Goal: Task Accomplishment & Management: Manage account settings

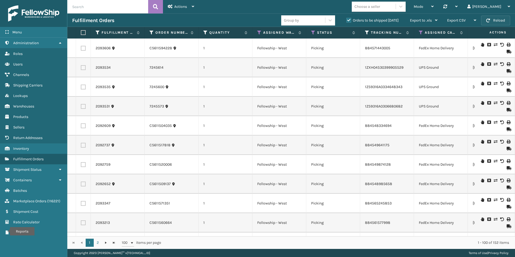
click at [492, 18] on button "Reload" at bounding box center [495, 21] width 29 height 10
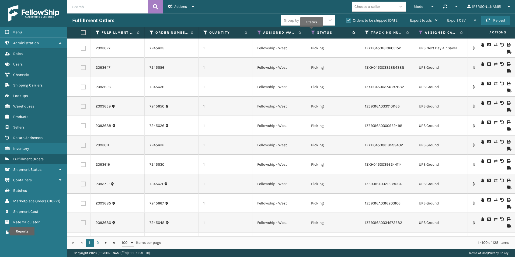
click at [312, 31] on icon at bounding box center [313, 32] width 4 height 5
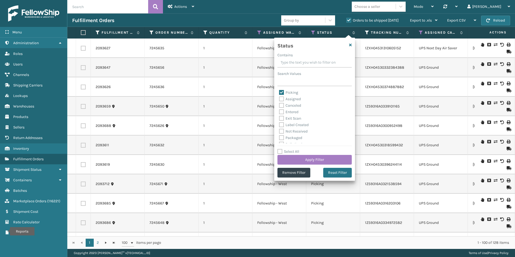
click at [283, 98] on label "Assigned" at bounding box center [290, 99] width 22 height 5
click at [279, 98] on input "Assigned" at bounding box center [279, 98] width 0 height 4
checkbox input "true"
click at [321, 161] on button "Apply Filter" at bounding box center [314, 160] width 74 height 10
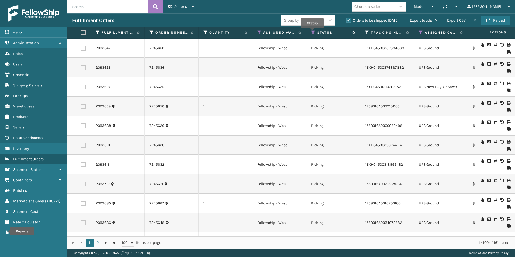
click at [312, 32] on icon at bounding box center [313, 32] width 4 height 5
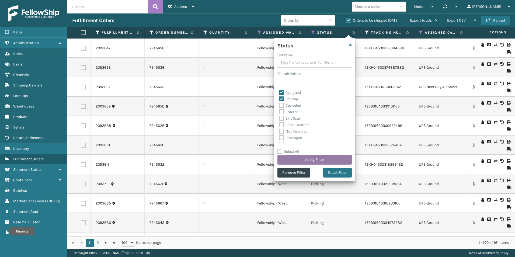
click at [308, 158] on button "Apply Filter" at bounding box center [314, 160] width 74 height 10
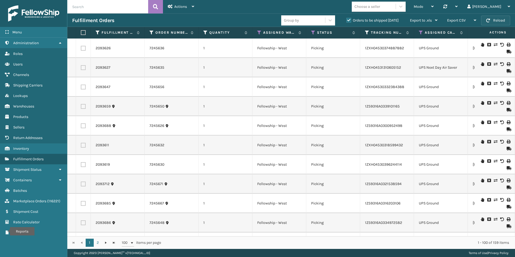
click at [487, 22] on span "button" at bounding box center [488, 21] width 4 height 4
click at [494, 22] on button "Reload" at bounding box center [495, 21] width 29 height 10
click at [493, 22] on button "Reload" at bounding box center [495, 21] width 29 height 10
click at [491, 21] on button "Reload" at bounding box center [495, 21] width 29 height 10
click at [501, 23] on button "Reload" at bounding box center [495, 21] width 29 height 10
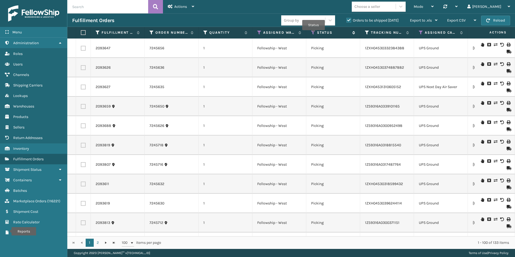
click at [313, 34] on icon at bounding box center [313, 32] width 4 height 5
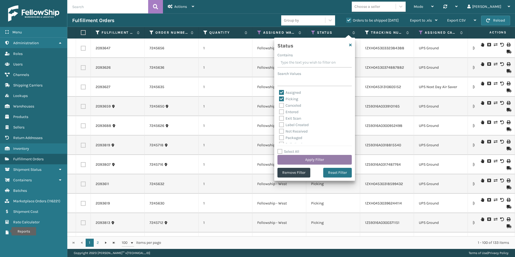
click at [310, 163] on button "Apply Filter" at bounding box center [314, 160] width 74 height 10
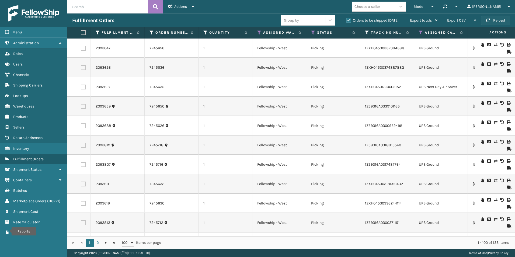
click at [495, 20] on button "Reload" at bounding box center [495, 21] width 29 height 10
click at [497, 19] on button "Reload" at bounding box center [495, 21] width 29 height 10
click at [496, 17] on button "Reload" at bounding box center [495, 21] width 29 height 10
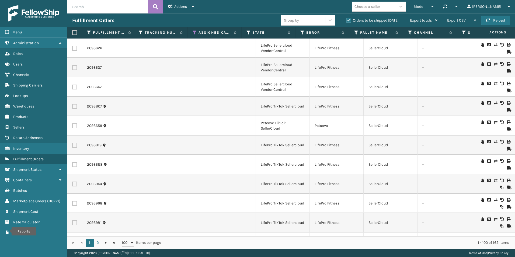
scroll to position [0, 736]
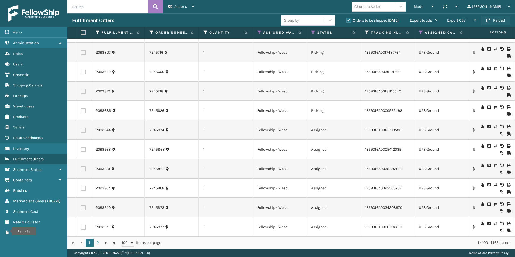
click at [488, 21] on span "button" at bounding box center [488, 21] width 4 height 4
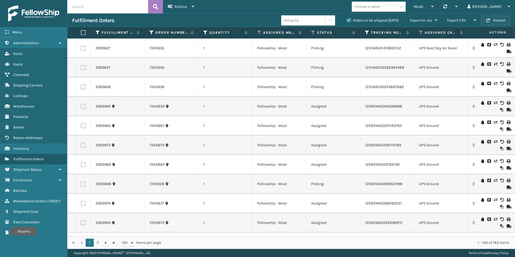
click at [495, 19] on button "Reload" at bounding box center [495, 21] width 29 height 10
click at [493, 18] on button "Reload" at bounding box center [495, 21] width 29 height 10
click at [496, 22] on button "Reload" at bounding box center [495, 21] width 29 height 10
click at [495, 23] on button "Reload" at bounding box center [495, 21] width 29 height 10
click at [495, 22] on button "Reload" at bounding box center [495, 21] width 29 height 10
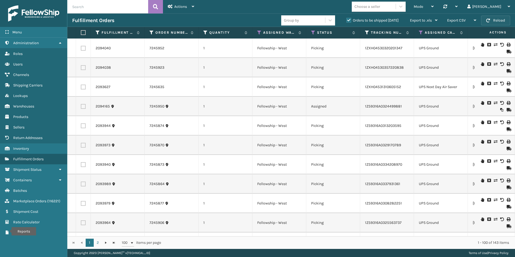
click at [494, 19] on button "Reload" at bounding box center [495, 21] width 29 height 10
click at [488, 17] on button "Reload" at bounding box center [495, 21] width 29 height 10
click at [499, 23] on button "Reload" at bounding box center [495, 21] width 29 height 10
click at [493, 21] on button "Reload" at bounding box center [495, 21] width 29 height 10
click at [492, 19] on button "Reload" at bounding box center [495, 21] width 29 height 10
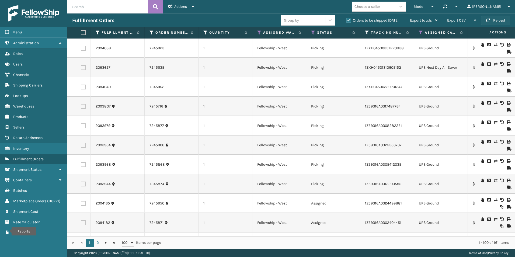
click at [491, 20] on button "Reload" at bounding box center [495, 21] width 29 height 10
click at [492, 19] on button "Reload" at bounding box center [495, 21] width 29 height 10
click at [495, 19] on button "Reload" at bounding box center [495, 21] width 29 height 10
click at [486, 19] on span "button" at bounding box center [488, 21] width 4 height 4
click at [496, 19] on button "Reload" at bounding box center [495, 21] width 29 height 10
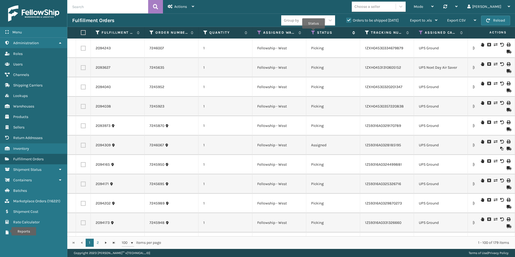
click at [313, 32] on icon at bounding box center [313, 32] width 4 height 5
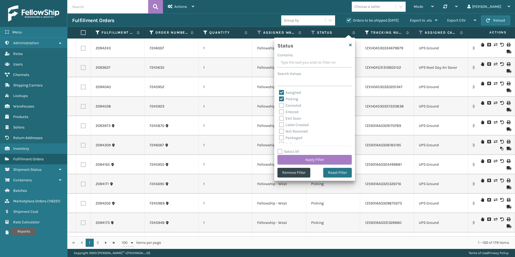
drag, startPoint x: 281, startPoint y: 91, endPoint x: 293, endPoint y: 102, distance: 16.2
click at [281, 91] on label "Assigned" at bounding box center [290, 92] width 22 height 5
click at [279, 91] on input "Assigned" at bounding box center [279, 91] width 0 height 4
checkbox input "false"
click at [282, 98] on label "Picking" at bounding box center [288, 99] width 19 height 5
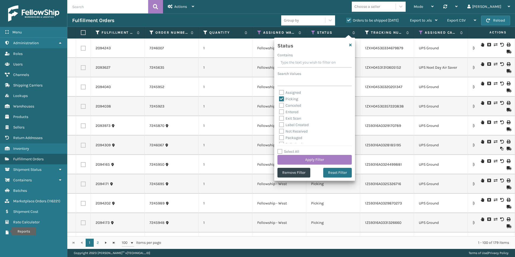
click at [279, 98] on input "Picking" at bounding box center [279, 98] width 0 height 4
checkbox input "false"
click at [282, 91] on label "Assigned" at bounding box center [290, 92] width 22 height 5
click at [279, 91] on input "Assigned" at bounding box center [279, 91] width 0 height 4
checkbox input "true"
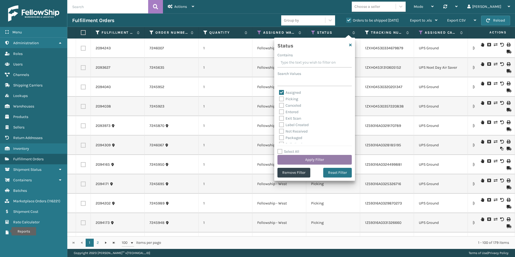
click at [324, 157] on button "Apply Filter" at bounding box center [314, 160] width 74 height 10
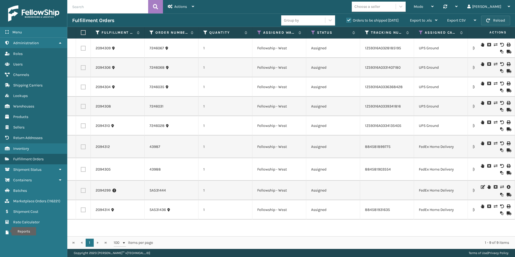
click at [486, 18] on button "Reload" at bounding box center [495, 21] width 29 height 10
click at [499, 20] on button "Reload" at bounding box center [495, 21] width 29 height 10
click at [102, 126] on link "2094310" at bounding box center [103, 125] width 14 height 5
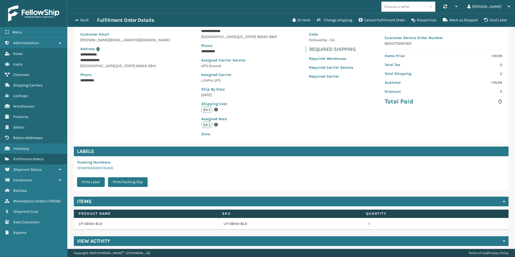
scroll to position [61, 0]
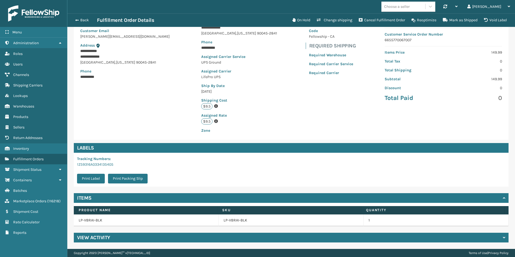
click at [100, 237] on h4 "View Activity" at bounding box center [93, 237] width 33 height 6
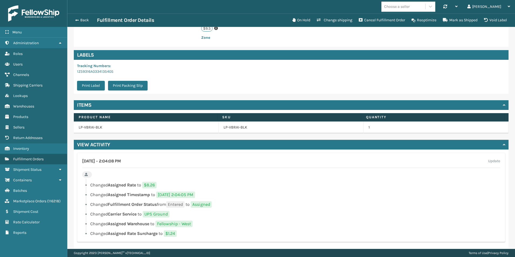
scroll to position [160, 0]
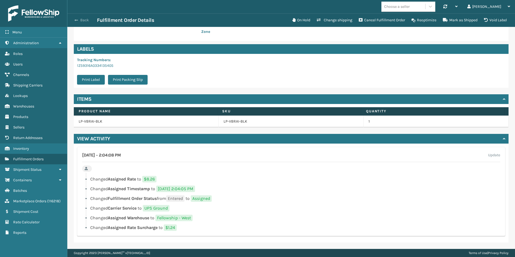
click at [78, 19] on span "button" at bounding box center [76, 20] width 3 height 4
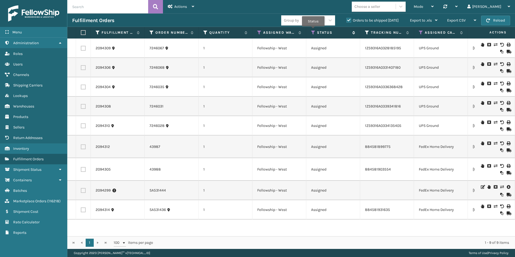
click at [313, 30] on icon at bounding box center [313, 32] width 4 height 5
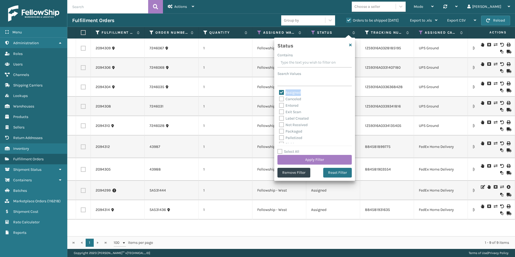
click at [282, 94] on label "Assigned" at bounding box center [290, 92] width 22 height 5
drag, startPoint x: 282, startPoint y: 94, endPoint x: 279, endPoint y: 92, distance: 3.1
click at [279, 92] on label "Assigned" at bounding box center [290, 92] width 22 height 5
click at [279, 92] on input "Assigned" at bounding box center [279, 91] width 0 height 4
checkbox input "false"
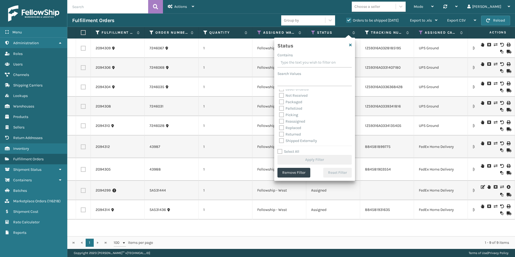
scroll to position [30, 0]
click at [282, 114] on label "Picking" at bounding box center [288, 114] width 19 height 5
click at [279, 114] on input "Picking" at bounding box center [279, 113] width 0 height 4
checkbox input "true"
click at [305, 159] on button "Apply Filter" at bounding box center [314, 160] width 74 height 10
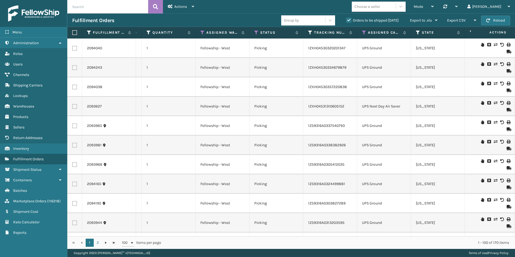
scroll to position [0, 65]
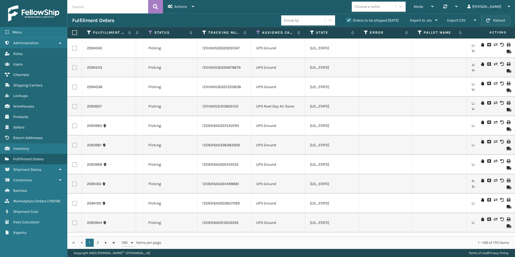
click at [497, 21] on button "Reload" at bounding box center [495, 21] width 29 height 10
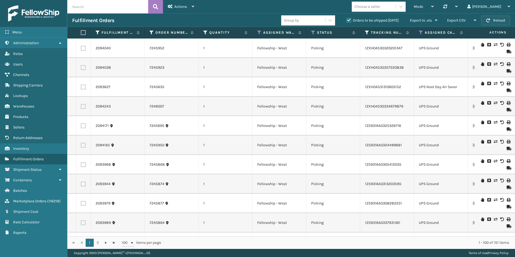
click at [496, 23] on button "Reload" at bounding box center [495, 21] width 29 height 10
click at [494, 20] on button "Reload" at bounding box center [495, 21] width 29 height 10
click at [492, 19] on button "Reload" at bounding box center [495, 21] width 29 height 10
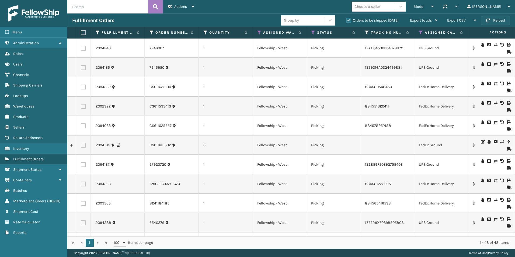
click at [494, 19] on button "Reload" at bounding box center [495, 21] width 29 height 10
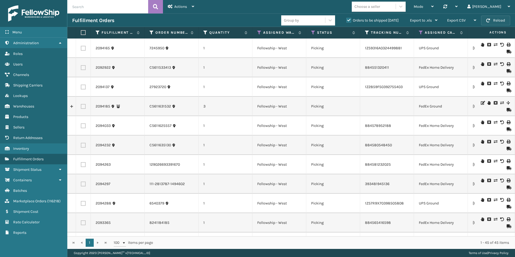
click at [489, 23] on button "Reload" at bounding box center [495, 21] width 29 height 10
click at [489, 22] on button "Reload" at bounding box center [495, 21] width 29 height 10
click at [495, 18] on button "Reload" at bounding box center [495, 21] width 29 height 10
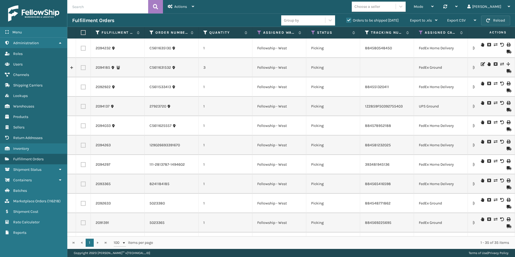
click at [491, 22] on button "Reload" at bounding box center [495, 21] width 29 height 10
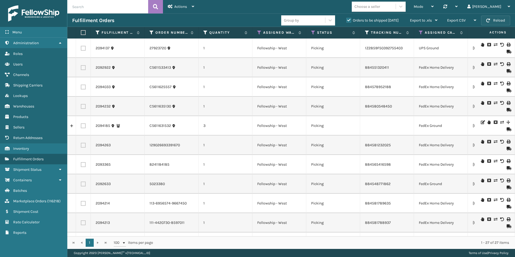
click at [501, 18] on button "Reload" at bounding box center [495, 21] width 29 height 10
click at [492, 20] on button "Reload" at bounding box center [495, 21] width 29 height 10
click at [494, 23] on button "Reload" at bounding box center [495, 21] width 29 height 10
click at [496, 21] on button "Reload" at bounding box center [495, 21] width 29 height 10
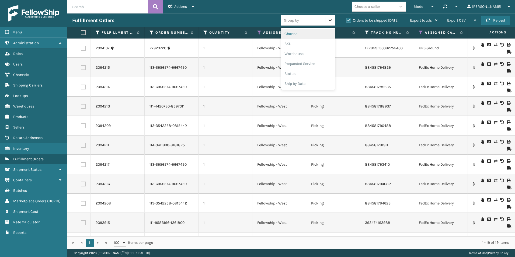
click at [331, 20] on icon at bounding box center [329, 20] width 3 height 2
click at [291, 43] on div "SKU" at bounding box center [308, 44] width 54 height 10
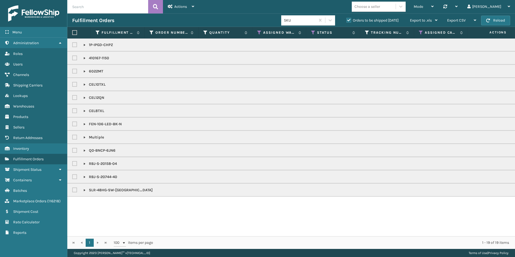
click at [83, 85] on link at bounding box center [84, 84] width 4 height 4
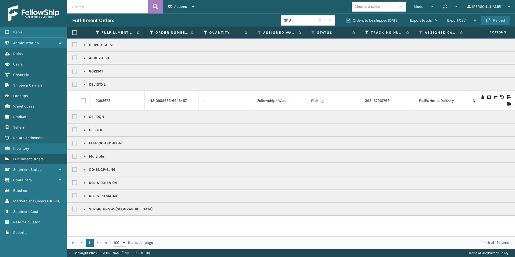
click at [84, 119] on link at bounding box center [84, 117] width 4 height 4
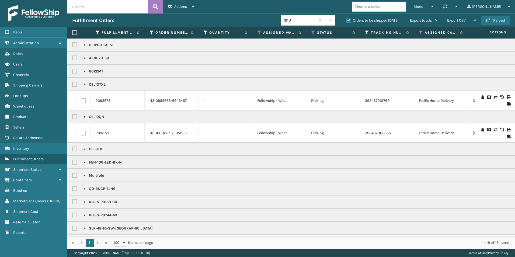
click at [84, 151] on link at bounding box center [84, 149] width 4 height 4
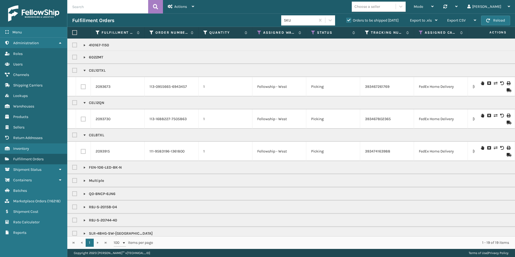
scroll to position [0, 0]
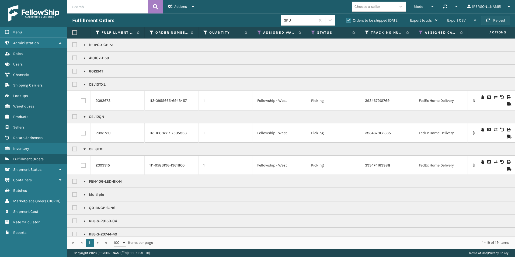
click at [500, 21] on button "Reload" at bounding box center [495, 21] width 29 height 10
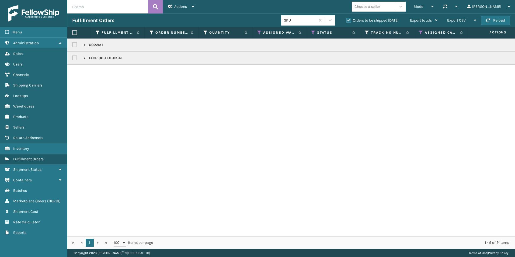
click at [84, 44] on link at bounding box center [84, 45] width 4 height 4
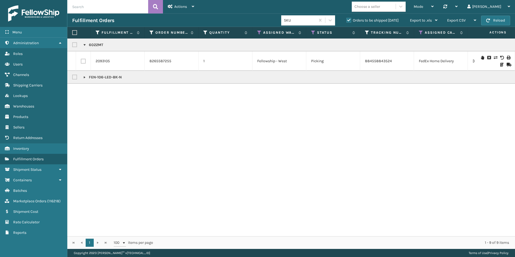
click at [85, 77] on link at bounding box center [84, 77] width 4 height 4
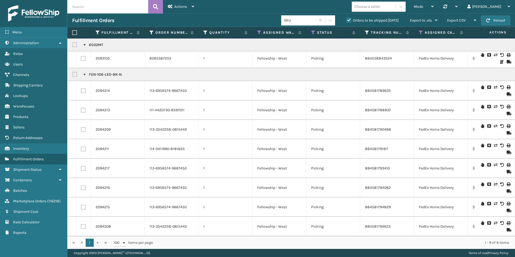
scroll to position [7, 0]
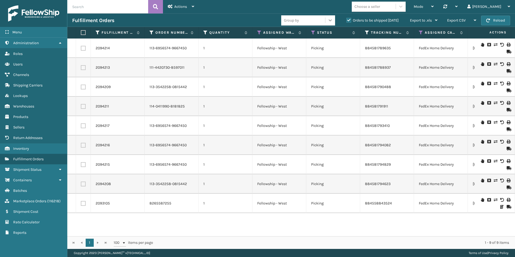
click at [328, 21] on icon at bounding box center [329, 20] width 5 height 5
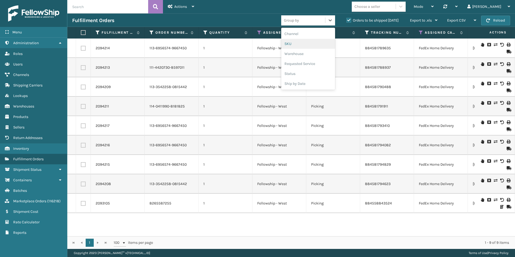
click at [292, 43] on div "SKU" at bounding box center [308, 44] width 54 height 10
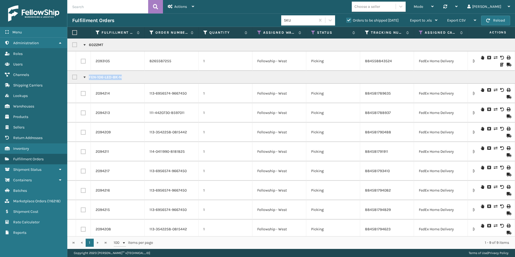
drag, startPoint x: 89, startPoint y: 78, endPoint x: 121, endPoint y: 77, distance: 32.0
click at [121, 77] on p "FEN-106-LED-BK-N" at bounding box center [102, 77] width 38 height 5
drag, startPoint x: 121, startPoint y: 77, endPoint x: 116, endPoint y: 77, distance: 5.1
copy p "FEN-106-LED-BK-N"
click at [481, 90] on icon at bounding box center [482, 90] width 3 height 4
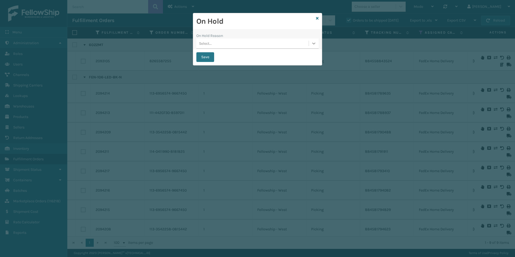
click at [313, 43] on icon at bounding box center [313, 44] width 3 height 2
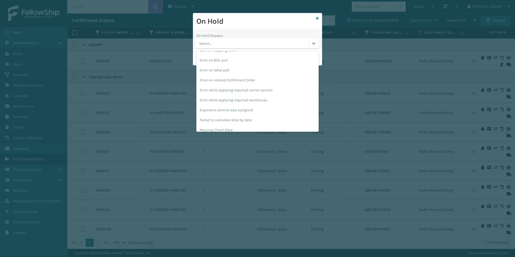
scroll to position [54, 0]
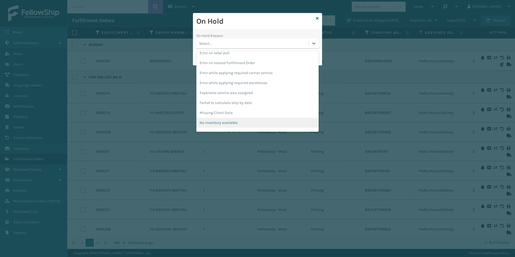
click at [231, 122] on div "No inventory available" at bounding box center [257, 123] width 122 height 10
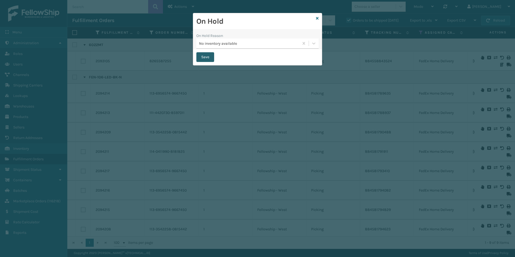
click at [203, 57] on button "Save" at bounding box center [205, 57] width 18 height 10
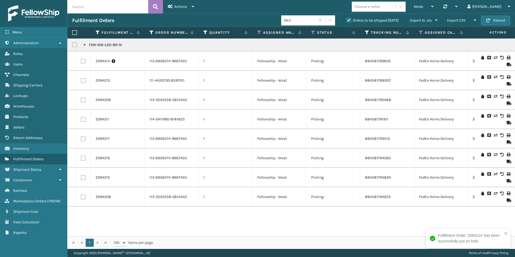
click at [481, 57] on icon at bounding box center [482, 58] width 3 height 4
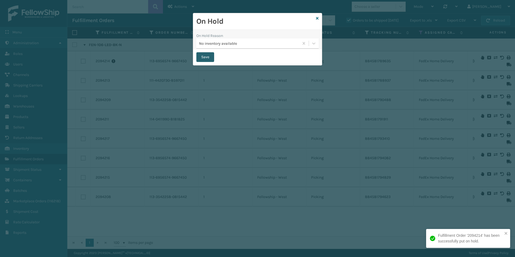
click at [204, 57] on button "Save" at bounding box center [205, 57] width 18 height 10
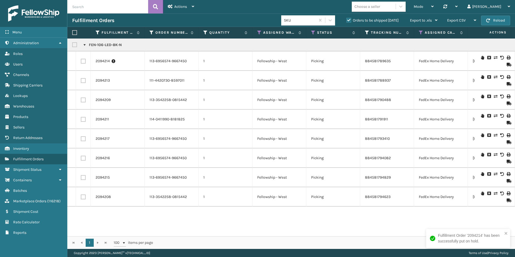
click at [481, 77] on icon at bounding box center [482, 77] width 3 height 4
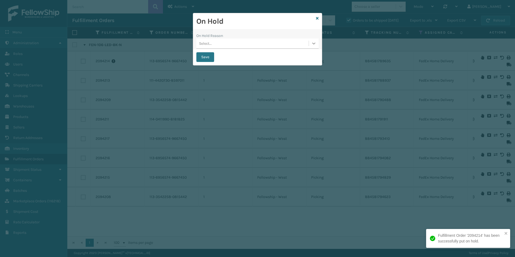
click at [313, 44] on icon at bounding box center [313, 43] width 5 height 5
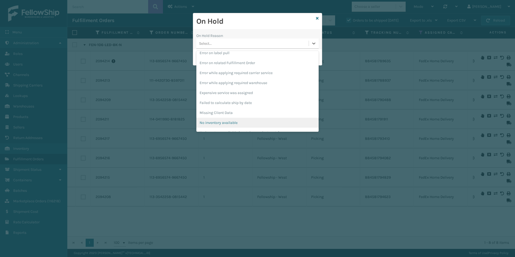
click at [223, 122] on div "No inventory available" at bounding box center [257, 123] width 122 height 10
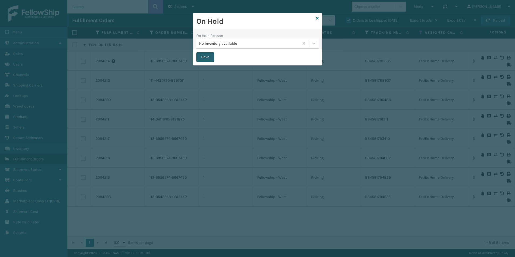
click at [206, 56] on button "Save" at bounding box center [205, 57] width 18 height 10
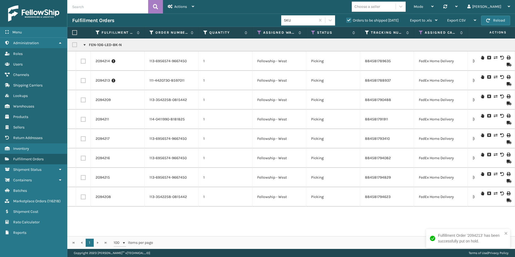
click at [481, 134] on icon at bounding box center [482, 135] width 3 height 4
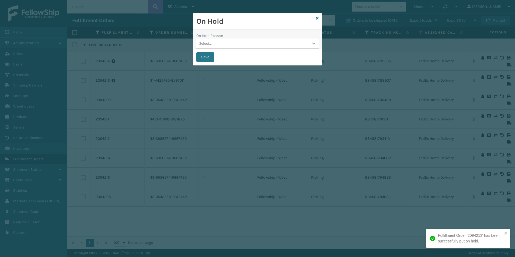
click at [313, 44] on icon at bounding box center [313, 43] width 5 height 5
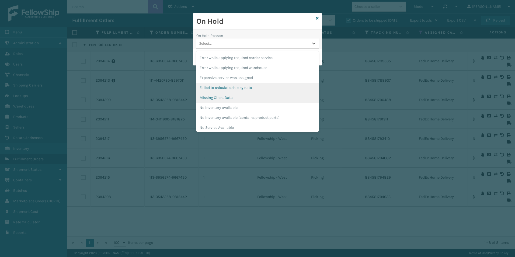
scroll to position [81, 0]
click at [230, 95] on div "No inventory available" at bounding box center [257, 96] width 122 height 10
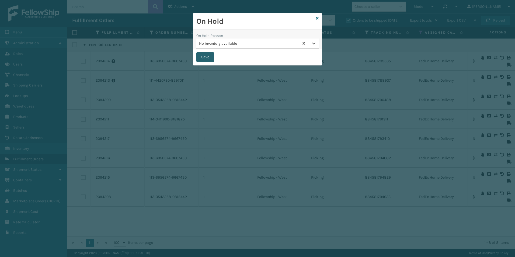
click at [205, 58] on button "Save" at bounding box center [205, 57] width 18 height 10
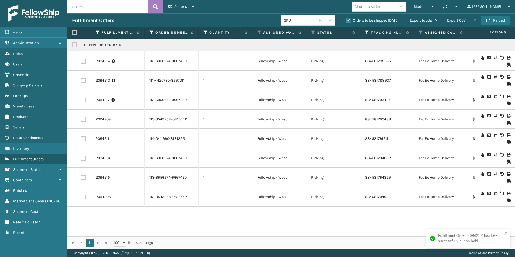
click at [481, 191] on icon at bounding box center [482, 193] width 3 height 4
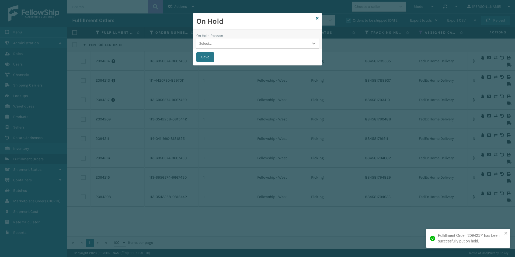
click at [313, 44] on icon at bounding box center [313, 43] width 5 height 5
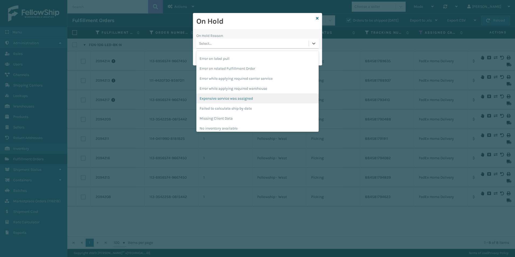
scroll to position [54, 0]
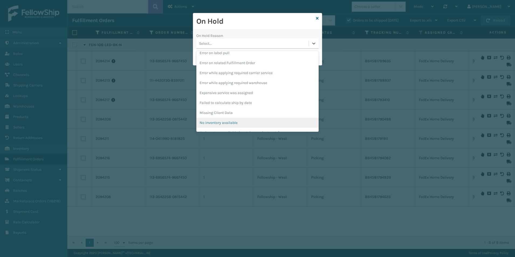
click at [222, 121] on div "No inventory available" at bounding box center [257, 123] width 122 height 10
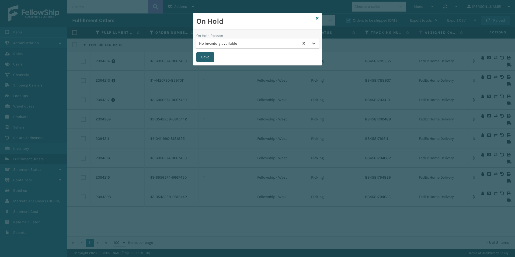
click at [204, 56] on button "Save" at bounding box center [205, 57] width 18 height 10
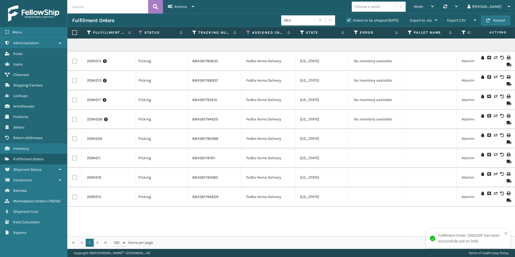
scroll to position [0, 175]
click at [481, 135] on icon at bounding box center [482, 135] width 3 height 4
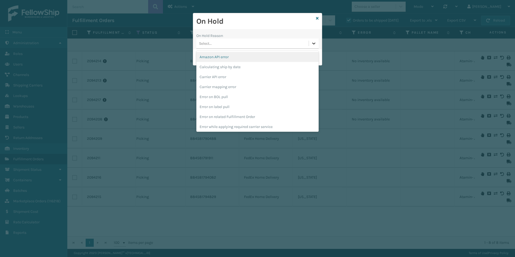
click at [309, 46] on div at bounding box center [314, 44] width 10 height 10
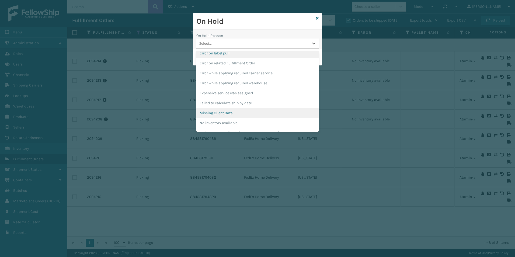
scroll to position [54, 0]
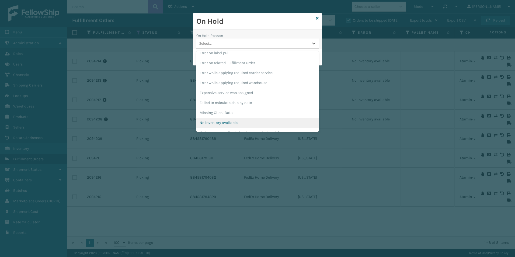
click at [222, 121] on div "No inventory available" at bounding box center [257, 123] width 122 height 10
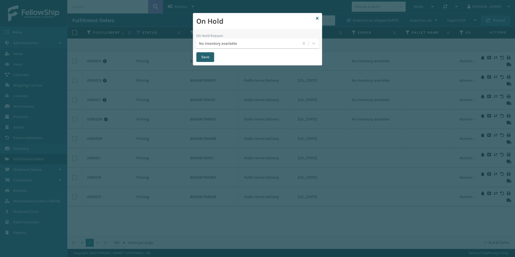
click at [207, 57] on button "Save" at bounding box center [205, 57] width 18 height 10
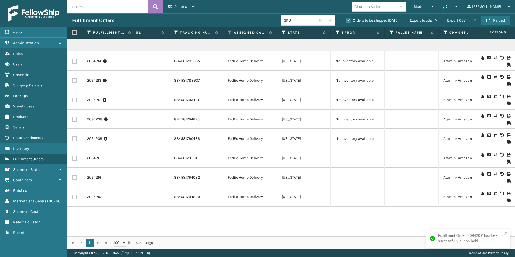
scroll to position [0, 223]
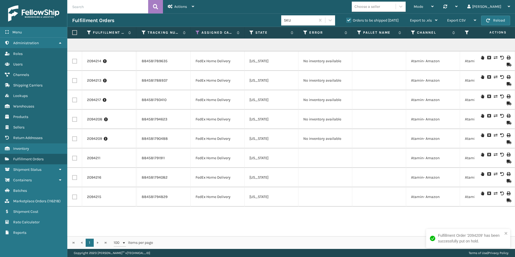
click at [481, 155] on icon at bounding box center [482, 155] width 3 height 4
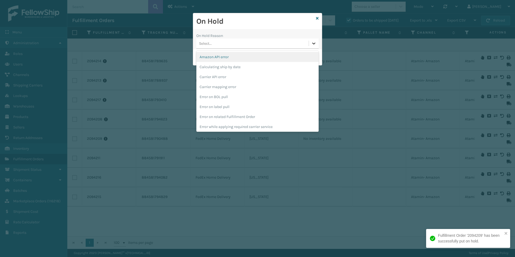
click at [315, 44] on icon at bounding box center [313, 43] width 5 height 5
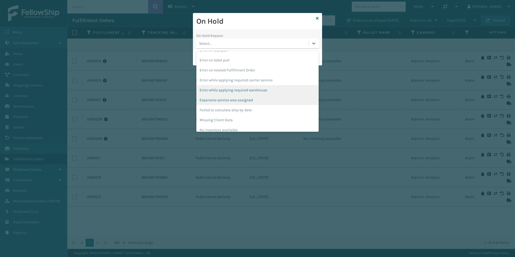
scroll to position [54, 0]
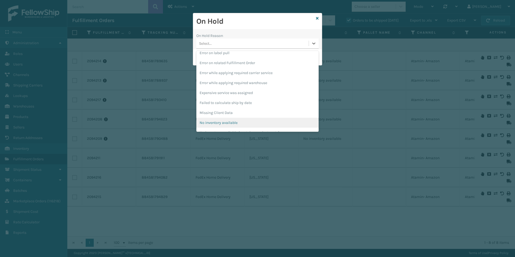
click at [216, 120] on div "No inventory available" at bounding box center [257, 123] width 122 height 10
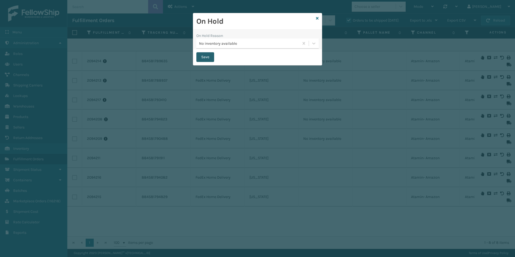
click at [205, 56] on button "Save" at bounding box center [205, 57] width 18 height 10
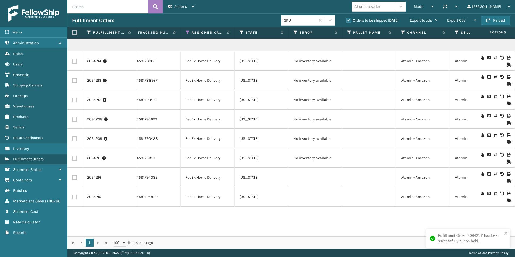
scroll to position [0, 240]
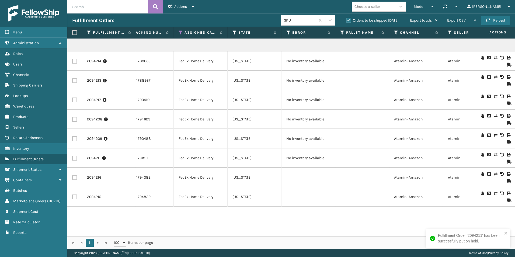
click at [481, 174] on icon at bounding box center [482, 174] width 3 height 4
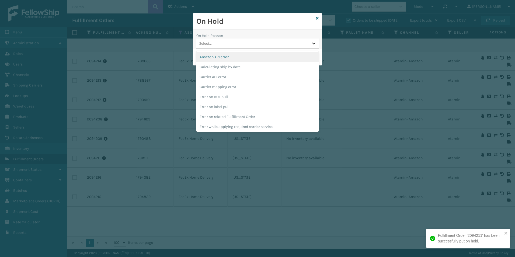
click at [313, 44] on icon at bounding box center [313, 43] width 5 height 5
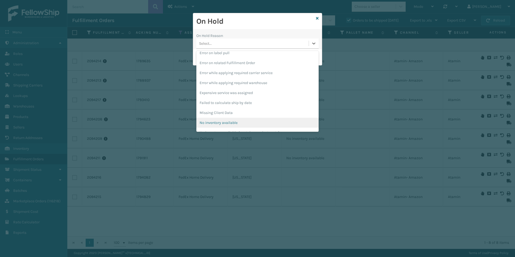
click at [229, 123] on div "No inventory available" at bounding box center [257, 123] width 122 height 10
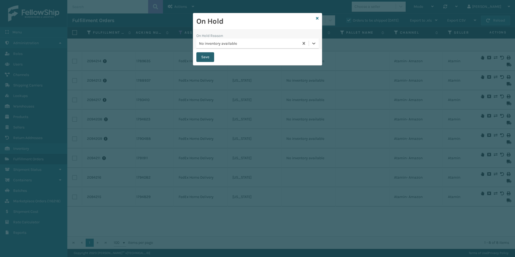
click at [205, 59] on button "Save" at bounding box center [205, 57] width 18 height 10
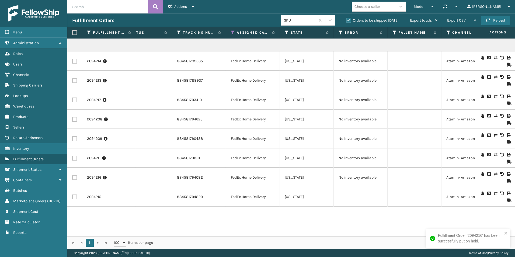
click at [481, 193] on icon at bounding box center [482, 193] width 3 height 4
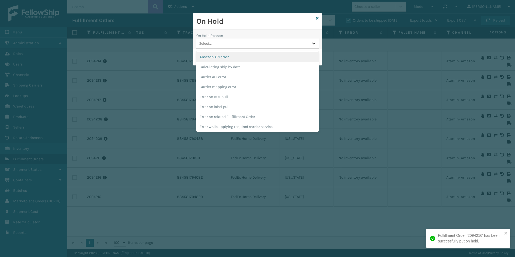
click at [313, 44] on icon at bounding box center [313, 44] width 3 height 2
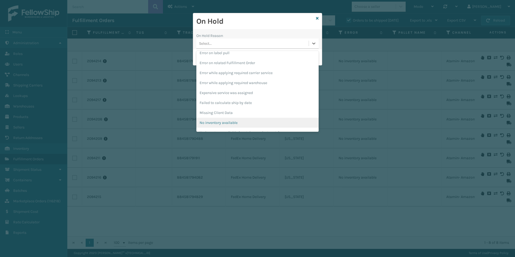
click at [216, 123] on div "No inventory available" at bounding box center [257, 123] width 122 height 10
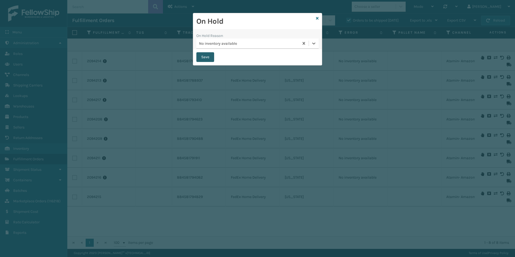
click at [207, 57] on button "Save" at bounding box center [205, 57] width 18 height 10
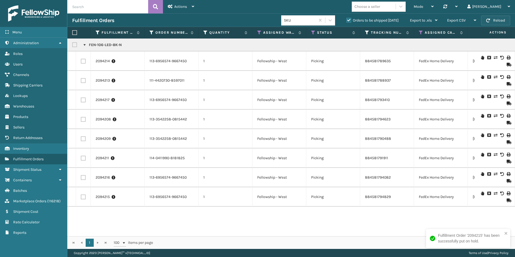
click at [498, 20] on button "Reload" at bounding box center [495, 21] width 29 height 10
click at [313, 32] on icon at bounding box center [313, 32] width 4 height 5
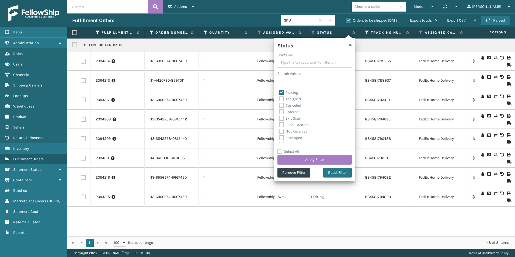
click at [281, 92] on label "Picking" at bounding box center [288, 92] width 19 height 5
click at [279, 92] on input "Picking" at bounding box center [279, 91] width 0 height 4
checkbox input "false"
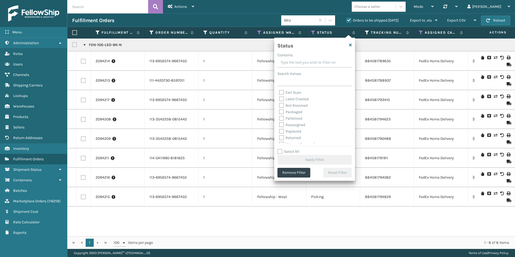
scroll to position [27, 0]
click at [282, 116] on label "Palletized" at bounding box center [290, 117] width 23 height 5
click at [279, 116] on input "Palletized" at bounding box center [279, 116] width 0 height 4
checkbox input "true"
click at [314, 161] on button "Apply Filter" at bounding box center [314, 160] width 74 height 10
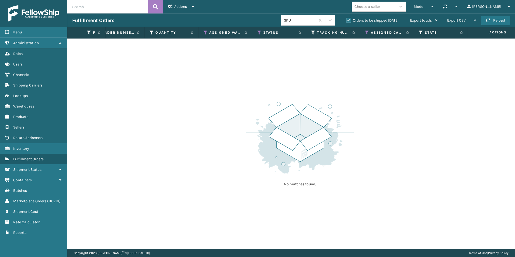
click at [347, 20] on label "Orders to be shipped [DATE]" at bounding box center [372, 20] width 52 height 5
click at [347, 20] on input "Orders to be shipped [DATE]" at bounding box center [346, 19] width 0 height 4
click at [205, 33] on icon at bounding box center [205, 32] width 4 height 5
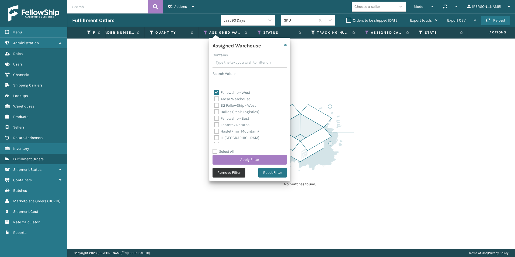
click at [228, 174] on button "Remove Filter" at bounding box center [228, 173] width 33 height 10
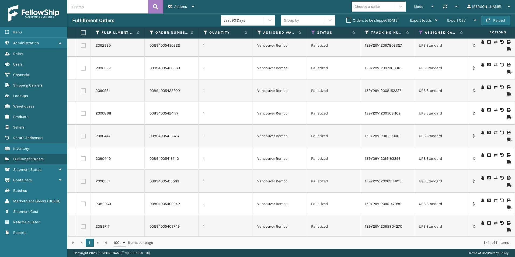
scroll to position [0, 0]
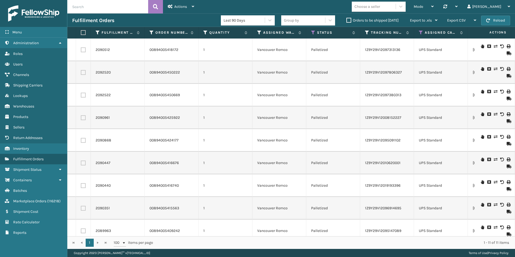
click at [349, 20] on label "Orders to be shipped [DATE]" at bounding box center [372, 20] width 52 height 5
click at [347, 20] on input "Orders to be shipped [DATE]" at bounding box center [346, 19] width 0 height 4
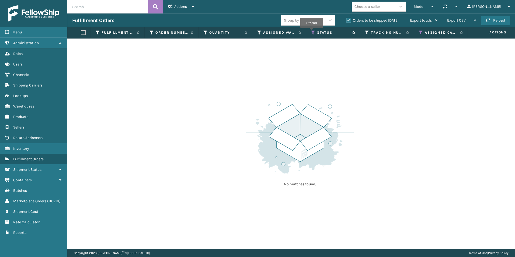
click at [312, 32] on icon at bounding box center [313, 32] width 4 height 5
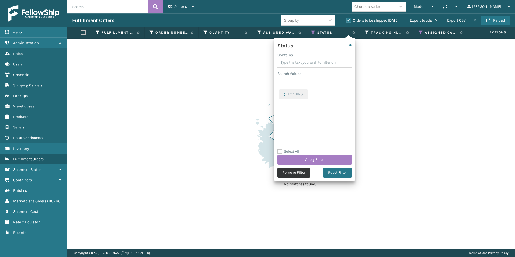
click at [296, 173] on button "Remove Filter" at bounding box center [293, 173] width 33 height 10
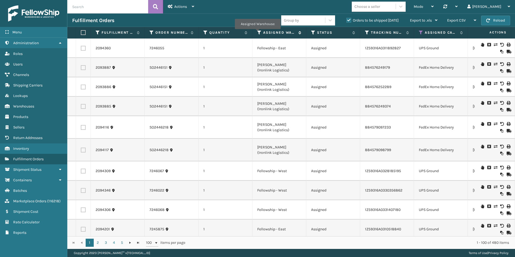
click at [257, 33] on icon at bounding box center [259, 32] width 4 height 5
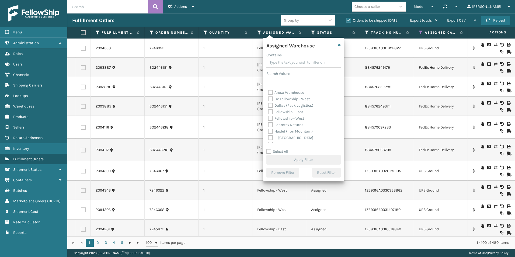
click at [271, 117] on label "Fellowship - West" at bounding box center [286, 118] width 36 height 5
click at [268, 117] on input "Fellowship - West" at bounding box center [268, 117] width 0 height 4
checkbox input "true"
click at [305, 159] on button "Apply Filter" at bounding box center [303, 160] width 74 height 10
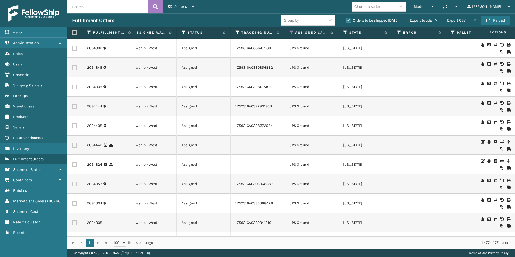
scroll to position [0, 143]
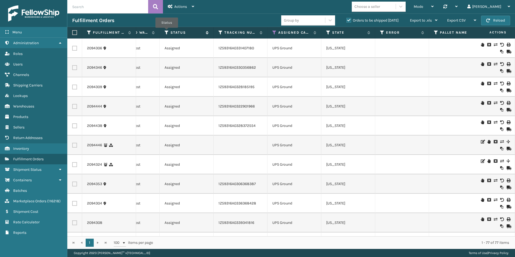
click at [167, 32] on icon at bounding box center [167, 32] width 4 height 5
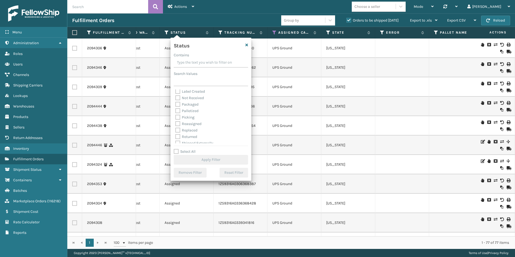
click at [179, 118] on label "Picking" at bounding box center [184, 117] width 19 height 5
click at [176, 118] on input "Picking" at bounding box center [175, 116] width 0 height 4
checkbox input "true"
click at [207, 160] on button "Apply Filter" at bounding box center [211, 160] width 74 height 10
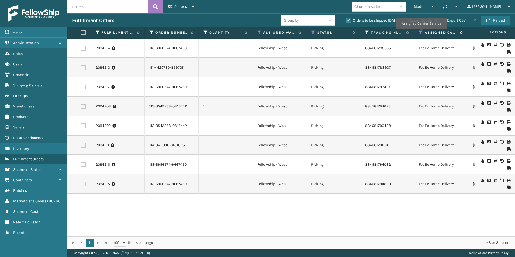
click at [421, 32] on icon at bounding box center [421, 32] width 4 height 5
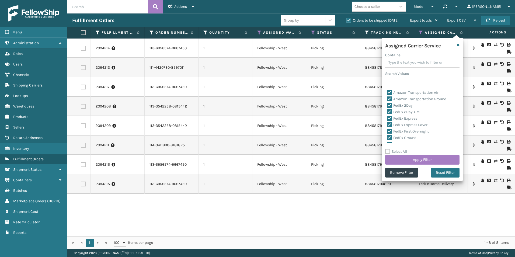
click at [388, 151] on label "Select All" at bounding box center [396, 151] width 22 height 5
click at [388, 149] on input "Select All" at bounding box center [425, 148] width 81 height 1
checkbox input "true"
click at [387, 151] on label "Select All" at bounding box center [396, 151] width 22 height 5
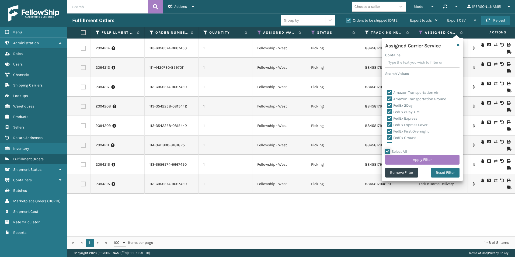
click at [387, 149] on input "Select All" at bounding box center [425, 148] width 81 height 1
checkbox input "false"
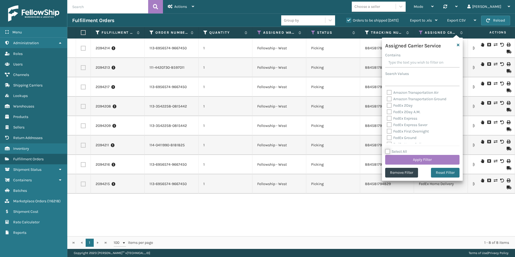
checkbox input "false"
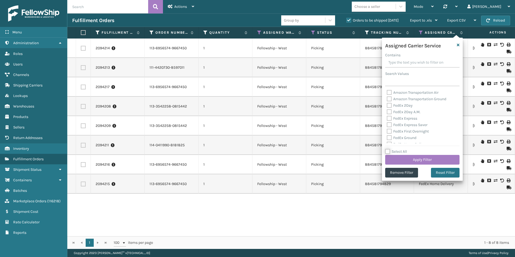
checkbox input "false"
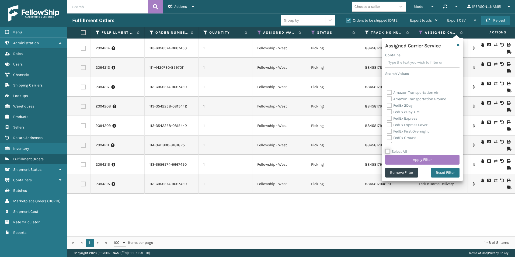
checkbox input "false"
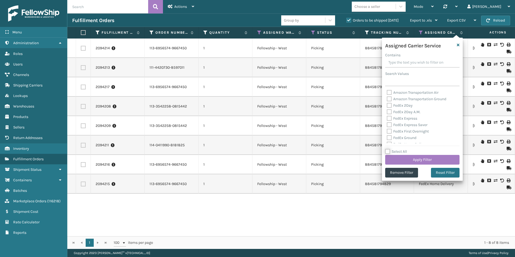
checkbox input "false"
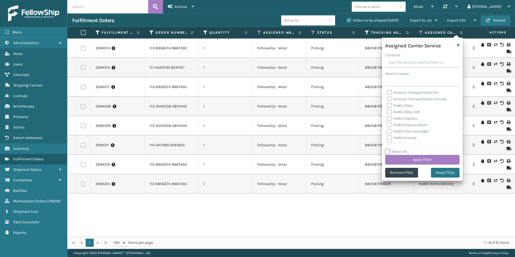
checkbox input "false"
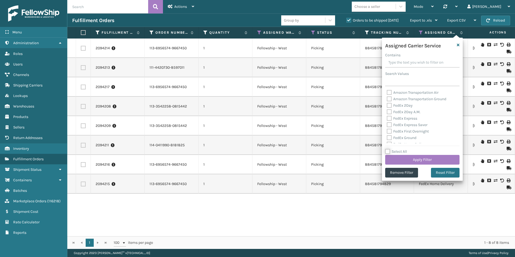
checkbox input "false"
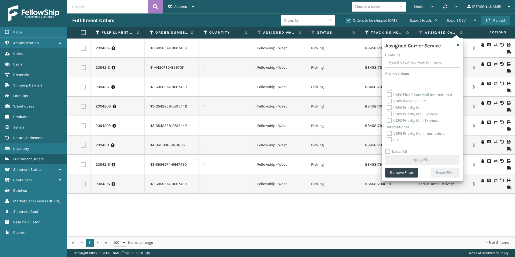
click at [390, 139] on label "LTL" at bounding box center [393, 140] width 12 height 5
click at [387, 139] on input "LTL" at bounding box center [387, 139] width 0 height 4
checkbox input "true"
click at [417, 158] on button "Apply Filter" at bounding box center [422, 160] width 74 height 10
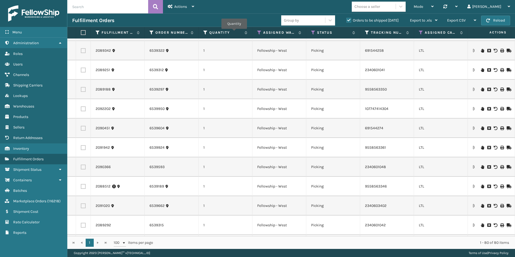
scroll to position [754, 0]
click at [481, 203] on icon at bounding box center [482, 202] width 3 height 4
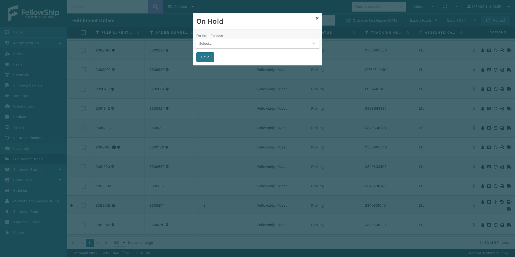
click at [312, 45] on icon at bounding box center [313, 43] width 5 height 5
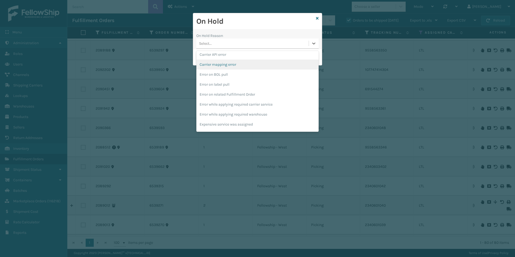
scroll to position [135, 0]
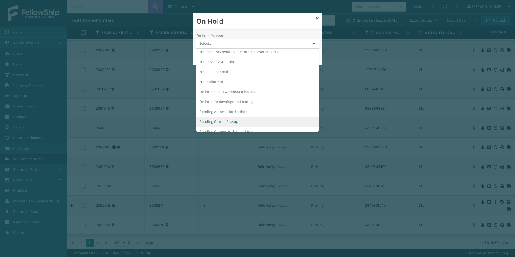
click at [236, 120] on div "Pending Carrier Pickup" at bounding box center [257, 122] width 122 height 10
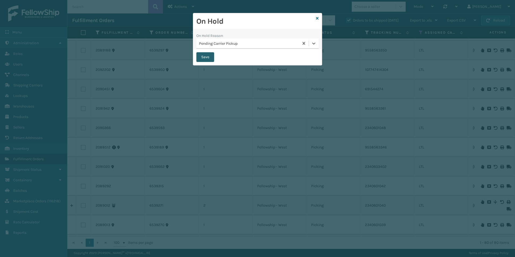
click at [203, 55] on button "Save" at bounding box center [205, 57] width 18 height 10
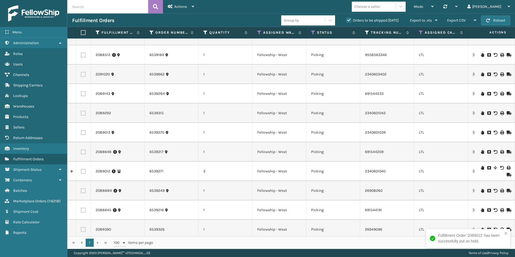
scroll to position [846, 0]
click at [481, 132] on icon at bounding box center [482, 133] width 3 height 4
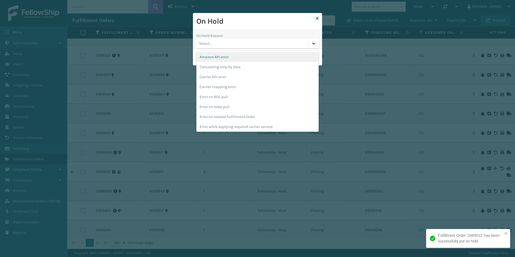
click at [314, 43] on icon at bounding box center [313, 43] width 5 height 5
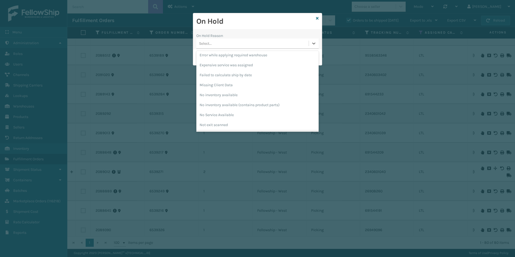
scroll to position [135, 0]
click at [226, 119] on div "Pending Carrier Pickup" at bounding box center [257, 122] width 122 height 10
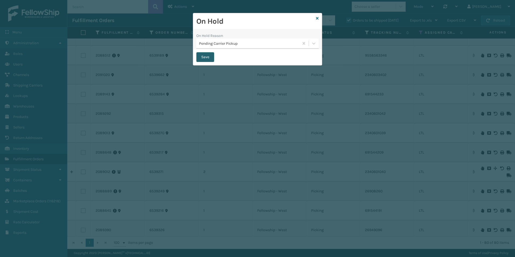
click at [205, 57] on button "Save" at bounding box center [205, 57] width 18 height 10
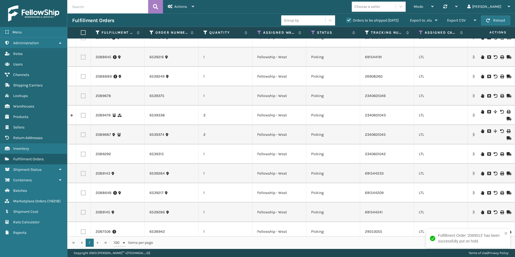
scroll to position [942, 0]
click at [481, 172] on icon at bounding box center [482, 172] width 3 height 4
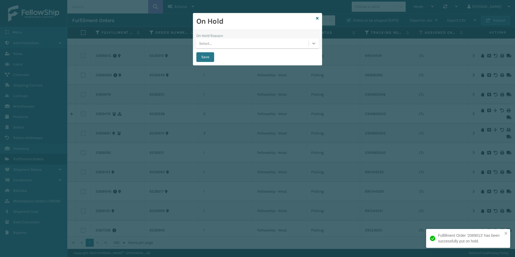
click at [311, 42] on icon at bounding box center [313, 43] width 5 height 5
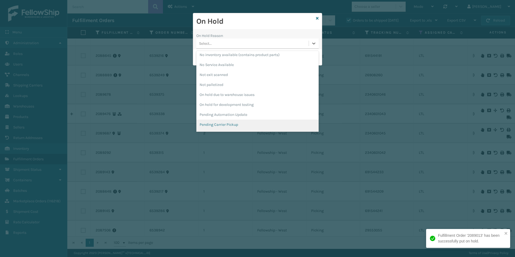
scroll to position [135, 0]
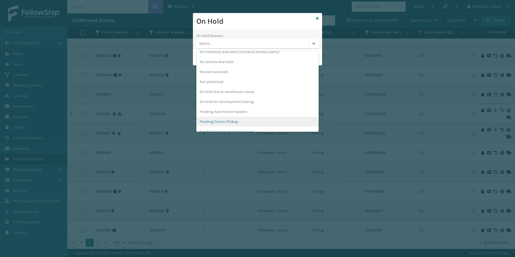
click at [217, 119] on div "Pending Carrier Pickup" at bounding box center [257, 122] width 122 height 10
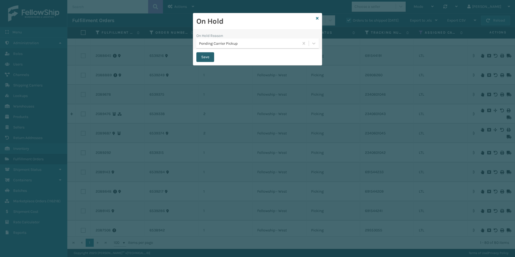
click at [205, 56] on button "Save" at bounding box center [205, 57] width 18 height 10
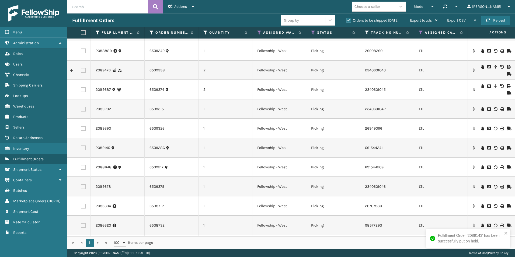
scroll to position [969, 0]
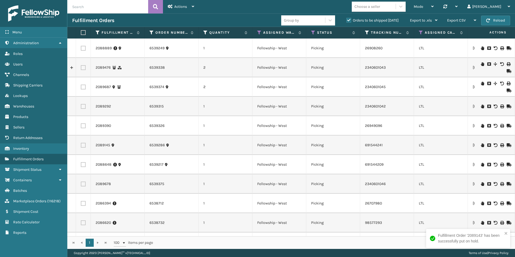
click at [481, 145] on icon at bounding box center [482, 145] width 3 height 4
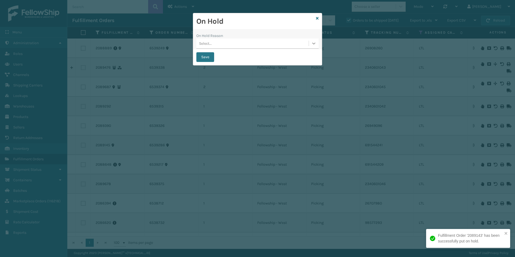
click at [312, 44] on icon at bounding box center [313, 43] width 5 height 5
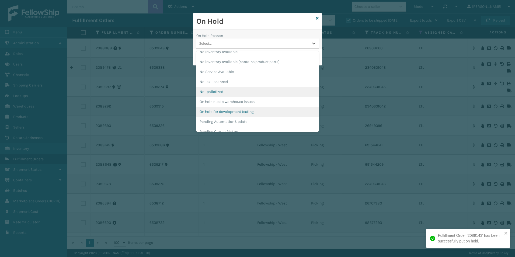
scroll to position [135, 0]
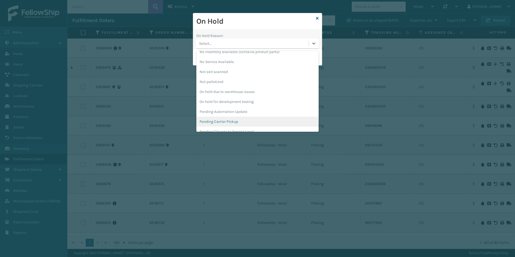
click at [220, 121] on div "Pending Carrier Pickup" at bounding box center [257, 122] width 122 height 10
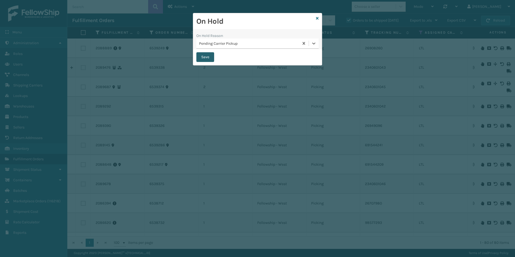
click at [204, 58] on button "Save" at bounding box center [205, 57] width 18 height 10
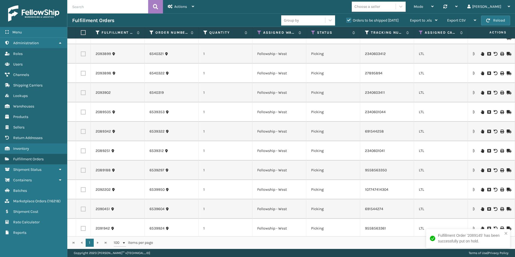
scroll to position [673, 0]
click at [481, 131] on icon at bounding box center [482, 131] width 3 height 4
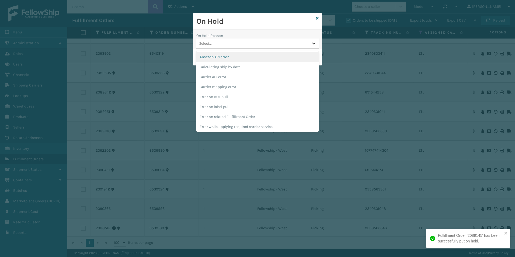
click at [315, 43] on icon at bounding box center [313, 43] width 5 height 5
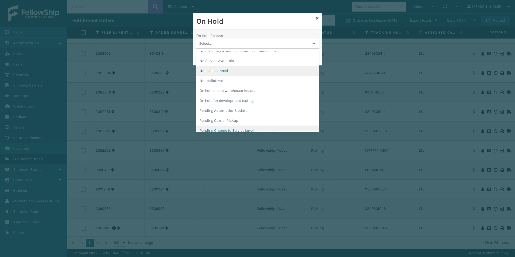
scroll to position [162, 0]
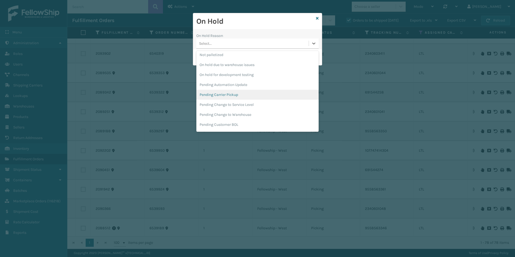
click at [223, 95] on div "Pending Carrier Pickup" at bounding box center [257, 95] width 122 height 10
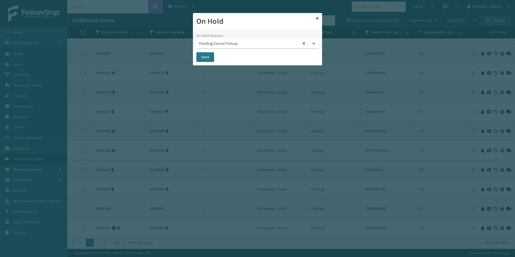
click at [206, 57] on button "Save" at bounding box center [205, 57] width 18 height 10
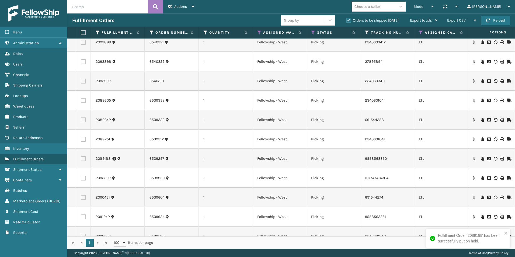
scroll to position [646, 0]
click at [481, 138] on icon at bounding box center [482, 139] width 3 height 4
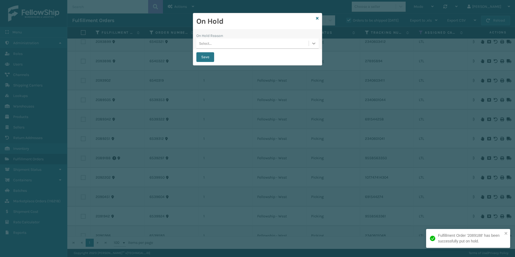
click at [312, 45] on icon at bounding box center [313, 43] width 5 height 5
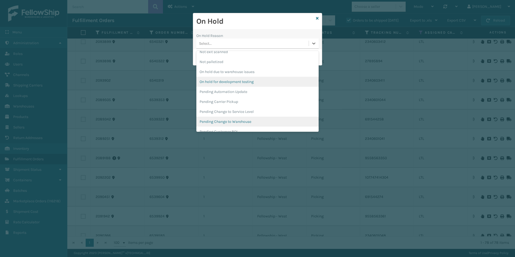
scroll to position [162, 0]
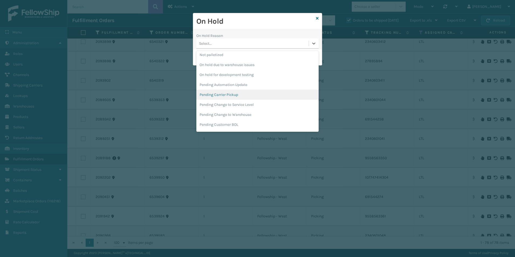
click at [222, 95] on div "Pending Carrier Pickup" at bounding box center [257, 95] width 122 height 10
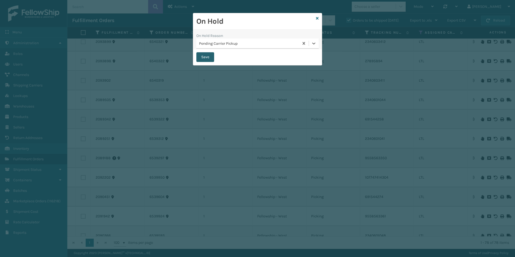
click at [206, 58] on button "Save" at bounding box center [205, 57] width 18 height 10
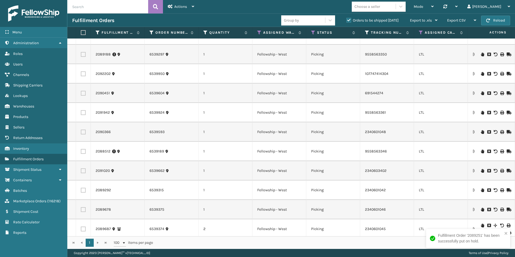
scroll to position [754, 0]
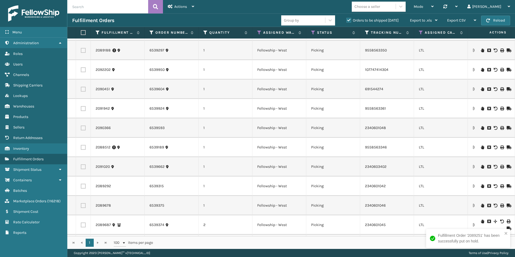
click at [481, 186] on icon at bounding box center [482, 186] width 3 height 4
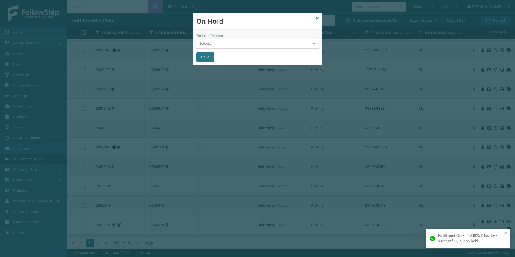
click at [313, 42] on icon at bounding box center [313, 43] width 5 height 5
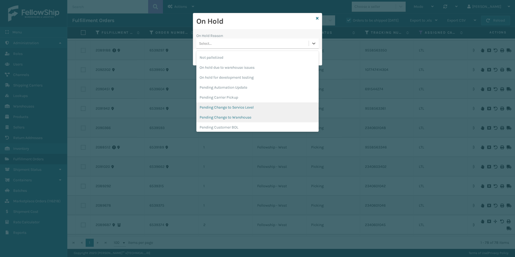
scroll to position [170, 0]
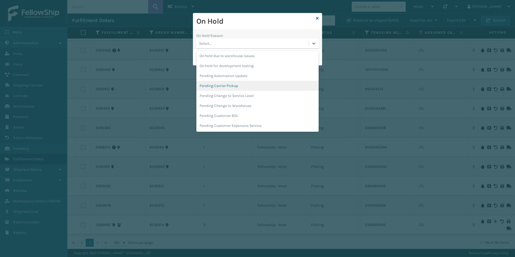
click at [229, 86] on div "Pending Carrier Pickup" at bounding box center [257, 86] width 122 height 10
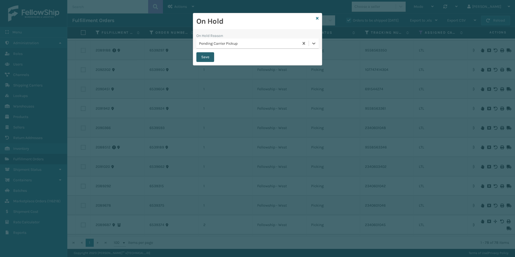
click at [204, 56] on button "Save" at bounding box center [205, 57] width 18 height 10
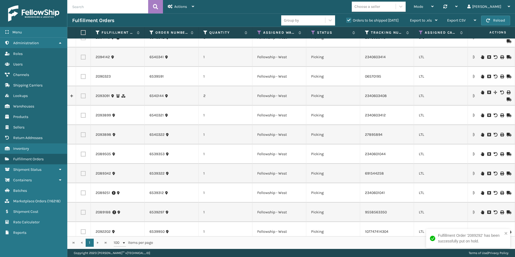
scroll to position [592, 0]
click at [481, 173] on icon at bounding box center [482, 173] width 3 height 4
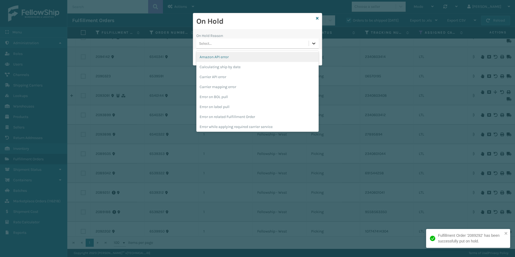
click at [314, 43] on icon at bounding box center [313, 43] width 5 height 5
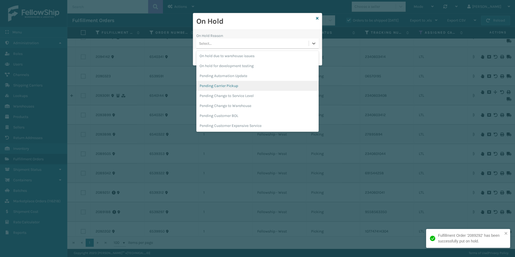
click at [219, 86] on div "Pending Carrier Pickup" at bounding box center [257, 86] width 122 height 10
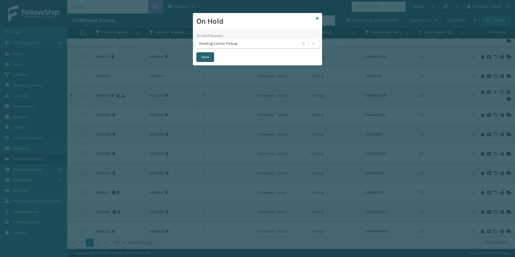
click at [204, 58] on button "Save" at bounding box center [205, 57] width 18 height 10
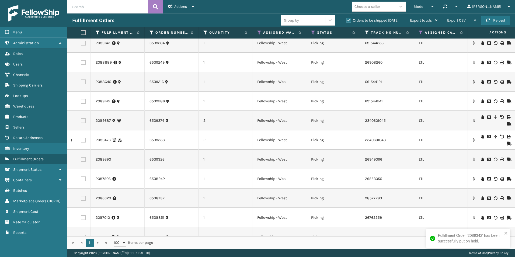
scroll to position [996, 0]
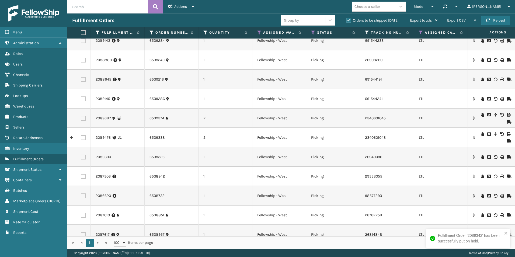
click at [481, 157] on icon at bounding box center [482, 157] width 3 height 4
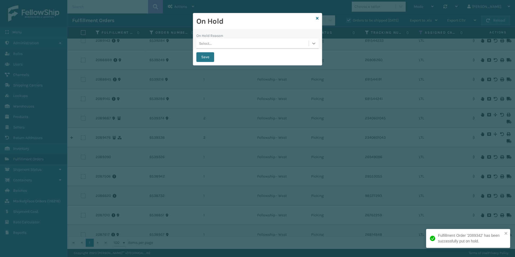
click at [314, 42] on icon at bounding box center [313, 43] width 5 height 5
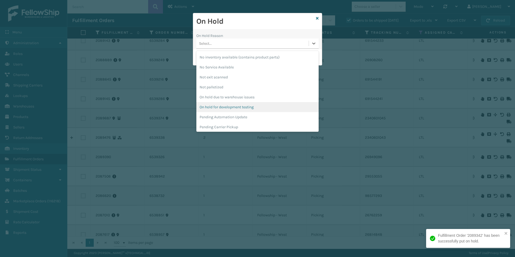
scroll to position [135, 0]
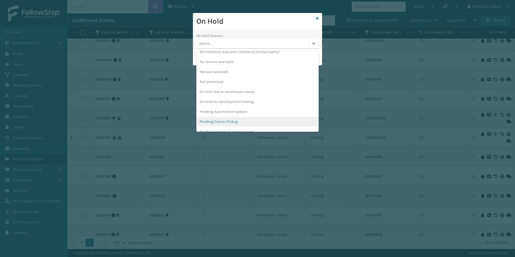
click at [226, 122] on div "Pending Carrier Pickup" at bounding box center [257, 122] width 122 height 10
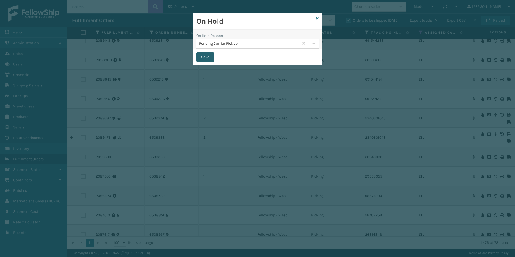
click at [200, 57] on button "Save" at bounding box center [205, 57] width 18 height 10
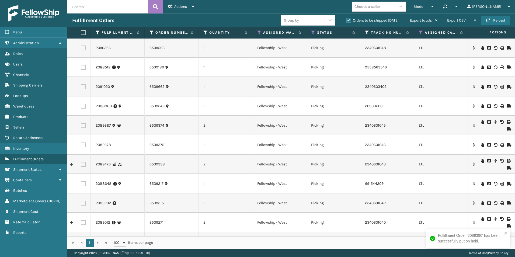
scroll to position [862, 0]
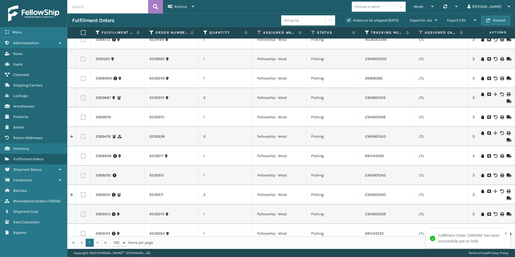
click at [481, 133] on icon at bounding box center [482, 133] width 3 height 4
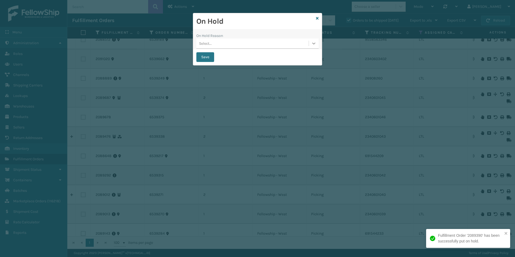
click at [314, 42] on icon at bounding box center [313, 43] width 5 height 5
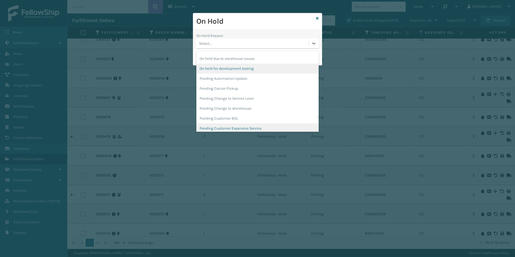
scroll to position [170, 0]
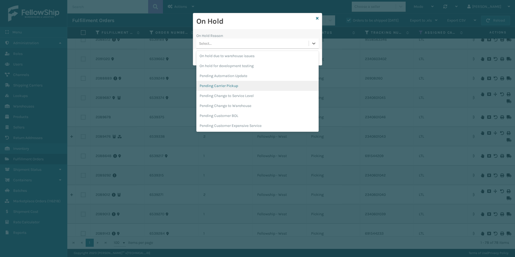
click at [232, 87] on div "Pending Carrier Pickup" at bounding box center [257, 86] width 122 height 10
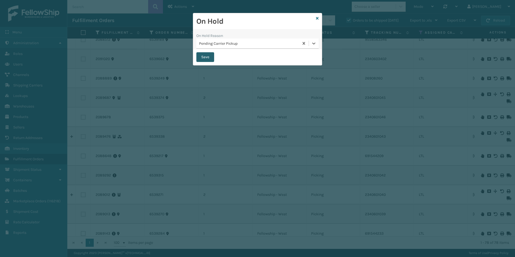
click at [206, 59] on button "Save" at bounding box center [205, 57] width 18 height 10
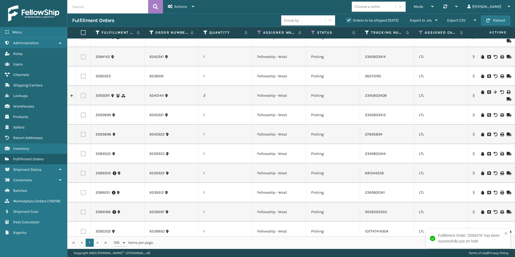
scroll to position [673, 0]
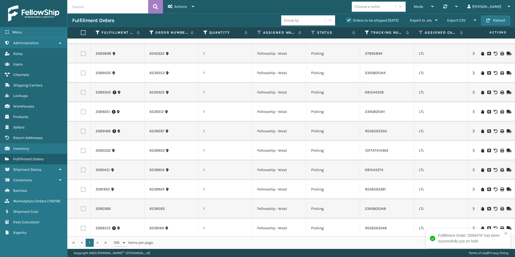
click at [481, 72] on icon at bounding box center [482, 73] width 3 height 4
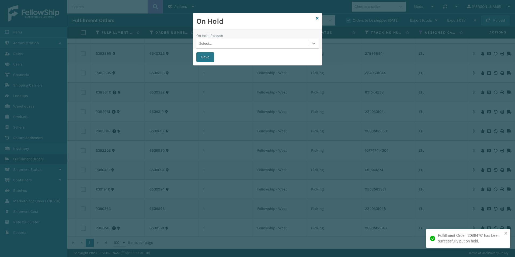
click at [314, 44] on icon at bounding box center [313, 44] width 3 height 2
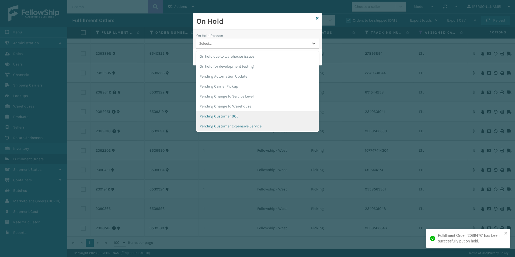
scroll to position [170, 0]
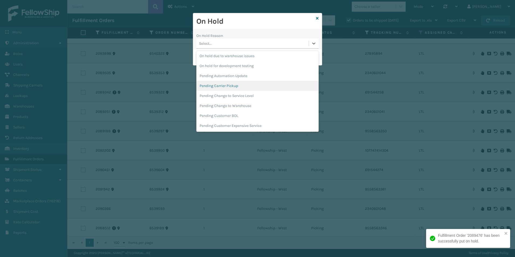
click at [230, 87] on div "Pending Carrier Pickup" at bounding box center [257, 86] width 122 height 10
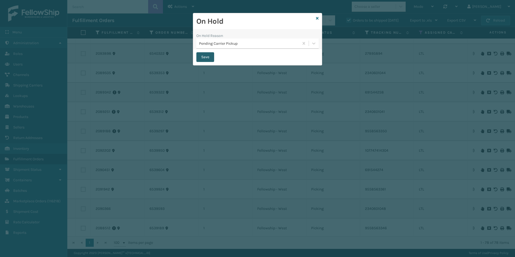
click at [205, 56] on button "Save" at bounding box center [205, 57] width 18 height 10
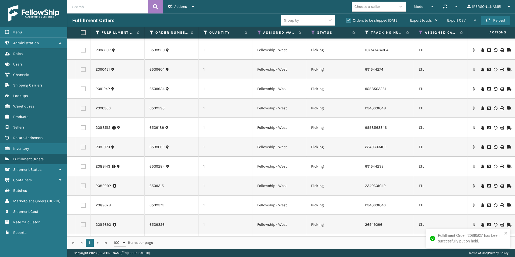
scroll to position [781, 0]
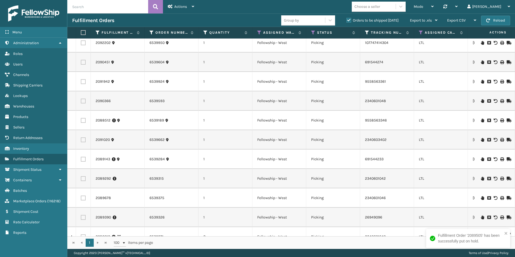
click at [481, 199] on icon at bounding box center [482, 198] width 3 height 4
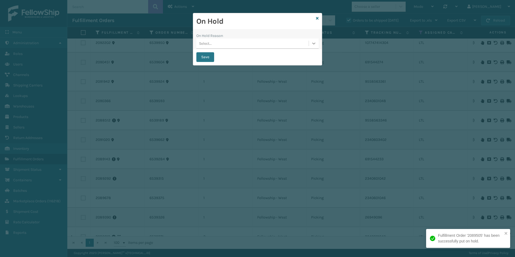
click at [314, 44] on icon at bounding box center [313, 43] width 5 height 5
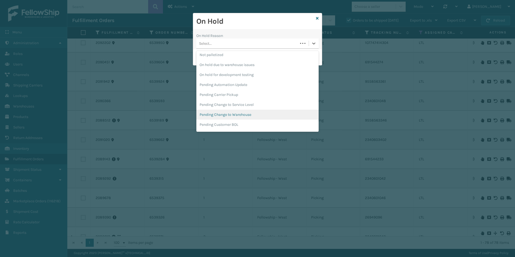
scroll to position [170, 0]
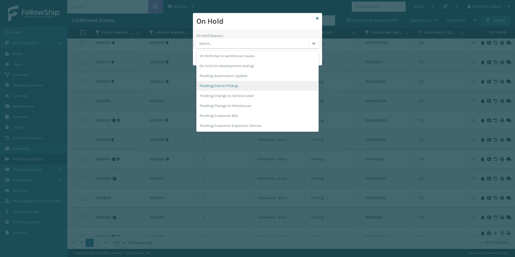
click at [235, 86] on div "Pending Carrier Pickup" at bounding box center [257, 86] width 122 height 10
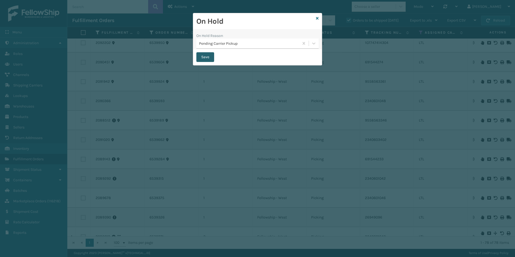
click at [204, 60] on button "Save" at bounding box center [205, 57] width 18 height 10
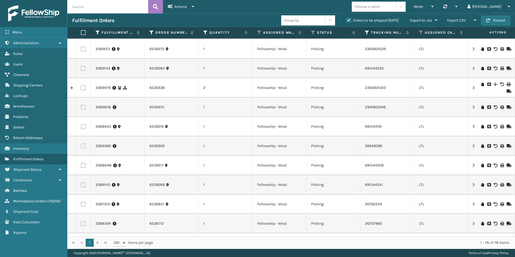
scroll to position [942, 0]
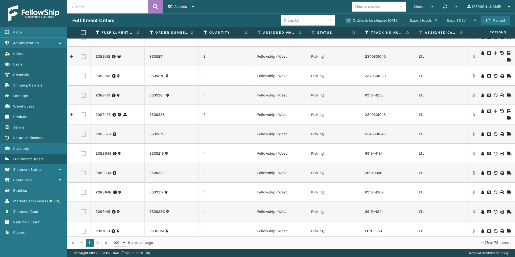
click at [481, 133] on icon at bounding box center [482, 134] width 3 height 4
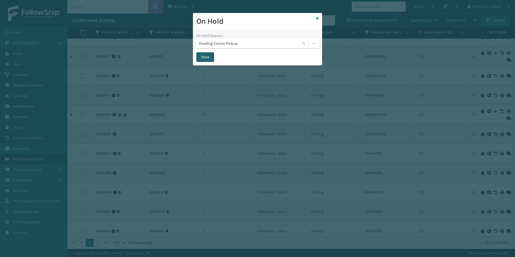
click at [209, 55] on button "Save" at bounding box center [205, 57] width 18 height 10
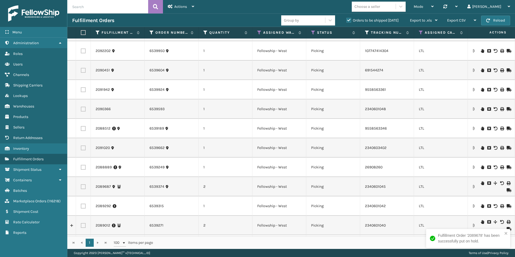
scroll to position [781, 0]
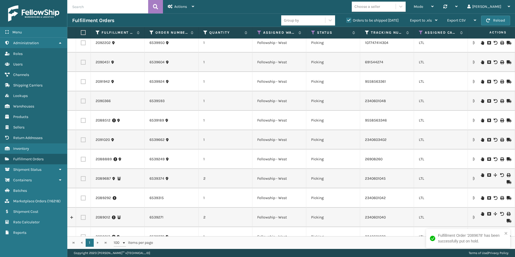
click at [481, 174] on icon at bounding box center [482, 175] width 3 height 4
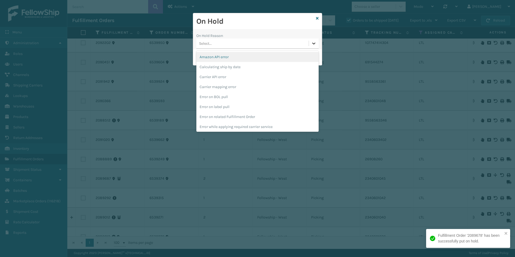
click at [313, 44] on icon at bounding box center [313, 43] width 5 height 5
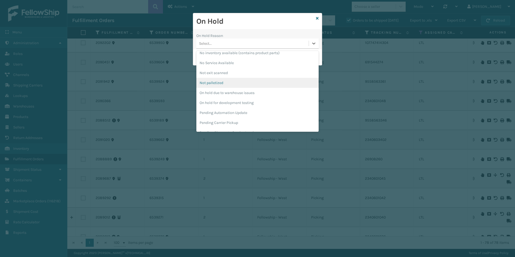
scroll to position [135, 0]
click at [232, 120] on div "Pending Carrier Pickup" at bounding box center [257, 122] width 122 height 10
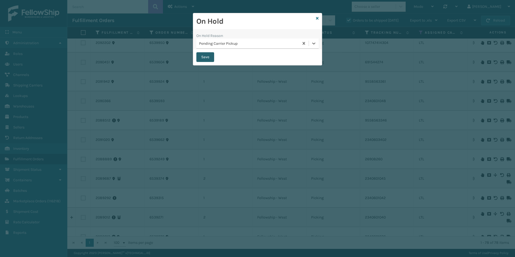
click at [208, 58] on button "Save" at bounding box center [205, 57] width 18 height 10
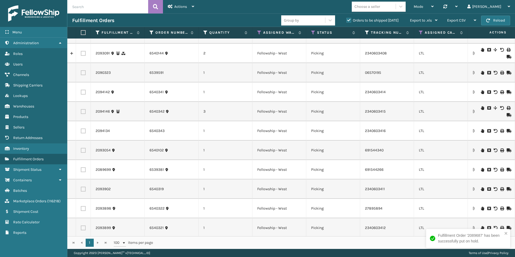
scroll to position [81, 0]
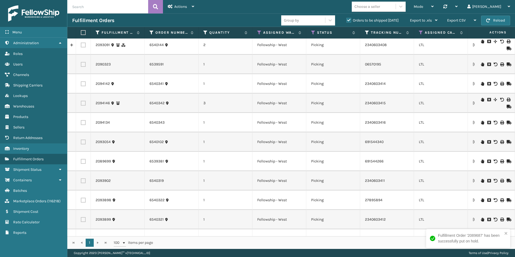
click at [481, 160] on icon at bounding box center [482, 161] width 3 height 4
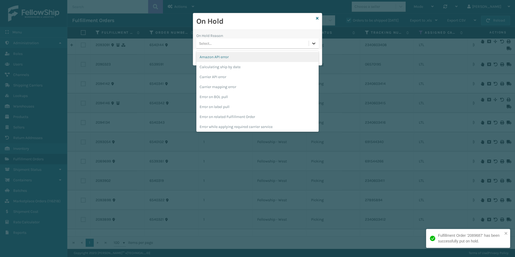
click at [313, 43] on icon at bounding box center [313, 44] width 3 height 2
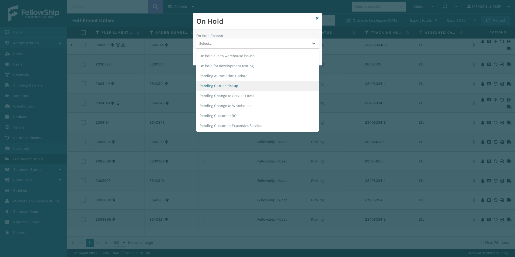
click at [226, 87] on div "Pending Carrier Pickup" at bounding box center [257, 86] width 122 height 10
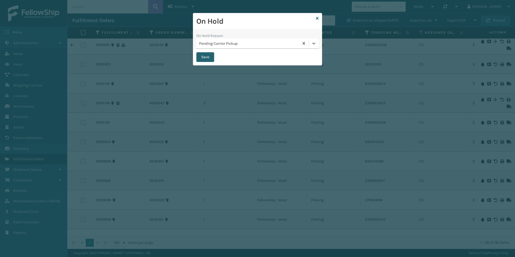
click at [206, 57] on button "Save" at bounding box center [205, 57] width 18 height 10
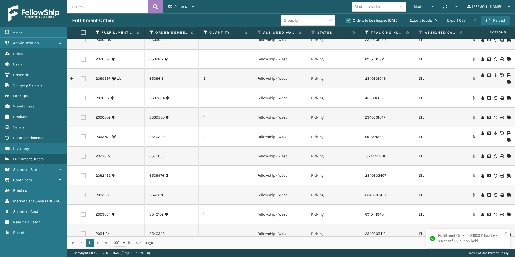
scroll to position [377, 0]
click at [481, 118] on icon at bounding box center [482, 117] width 3 height 4
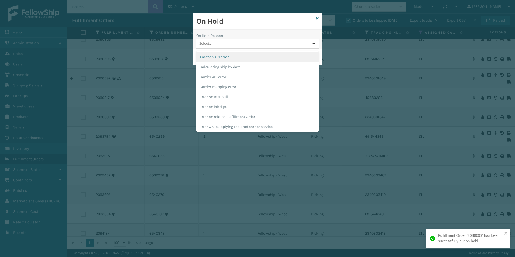
click at [312, 44] on icon at bounding box center [313, 43] width 5 height 5
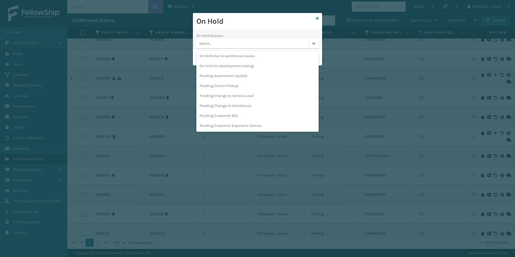
scroll to position [196, 0]
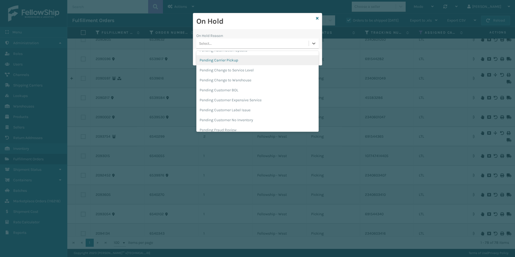
click at [219, 60] on div "Pending Carrier Pickup" at bounding box center [257, 60] width 122 height 10
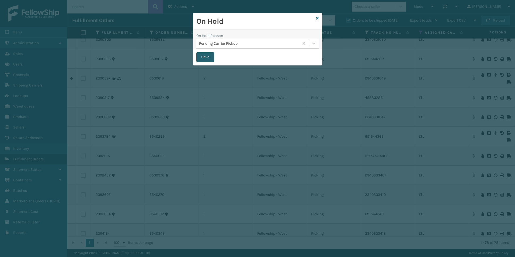
click at [203, 54] on button "Save" at bounding box center [205, 57] width 18 height 10
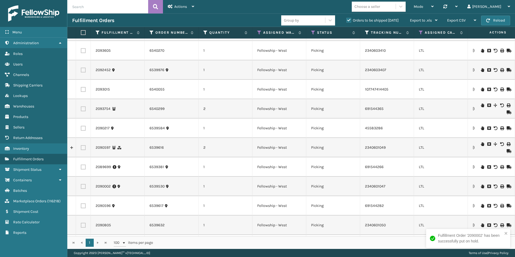
scroll to position [350, 0]
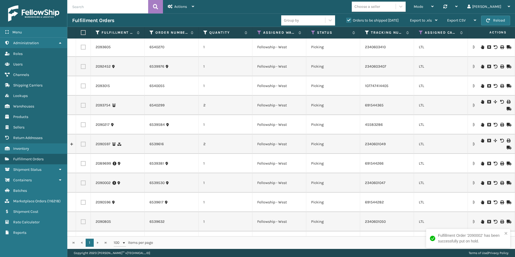
click at [481, 124] on icon at bounding box center [482, 125] width 3 height 4
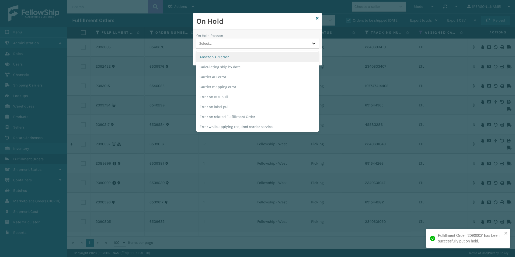
click at [312, 44] on icon at bounding box center [313, 43] width 5 height 5
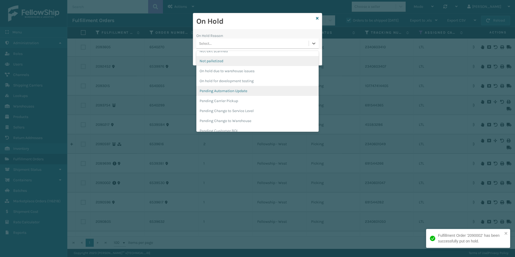
scroll to position [135, 0]
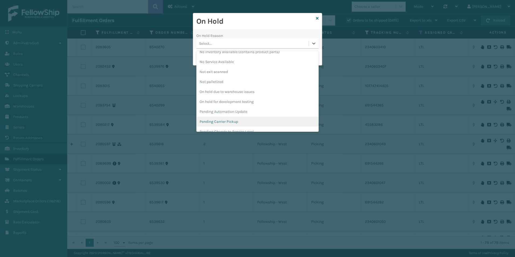
click at [221, 119] on div "Pending Carrier Pickup" at bounding box center [257, 122] width 122 height 10
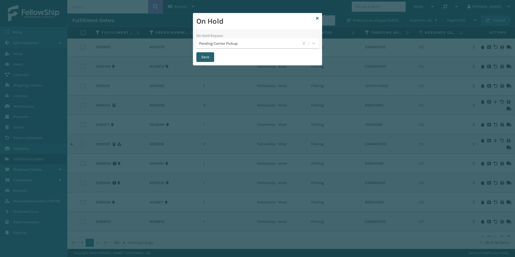
click at [203, 57] on button "Save" at bounding box center [205, 57] width 18 height 10
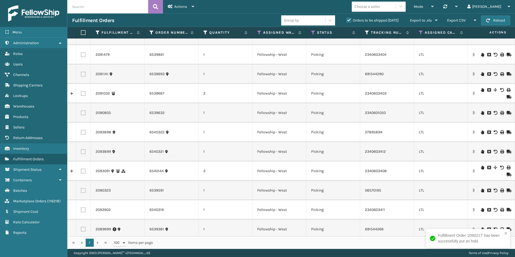
scroll to position [162, 0]
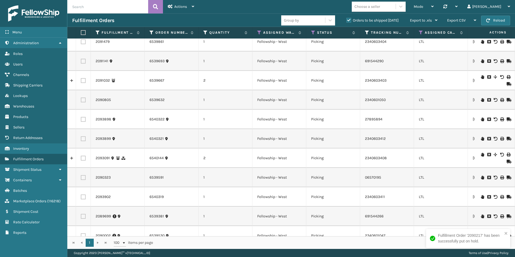
click at [481, 178] on icon at bounding box center [482, 178] width 3 height 4
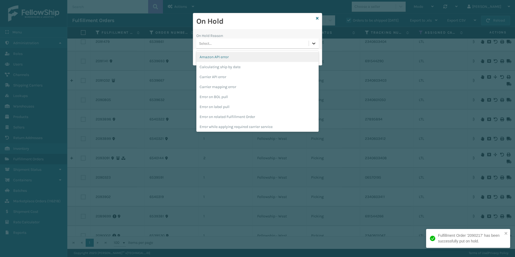
click at [311, 44] on icon at bounding box center [313, 43] width 5 height 5
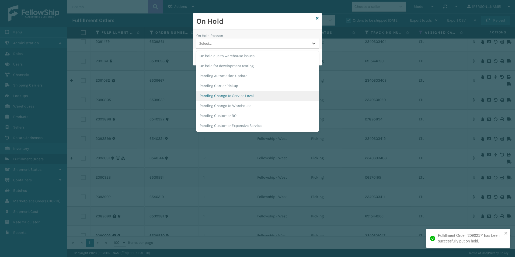
scroll to position [180, 0]
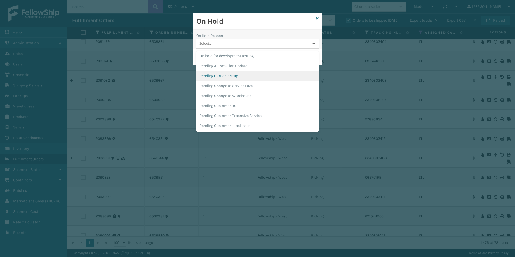
click at [225, 77] on div "Pending Carrier Pickup" at bounding box center [257, 76] width 122 height 10
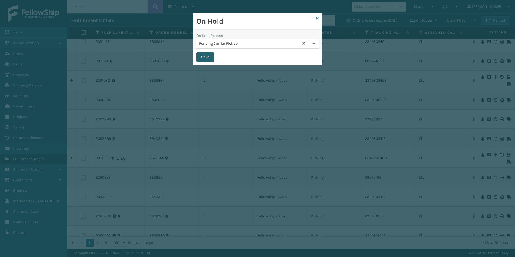
click at [207, 56] on button "Save" at bounding box center [205, 57] width 18 height 10
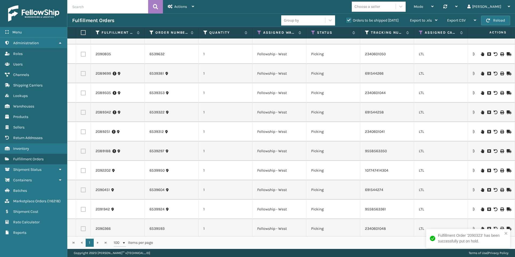
scroll to position [673, 0]
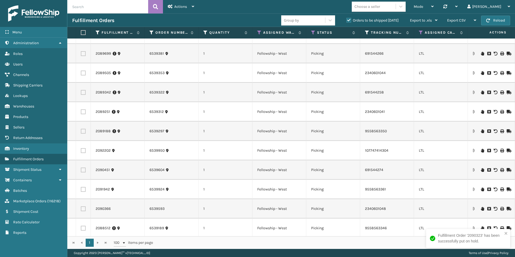
click at [481, 209] on icon at bounding box center [482, 209] width 3 height 4
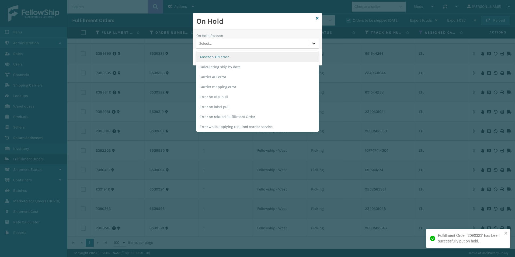
drag, startPoint x: 314, startPoint y: 43, endPoint x: 301, endPoint y: 61, distance: 22.5
click at [314, 43] on icon at bounding box center [313, 44] width 3 height 2
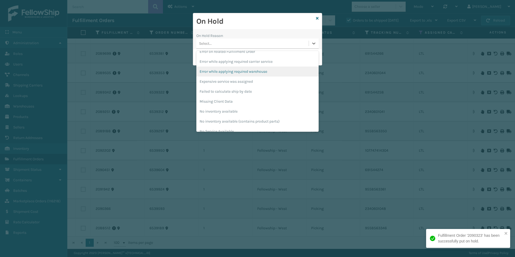
scroll to position [135, 0]
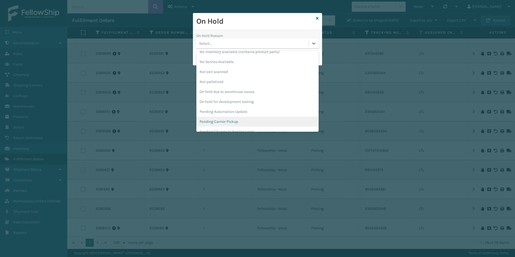
click at [216, 121] on div "Pending Carrier Pickup" at bounding box center [257, 122] width 122 height 10
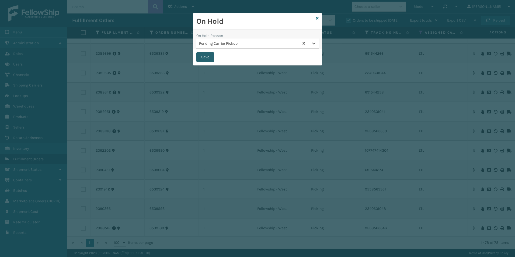
click at [203, 58] on button "Save" at bounding box center [205, 57] width 18 height 10
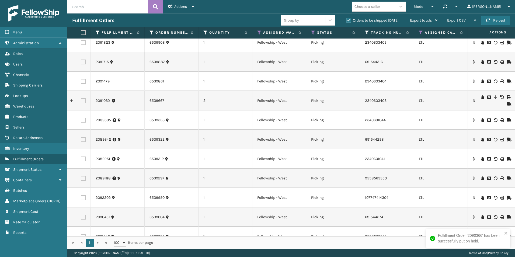
scroll to position [628, 0]
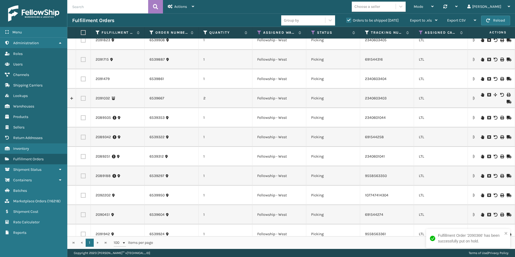
click at [481, 214] on icon at bounding box center [482, 215] width 3 height 4
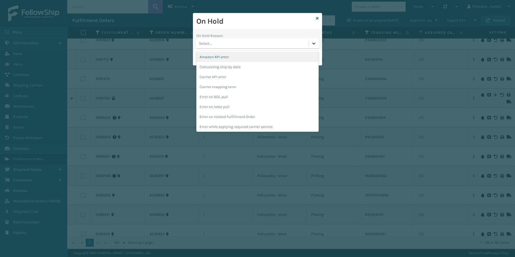
click at [311, 43] on div at bounding box center [314, 44] width 10 height 10
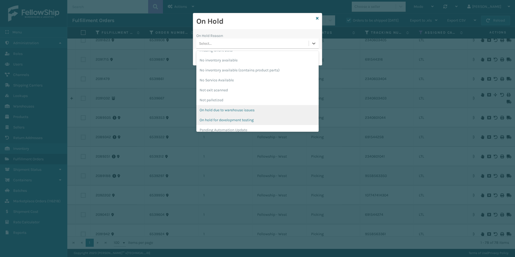
scroll to position [135, 0]
click at [216, 122] on div "Pending Carrier Pickup" at bounding box center [257, 122] width 122 height 10
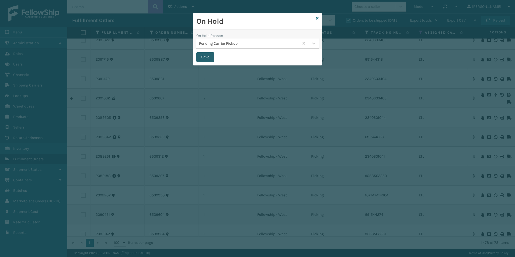
click at [203, 58] on button "Save" at bounding box center [205, 57] width 18 height 10
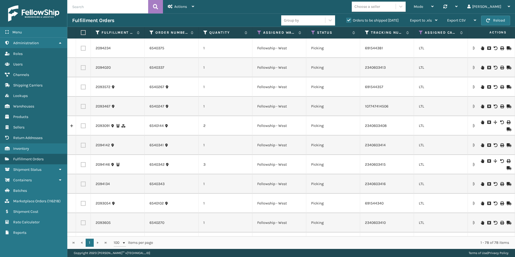
click at [100, 9] on input "text" at bounding box center [107, 6] width 81 height 13
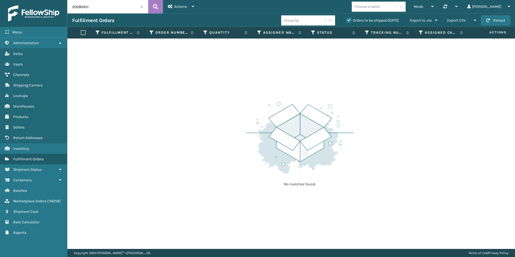
click at [77, 6] on input "20090451" at bounding box center [107, 6] width 81 height 13
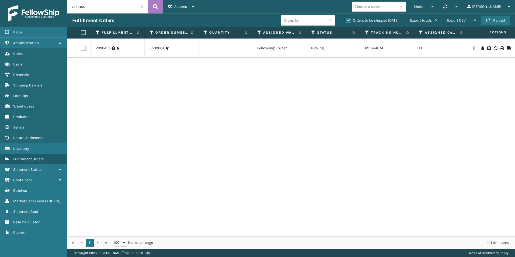
click at [481, 48] on icon at bounding box center [482, 48] width 3 height 4
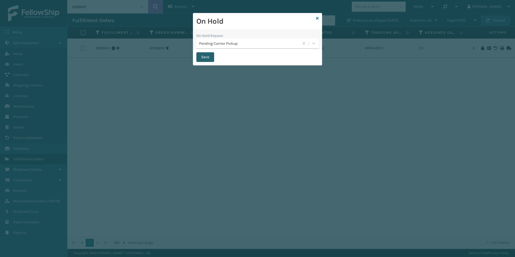
click at [212, 57] on button "Save" at bounding box center [205, 57] width 18 height 10
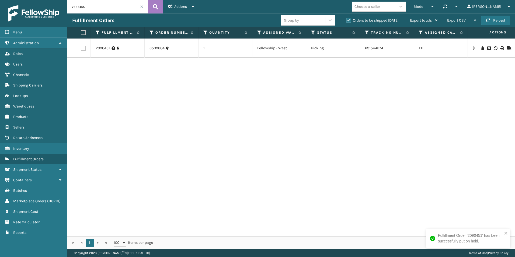
drag, startPoint x: 81, startPoint y: 7, endPoint x: 116, endPoint y: 7, distance: 35.3
click at [116, 7] on input "2090451" at bounding box center [107, 6] width 81 height 13
click at [481, 48] on icon at bounding box center [482, 48] width 3 height 4
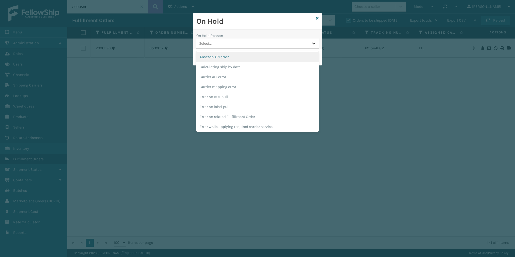
click at [312, 43] on icon at bounding box center [313, 43] width 5 height 5
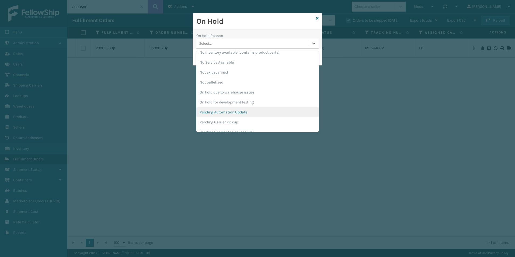
scroll to position [162, 0]
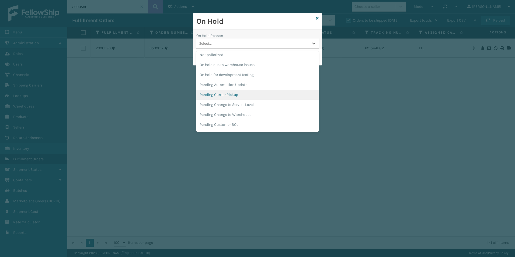
click at [222, 93] on div "Pending Carrier Pickup" at bounding box center [257, 95] width 122 height 10
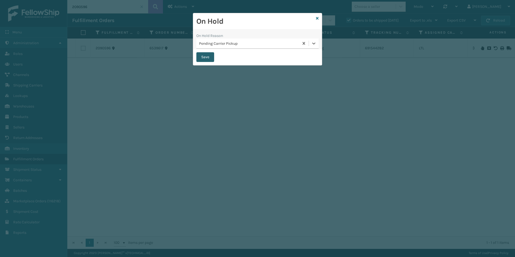
click at [207, 54] on button "Save" at bounding box center [205, 57] width 18 height 10
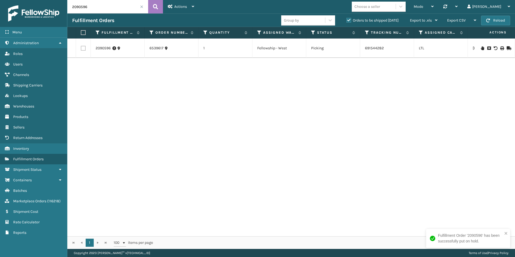
drag, startPoint x: 86, startPoint y: 6, endPoint x: 99, endPoint y: 9, distance: 13.4
click at [99, 8] on input "2090596" at bounding box center [107, 6] width 81 height 13
click at [481, 43] on icon at bounding box center [482, 45] width 3 height 4
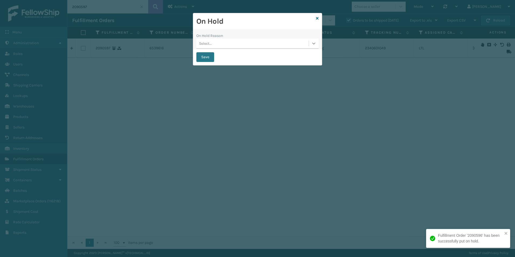
click at [314, 44] on icon at bounding box center [313, 43] width 5 height 5
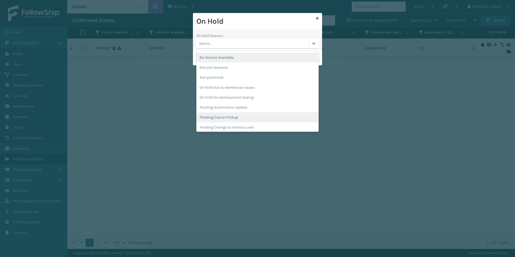
scroll to position [162, 0]
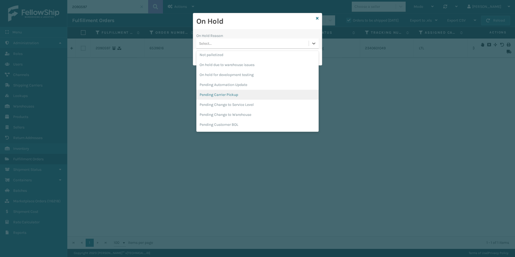
click at [230, 93] on div "Pending Carrier Pickup" at bounding box center [257, 95] width 122 height 10
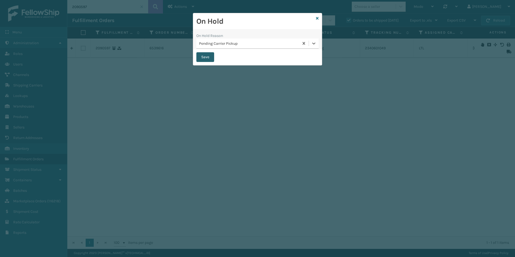
click at [203, 56] on button "Save" at bounding box center [205, 57] width 18 height 10
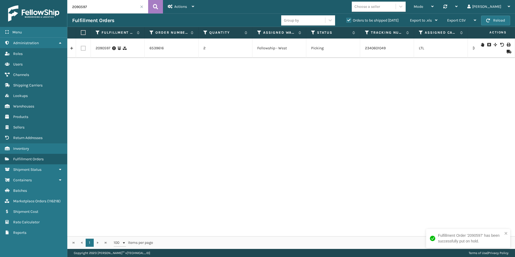
drag, startPoint x: 81, startPoint y: 7, endPoint x: 99, endPoint y: 6, distance: 17.8
click at [99, 6] on input "2090597" at bounding box center [107, 6] width 81 height 13
click at [481, 48] on icon at bounding box center [482, 48] width 3 height 4
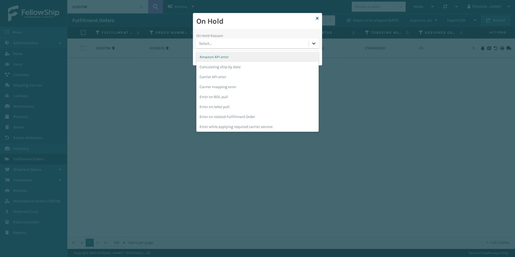
drag, startPoint x: 314, startPoint y: 42, endPoint x: 306, endPoint y: 55, distance: 15.9
click at [314, 42] on icon at bounding box center [313, 43] width 5 height 5
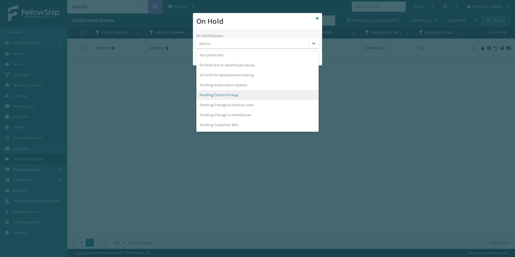
scroll to position [162, 0]
click at [236, 95] on div "Pending Carrier Pickup" at bounding box center [257, 95] width 122 height 10
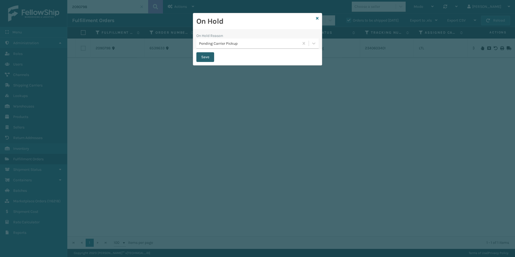
click at [197, 55] on button "Save" at bounding box center [205, 57] width 18 height 10
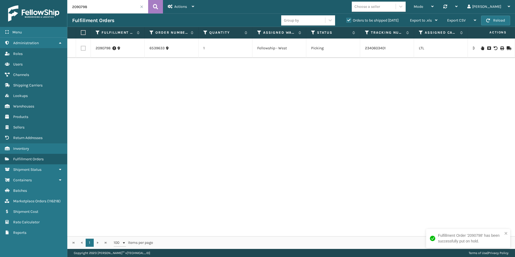
drag, startPoint x: 81, startPoint y: 6, endPoint x: 98, endPoint y: 11, distance: 17.7
click at [100, 7] on input "2090798" at bounding box center [107, 6] width 81 height 13
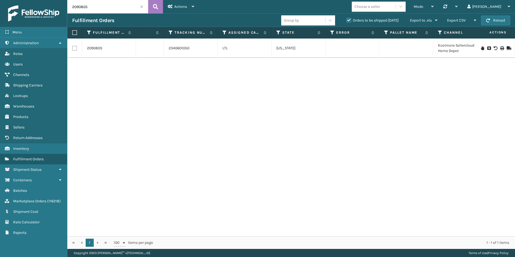
scroll to position [0, 293]
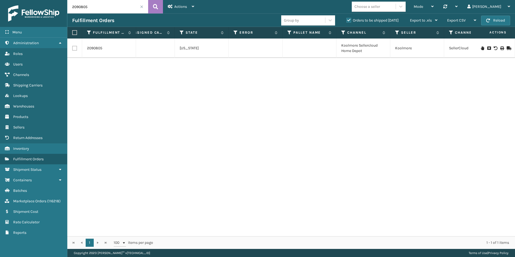
click at [481, 48] on icon at bounding box center [482, 48] width 3 height 4
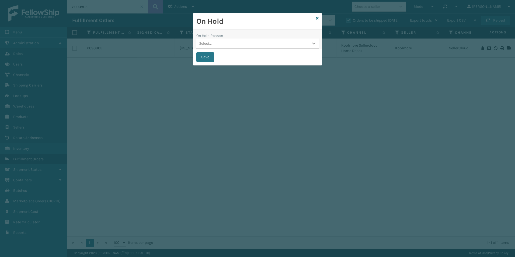
click at [314, 44] on icon at bounding box center [313, 43] width 5 height 5
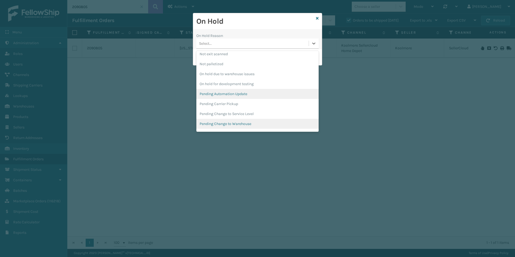
scroll to position [162, 0]
click at [222, 96] on div "Pending Carrier Pickup" at bounding box center [257, 95] width 122 height 10
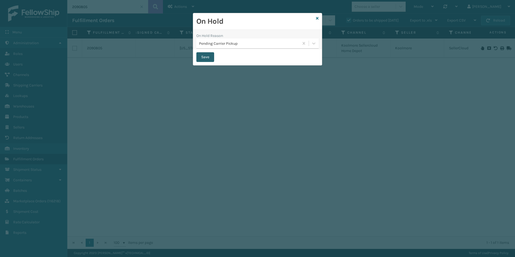
click at [208, 54] on button "Save" at bounding box center [205, 57] width 18 height 10
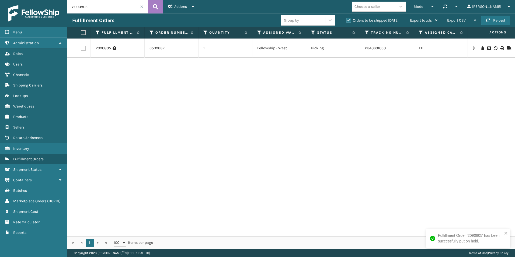
drag, startPoint x: 79, startPoint y: 6, endPoint x: 117, endPoint y: 7, distance: 37.7
click at [117, 7] on input "2090805" at bounding box center [107, 6] width 81 height 13
click at [481, 48] on icon at bounding box center [482, 48] width 3 height 4
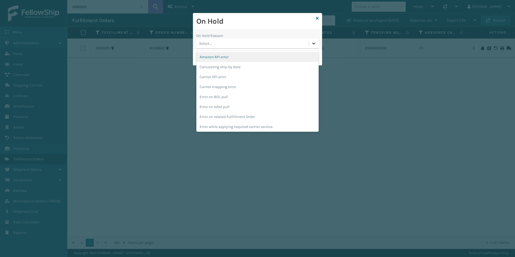
click at [313, 43] on icon at bounding box center [313, 44] width 3 height 2
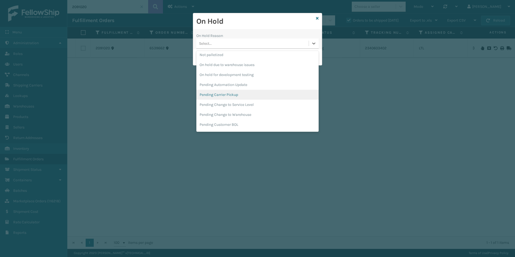
click at [228, 96] on div "Pending Carrier Pickup" at bounding box center [257, 95] width 122 height 10
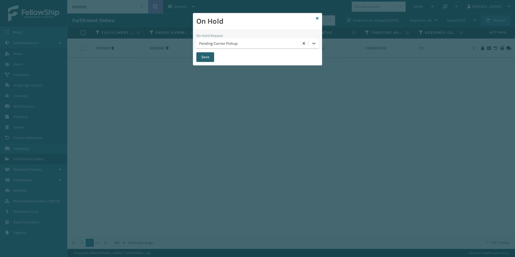
click at [207, 55] on button "Save" at bounding box center [205, 57] width 18 height 10
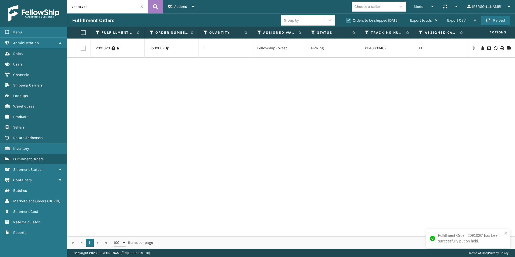
drag, startPoint x: 82, startPoint y: 7, endPoint x: 101, endPoint y: 12, distance: 19.1
click at [99, 10] on input "2091020" at bounding box center [107, 6] width 81 height 13
click at [481, 43] on icon at bounding box center [482, 45] width 3 height 4
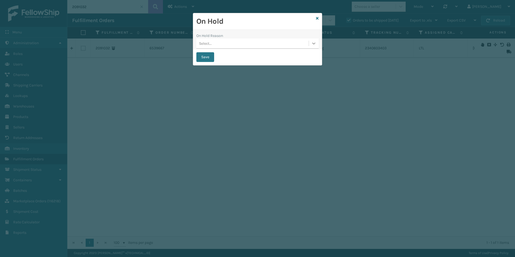
drag, startPoint x: 315, startPoint y: 41, endPoint x: 311, endPoint y: 45, distance: 5.1
click at [314, 42] on icon at bounding box center [313, 43] width 5 height 5
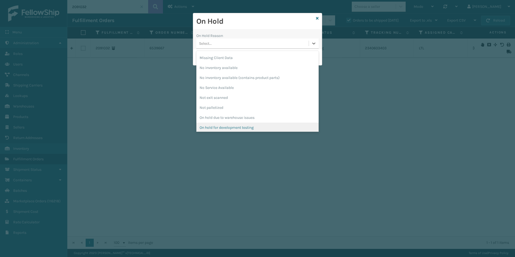
scroll to position [135, 0]
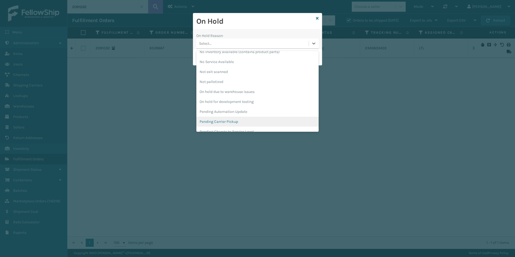
click at [231, 121] on div "Pending Carrier Pickup" at bounding box center [257, 122] width 122 height 10
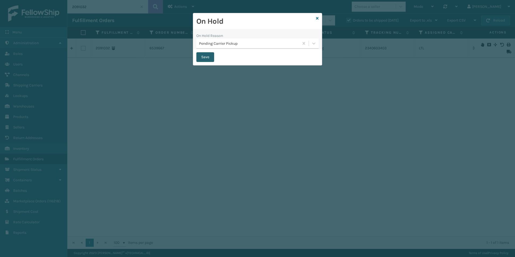
click at [207, 58] on button "Save" at bounding box center [205, 57] width 18 height 10
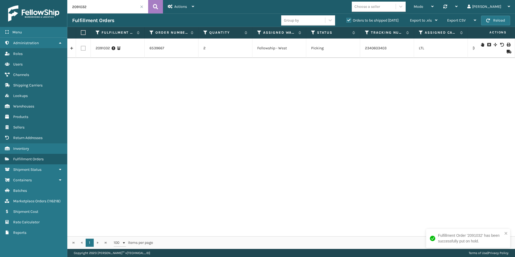
drag, startPoint x: 80, startPoint y: 7, endPoint x: 111, endPoint y: 8, distance: 31.0
click at [108, 8] on input "2091032" at bounding box center [107, 6] width 81 height 13
click at [481, 49] on icon at bounding box center [482, 48] width 3 height 4
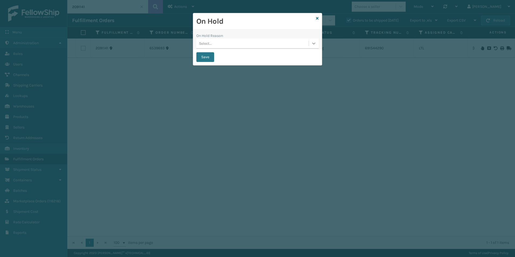
click at [311, 43] on icon at bounding box center [313, 43] width 5 height 5
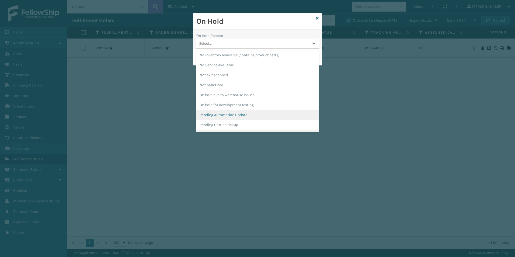
scroll to position [135, 0]
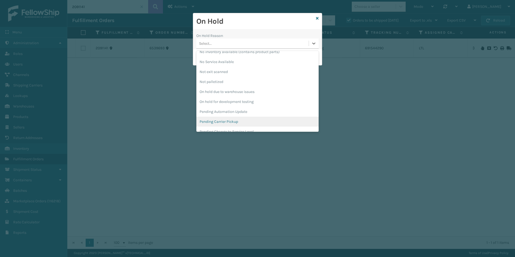
click at [229, 120] on div "Pending Carrier Pickup" at bounding box center [257, 122] width 122 height 10
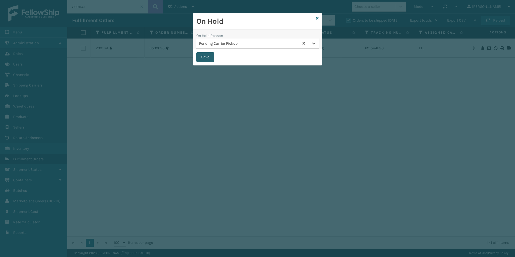
click at [206, 56] on button "Save" at bounding box center [205, 57] width 18 height 10
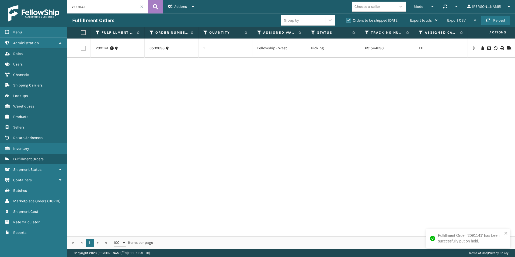
drag, startPoint x: 80, startPoint y: 6, endPoint x: 111, endPoint y: 17, distance: 33.1
click at [114, 12] on input "2091141" at bounding box center [107, 6] width 81 height 13
click at [481, 48] on icon at bounding box center [482, 48] width 3 height 4
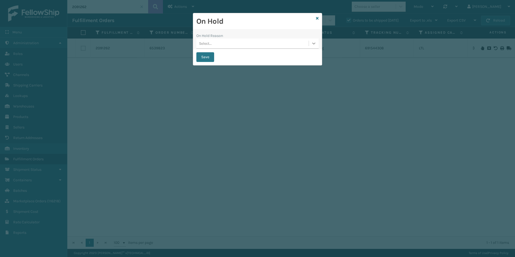
click at [314, 42] on icon at bounding box center [313, 43] width 5 height 5
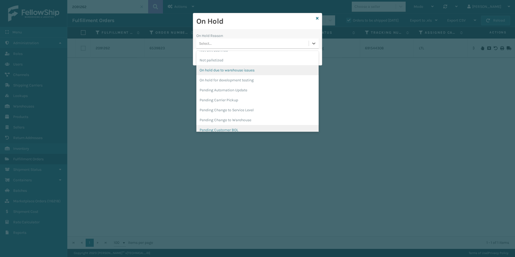
scroll to position [162, 0]
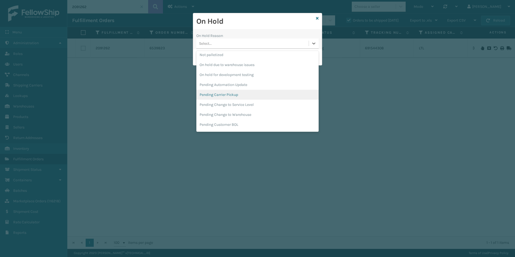
click at [230, 96] on div "Pending Carrier Pickup" at bounding box center [257, 95] width 122 height 10
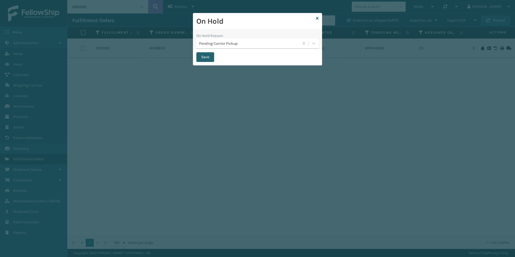
click at [207, 59] on button "Save" at bounding box center [205, 57] width 18 height 10
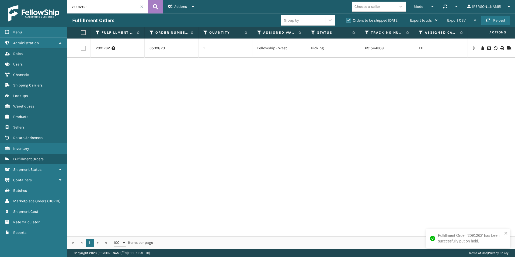
drag, startPoint x: 80, startPoint y: 7, endPoint x: 108, endPoint y: 11, distance: 27.9
click at [107, 11] on input "2091262" at bounding box center [107, 6] width 81 height 13
click at [481, 48] on icon at bounding box center [482, 48] width 3 height 4
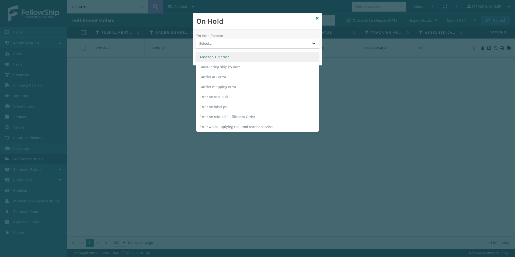
click at [313, 44] on icon at bounding box center [313, 44] width 3 height 2
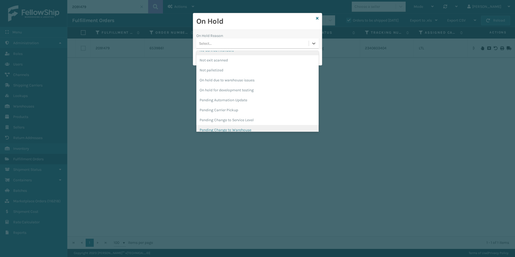
scroll to position [162, 0]
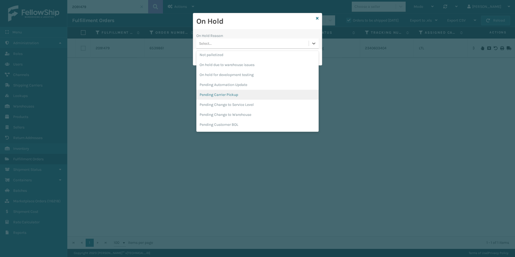
click at [229, 94] on div "Pending Carrier Pickup" at bounding box center [257, 95] width 122 height 10
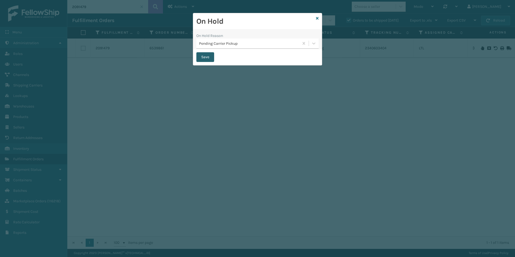
click at [202, 57] on button "Save" at bounding box center [205, 57] width 18 height 10
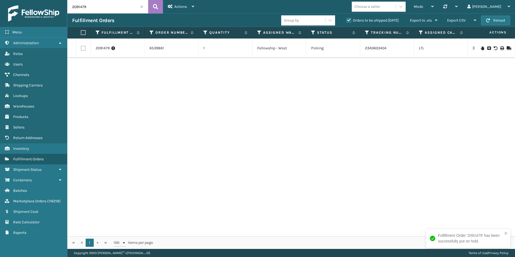
drag, startPoint x: 80, startPoint y: 7, endPoint x: 97, endPoint y: 7, distance: 16.7
click at [96, 7] on input "2091479" at bounding box center [107, 6] width 81 height 13
click at [481, 48] on icon at bounding box center [482, 48] width 3 height 4
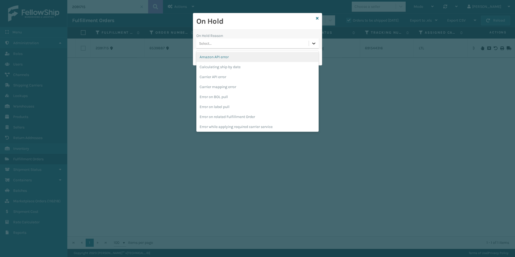
click at [314, 46] on icon at bounding box center [313, 43] width 5 height 5
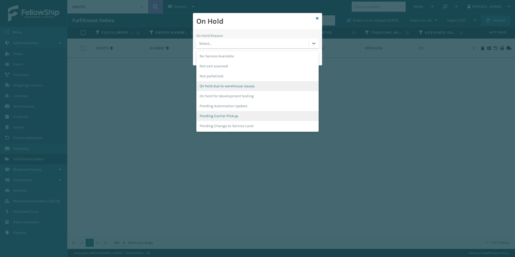
scroll to position [162, 0]
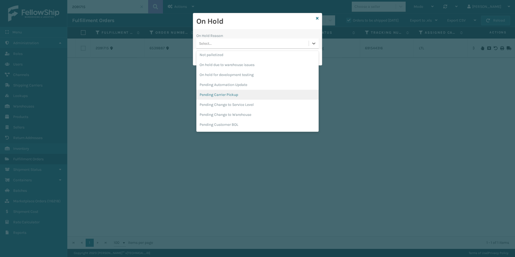
click at [225, 94] on div "Pending Carrier Pickup" at bounding box center [257, 95] width 122 height 10
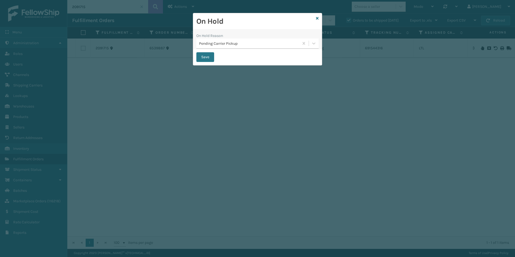
drag, startPoint x: 201, startPoint y: 60, endPoint x: 217, endPoint y: 63, distance: 15.7
click at [201, 60] on button "Save" at bounding box center [205, 57] width 18 height 10
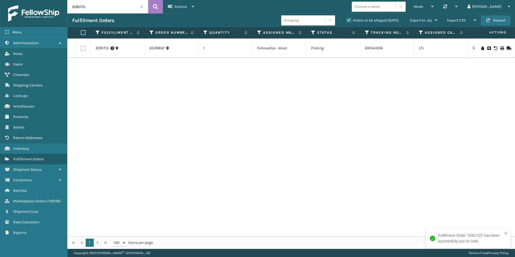
drag, startPoint x: 79, startPoint y: 6, endPoint x: 100, endPoint y: 8, distance: 20.5
click at [100, 8] on input "2091715" at bounding box center [107, 6] width 81 height 13
click at [481, 47] on icon at bounding box center [482, 48] width 3 height 4
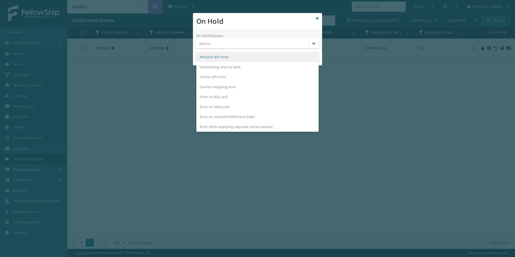
click at [313, 44] on icon at bounding box center [313, 43] width 5 height 5
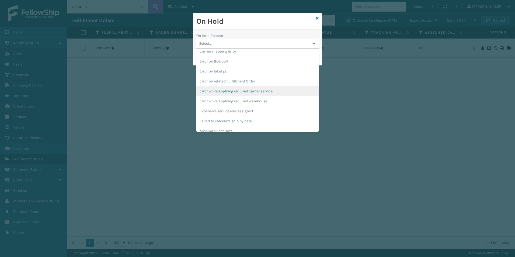
scroll to position [135, 0]
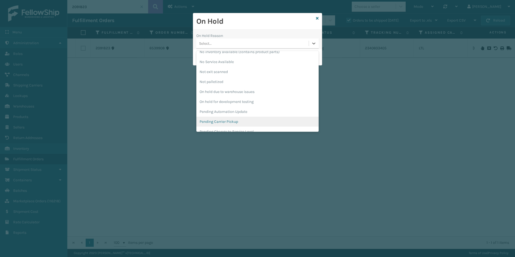
click at [233, 121] on div "Pending Carrier Pickup" at bounding box center [257, 122] width 122 height 10
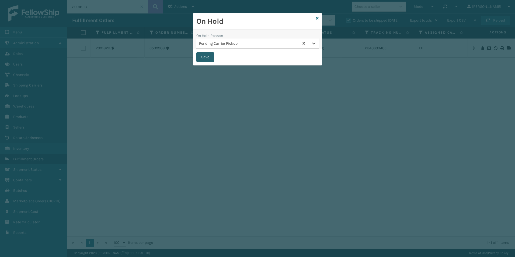
click at [210, 58] on button "Save" at bounding box center [205, 57] width 18 height 10
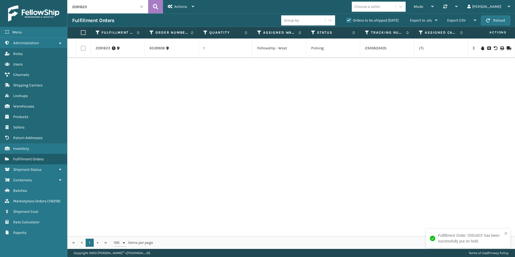
drag, startPoint x: 85, startPoint y: 7, endPoint x: 91, endPoint y: 9, distance: 6.3
click at [91, 8] on input "2091823" at bounding box center [107, 6] width 81 height 13
click at [481, 47] on icon at bounding box center [482, 48] width 3 height 4
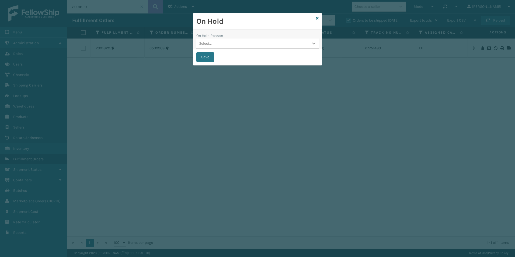
click at [313, 44] on icon at bounding box center [313, 43] width 5 height 5
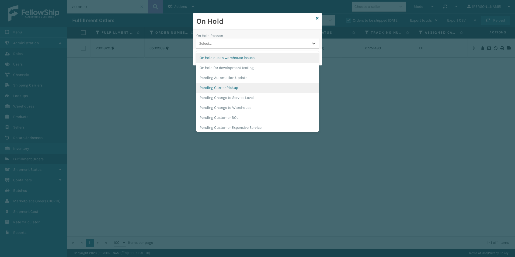
scroll to position [170, 0]
click at [228, 85] on div "Pending Carrier Pickup" at bounding box center [257, 86] width 122 height 10
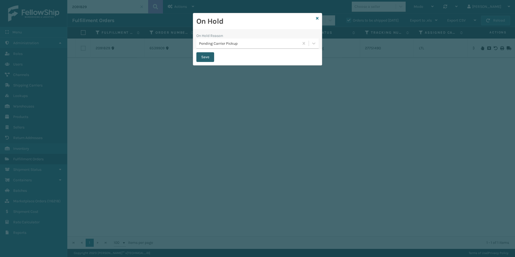
click at [205, 56] on button "Save" at bounding box center [205, 57] width 18 height 10
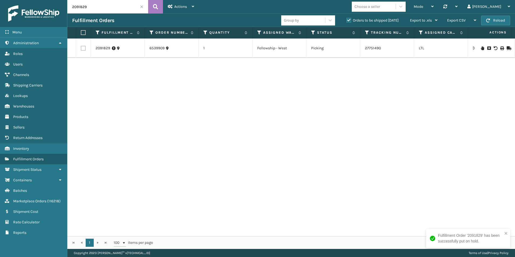
drag, startPoint x: 80, startPoint y: 8, endPoint x: 88, endPoint y: 8, distance: 7.8
click at [88, 8] on input "2091829" at bounding box center [107, 6] width 81 height 13
click at [481, 48] on icon at bounding box center [482, 48] width 3 height 4
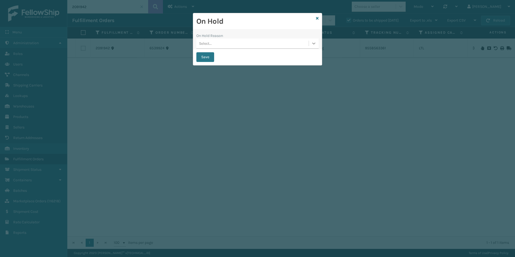
click at [313, 43] on icon at bounding box center [313, 43] width 5 height 5
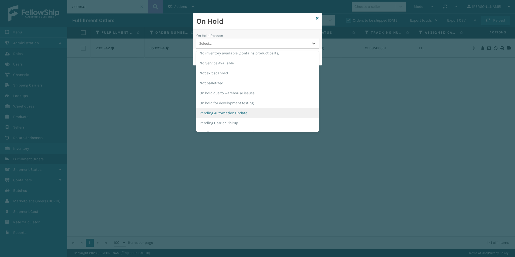
scroll to position [135, 0]
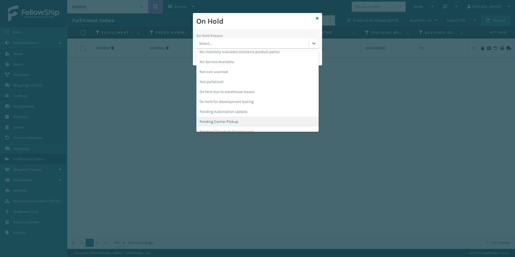
click at [231, 121] on div "Pending Carrier Pickup" at bounding box center [257, 122] width 122 height 10
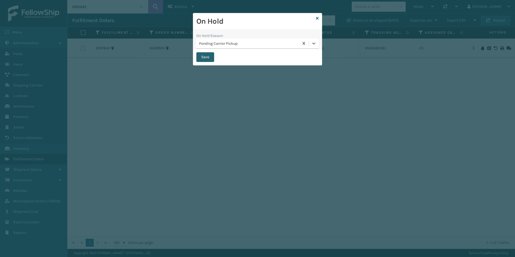
click at [199, 56] on button "Save" at bounding box center [205, 57] width 18 height 10
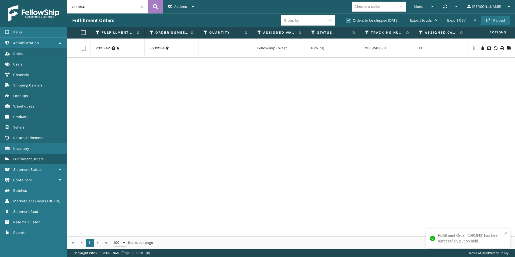
drag, startPoint x: 85, startPoint y: 8, endPoint x: 91, endPoint y: 10, distance: 6.7
click at [92, 9] on input "2091942" at bounding box center [107, 6] width 81 height 13
click at [481, 48] on icon at bounding box center [482, 48] width 3 height 4
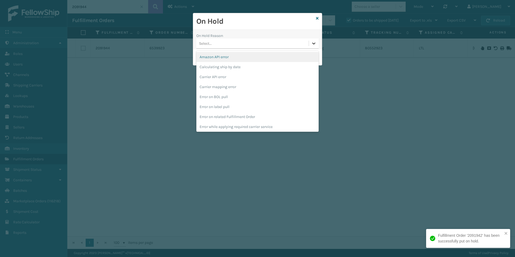
click at [310, 42] on div at bounding box center [314, 44] width 10 height 10
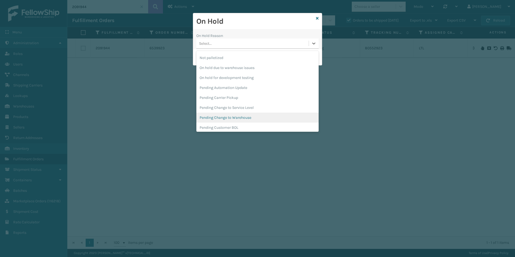
scroll to position [170, 0]
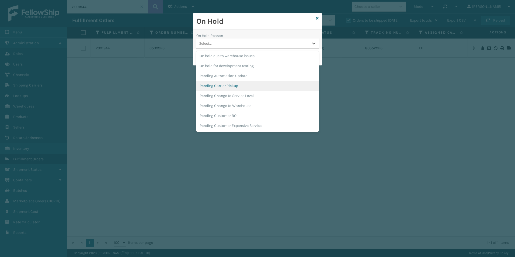
click at [226, 86] on div "Pending Carrier Pickup" at bounding box center [257, 86] width 122 height 10
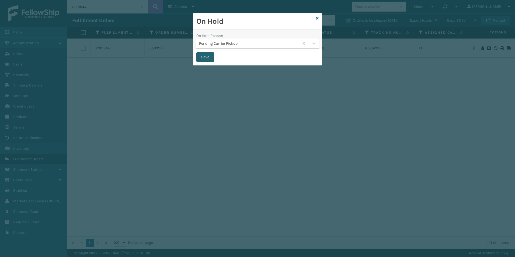
click at [205, 57] on button "Save" at bounding box center [205, 57] width 18 height 10
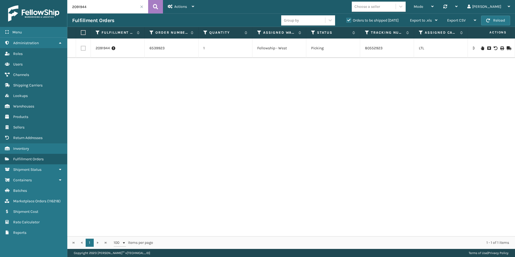
drag, startPoint x: 76, startPoint y: 7, endPoint x: 100, endPoint y: 8, distance: 24.0
click at [100, 8] on input "2091944" at bounding box center [107, 6] width 81 height 13
click at [481, 48] on icon at bounding box center [482, 48] width 3 height 4
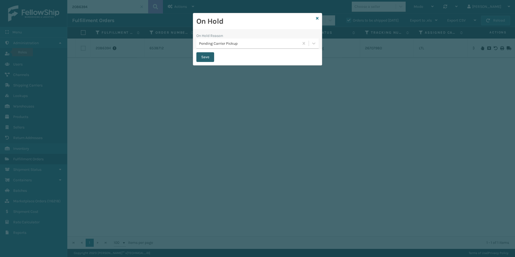
click at [202, 60] on button "Save" at bounding box center [205, 57] width 18 height 10
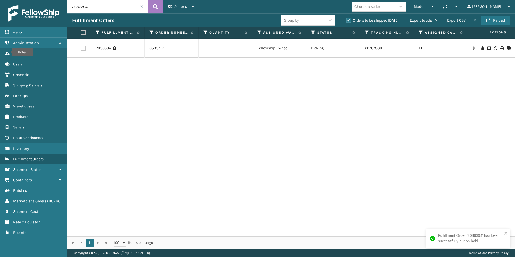
drag, startPoint x: 81, startPoint y: 7, endPoint x: 87, endPoint y: 6, distance: 5.5
click at [104, 8] on input "2086394" at bounding box center [107, 6] width 81 height 13
click at [93, 7] on input "2086394" at bounding box center [107, 6] width 81 height 13
drag, startPoint x: 81, startPoint y: 7, endPoint x: 118, endPoint y: 6, distance: 36.6
click at [111, 6] on input "2086394" at bounding box center [107, 6] width 81 height 13
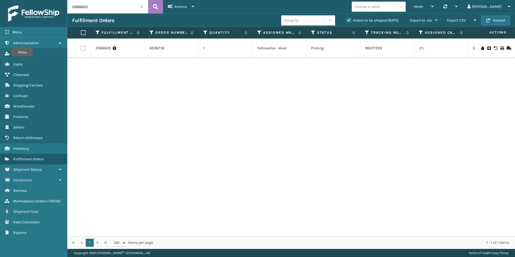
scroll to position [0, 278]
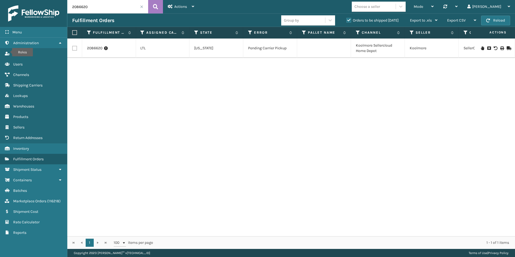
click at [481, 47] on icon at bounding box center [482, 48] width 3 height 4
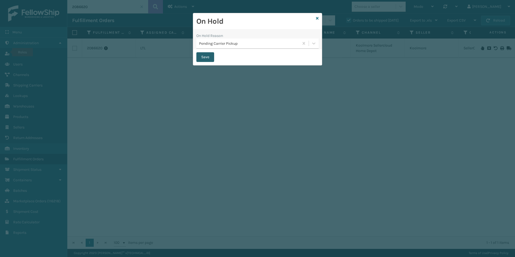
click at [203, 59] on button "Save" at bounding box center [205, 57] width 18 height 10
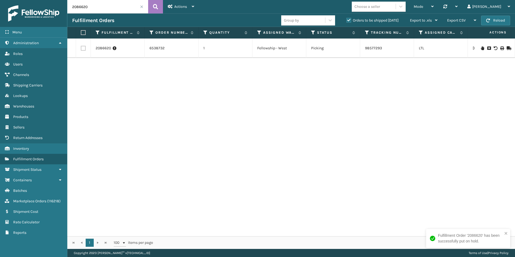
drag, startPoint x: 76, startPoint y: 7, endPoint x: 126, endPoint y: 9, distance: 49.3
click at [126, 9] on input "2086620" at bounding box center [107, 6] width 81 height 13
click at [481, 48] on icon at bounding box center [482, 48] width 3 height 4
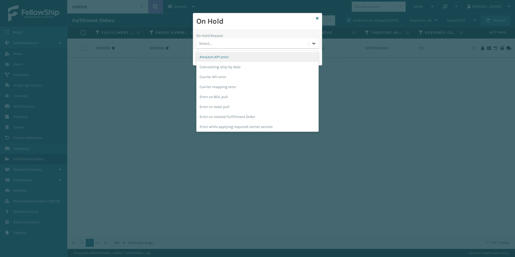
click at [314, 43] on icon at bounding box center [313, 43] width 5 height 5
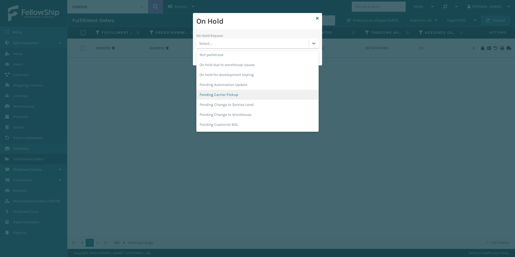
click at [219, 96] on div "Pending Carrier Pickup" at bounding box center [257, 95] width 122 height 10
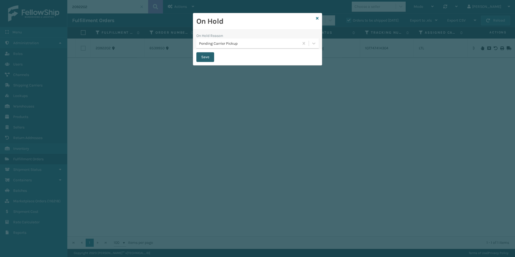
click at [205, 55] on button "Save" at bounding box center [205, 57] width 18 height 10
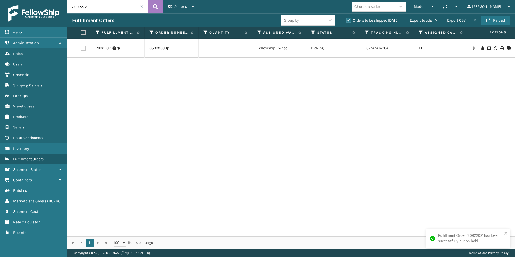
drag, startPoint x: 93, startPoint y: 8, endPoint x: 99, endPoint y: 8, distance: 5.7
click at [99, 8] on input "2092202" at bounding box center [107, 6] width 81 height 13
click at [481, 48] on icon at bounding box center [482, 48] width 3 height 4
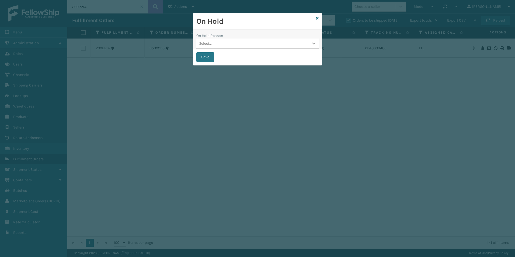
click at [313, 44] on icon at bounding box center [313, 43] width 5 height 5
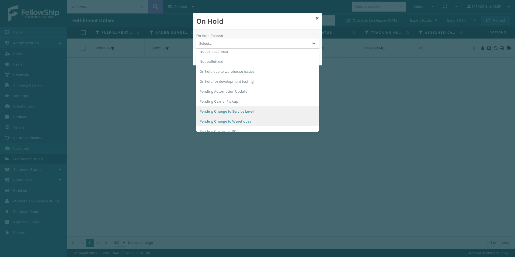
scroll to position [170, 0]
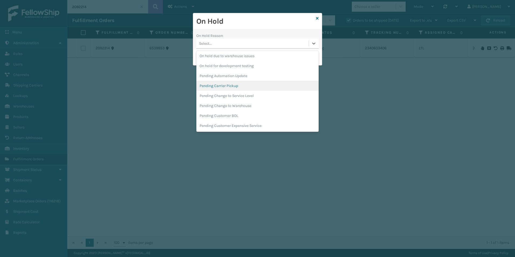
click at [227, 87] on div "Pending Carrier Pickup" at bounding box center [257, 86] width 122 height 10
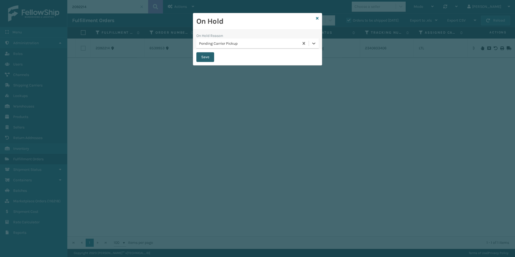
click at [203, 55] on button "Save" at bounding box center [205, 57] width 18 height 10
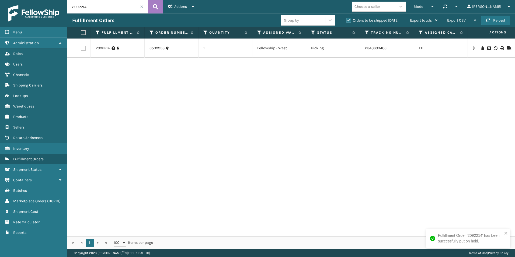
drag, startPoint x: 85, startPoint y: 6, endPoint x: 95, endPoint y: 7, distance: 10.0
click at [94, 6] on input "2092214" at bounding box center [107, 6] width 81 height 13
click at [481, 49] on icon at bounding box center [482, 48] width 3 height 4
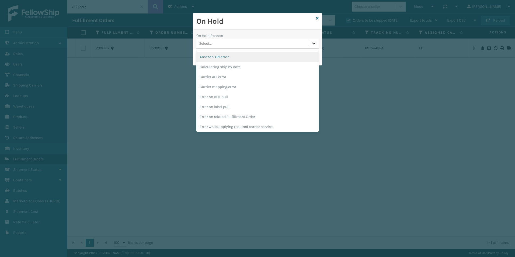
click at [315, 40] on div at bounding box center [314, 44] width 10 height 10
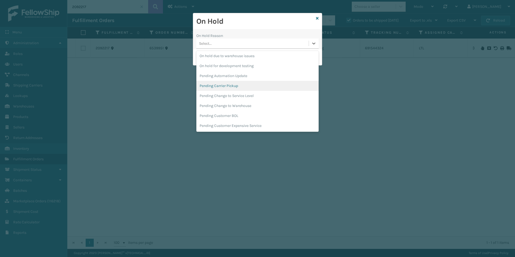
click at [232, 86] on div "Pending Carrier Pickup" at bounding box center [257, 86] width 122 height 10
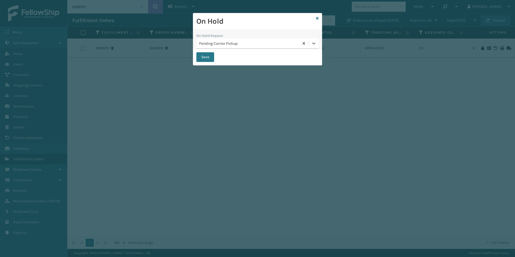
click at [203, 55] on button "Save" at bounding box center [205, 57] width 18 height 10
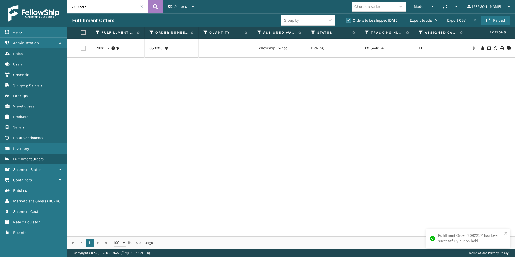
drag, startPoint x: 81, startPoint y: 8, endPoint x: 117, endPoint y: 8, distance: 36.1
click at [115, 8] on input "2092217" at bounding box center [107, 6] width 81 height 13
click at [481, 49] on icon at bounding box center [482, 48] width 3 height 4
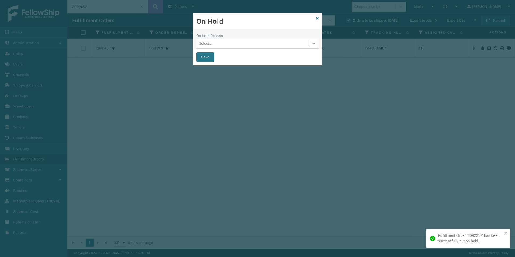
click at [313, 44] on icon at bounding box center [313, 43] width 5 height 5
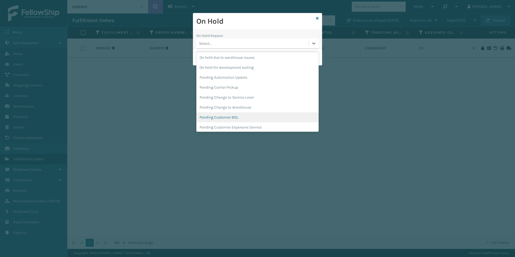
scroll to position [170, 0]
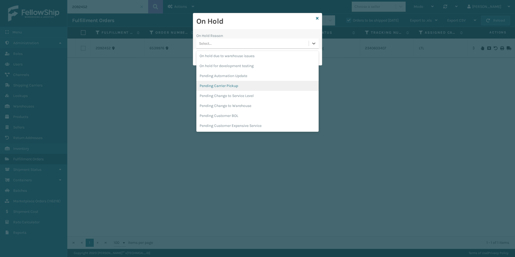
click at [223, 86] on div "Pending Carrier Pickup" at bounding box center [257, 86] width 122 height 10
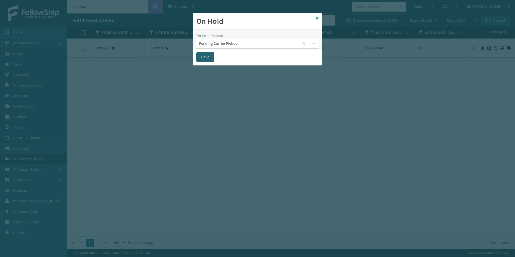
click at [201, 56] on button "Save" at bounding box center [205, 57] width 18 height 10
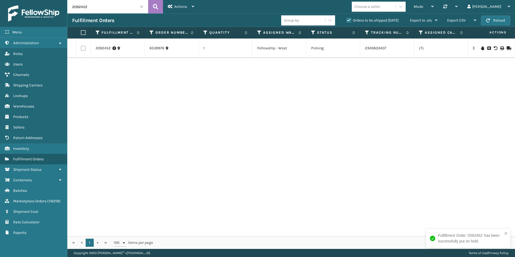
drag, startPoint x: 79, startPoint y: 7, endPoint x: 109, endPoint y: 8, distance: 29.9
click at [109, 8] on input "2092452" at bounding box center [107, 6] width 81 height 13
click at [481, 49] on icon at bounding box center [482, 48] width 3 height 4
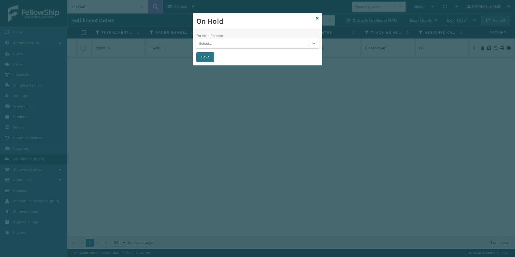
click at [314, 44] on icon at bounding box center [313, 43] width 5 height 5
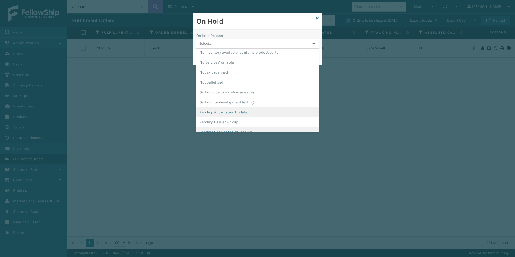
scroll to position [135, 0]
click at [229, 121] on div "Pending Carrier Pickup" at bounding box center [257, 122] width 122 height 10
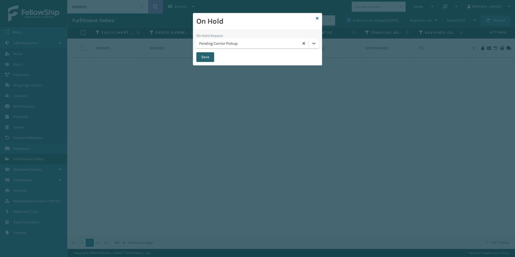
click at [204, 58] on button "Save" at bounding box center [205, 57] width 18 height 10
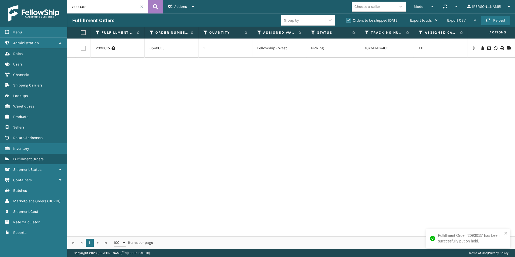
drag, startPoint x: 83, startPoint y: 7, endPoint x: 93, endPoint y: 7, distance: 9.7
click at [93, 7] on input "2093015" at bounding box center [107, 6] width 81 height 13
click at [481, 46] on icon at bounding box center [482, 48] width 3 height 4
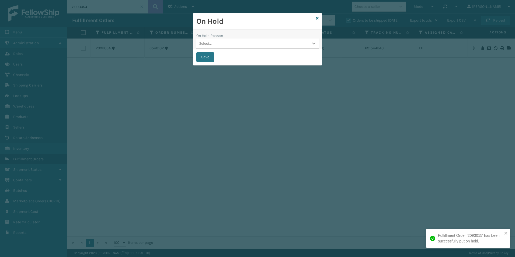
click at [310, 43] on div at bounding box center [314, 44] width 10 height 10
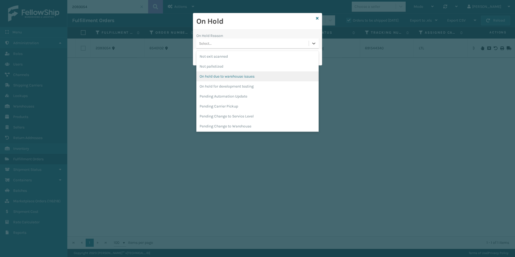
scroll to position [162, 0]
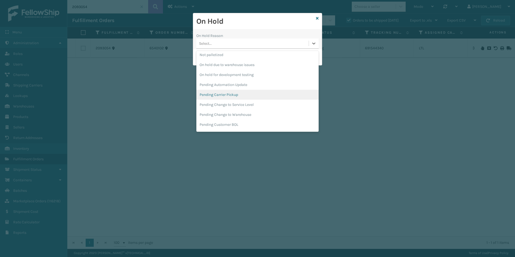
click at [221, 94] on div "Pending Carrier Pickup" at bounding box center [257, 95] width 122 height 10
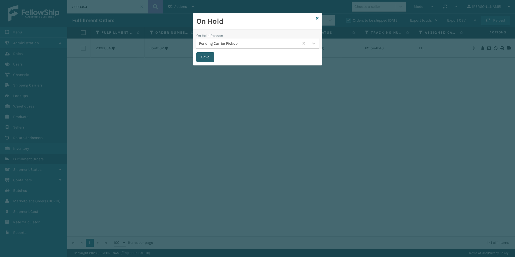
click at [205, 55] on button "Save" at bounding box center [205, 57] width 18 height 10
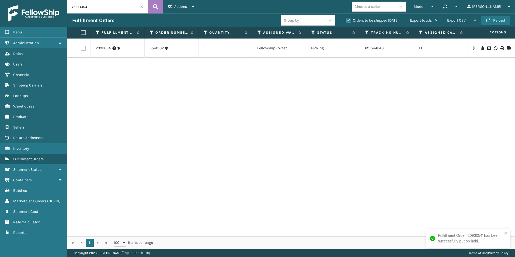
drag, startPoint x: 87, startPoint y: 8, endPoint x: 97, endPoint y: 9, distance: 10.0
click at [97, 9] on input "2093054" at bounding box center [107, 6] width 81 height 13
click at [481, 44] on icon at bounding box center [482, 45] width 3 height 4
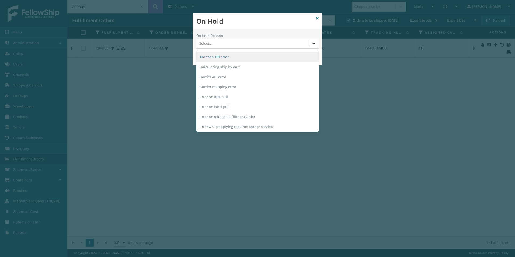
click at [314, 45] on icon at bounding box center [313, 43] width 5 height 5
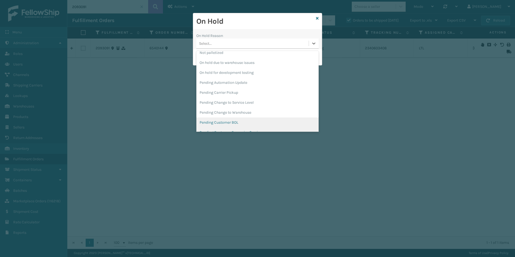
scroll to position [170, 0]
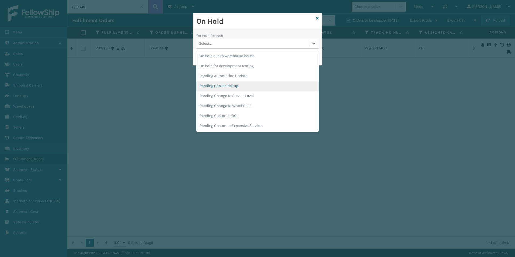
click at [235, 84] on div "Pending Carrier Pickup" at bounding box center [257, 86] width 122 height 10
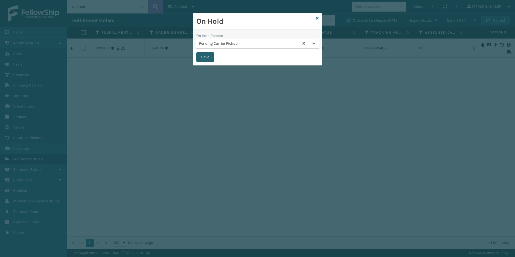
click at [204, 57] on button "Save" at bounding box center [205, 57] width 18 height 10
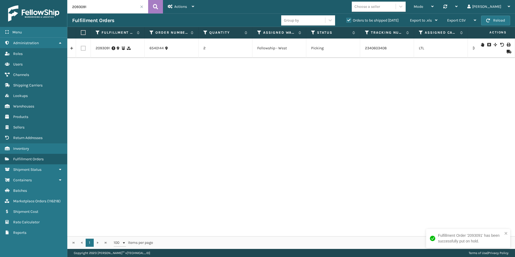
drag, startPoint x: 79, startPoint y: 7, endPoint x: 107, endPoint y: 8, distance: 28.0
click at [107, 8] on input "2093091" at bounding box center [107, 6] width 81 height 13
click at [481, 46] on icon at bounding box center [482, 45] width 3 height 4
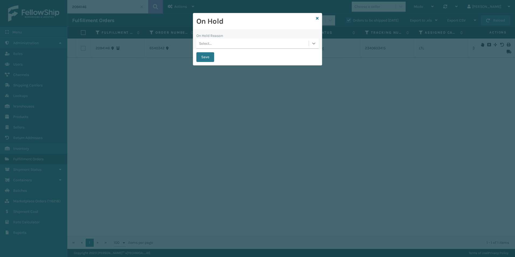
drag, startPoint x: 315, startPoint y: 43, endPoint x: 307, endPoint y: 48, distance: 10.1
click at [315, 43] on icon at bounding box center [313, 43] width 5 height 5
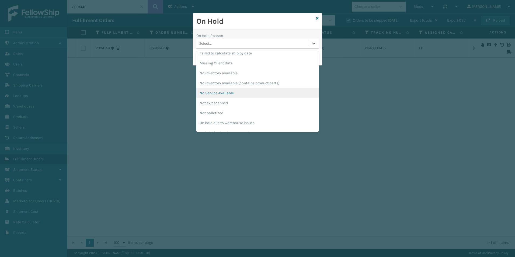
scroll to position [170, 0]
click at [212, 86] on div "Pending Carrier Pickup" at bounding box center [257, 86] width 122 height 10
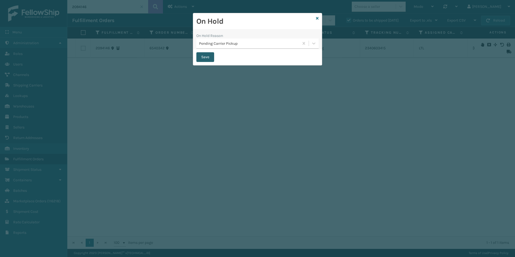
click at [203, 58] on button "Save" at bounding box center [205, 57] width 18 height 10
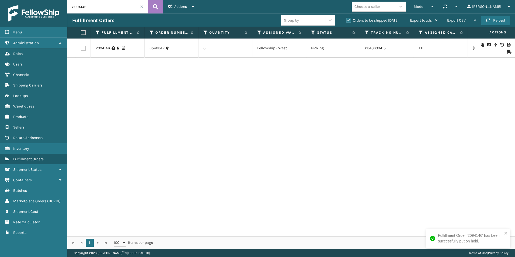
drag, startPoint x: 81, startPoint y: 6, endPoint x: 107, endPoint y: 7, distance: 26.1
click at [107, 7] on input "2094146" at bounding box center [107, 6] width 81 height 13
click at [481, 49] on icon at bounding box center [482, 48] width 3 height 4
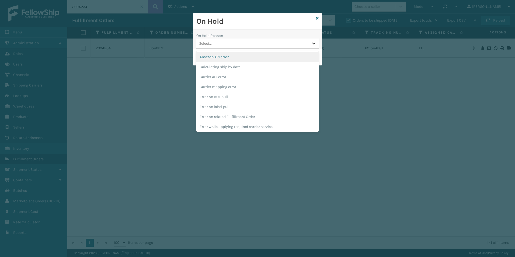
click at [313, 41] on icon at bounding box center [313, 43] width 5 height 5
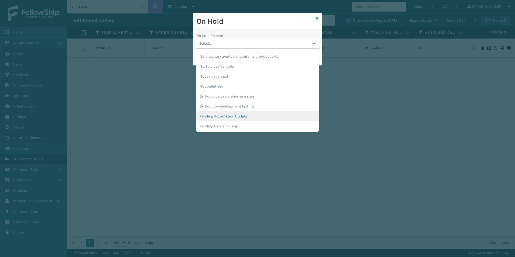
scroll to position [135, 0]
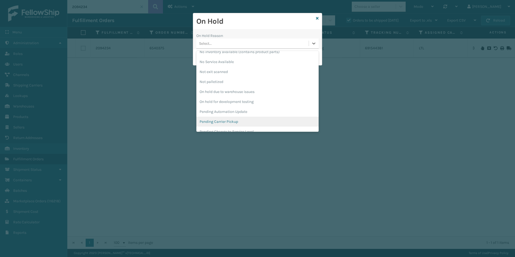
click at [224, 121] on div "Pending Carrier Pickup" at bounding box center [257, 122] width 122 height 10
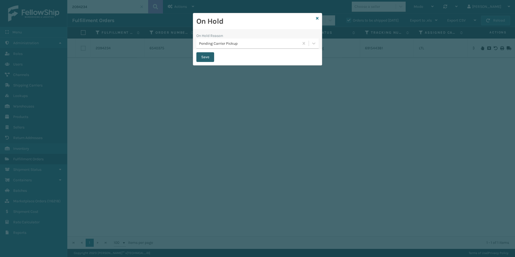
click at [201, 56] on button "Save" at bounding box center [205, 57] width 18 height 10
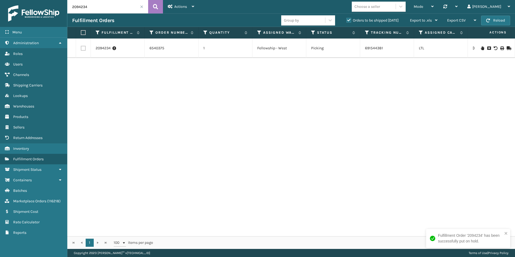
drag, startPoint x: 89, startPoint y: 8, endPoint x: 108, endPoint y: 9, distance: 18.9
click at [107, 9] on input "2094234" at bounding box center [107, 6] width 81 height 13
click at [481, 48] on icon at bounding box center [482, 48] width 3 height 4
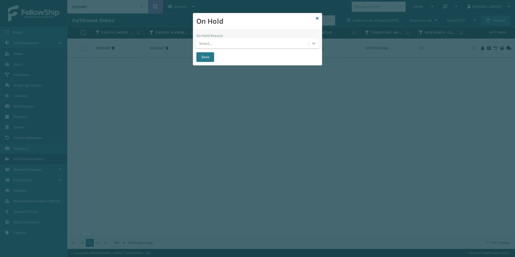
click at [312, 44] on icon at bounding box center [313, 43] width 5 height 5
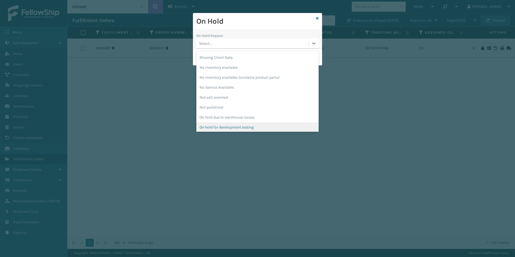
scroll to position [162, 0]
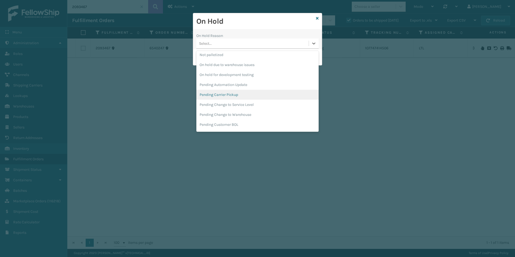
drag, startPoint x: 239, startPoint y: 94, endPoint x: 236, endPoint y: 92, distance: 4.3
click at [239, 94] on div "Pending Carrier Pickup" at bounding box center [257, 95] width 122 height 10
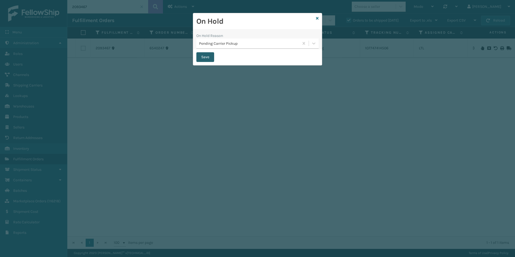
click at [207, 56] on button "Save" at bounding box center [205, 57] width 18 height 10
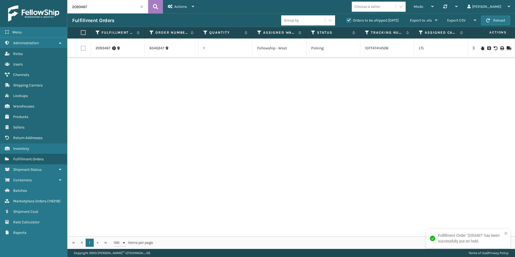
drag, startPoint x: 83, startPoint y: 6, endPoint x: 95, endPoint y: 7, distance: 11.4
click at [95, 7] on input "2093467" at bounding box center [107, 6] width 81 height 13
click at [481, 47] on icon at bounding box center [482, 48] width 3 height 4
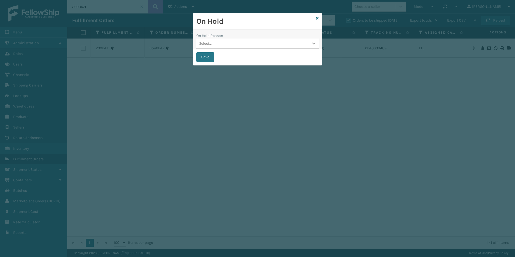
click at [313, 42] on icon at bounding box center [313, 43] width 5 height 5
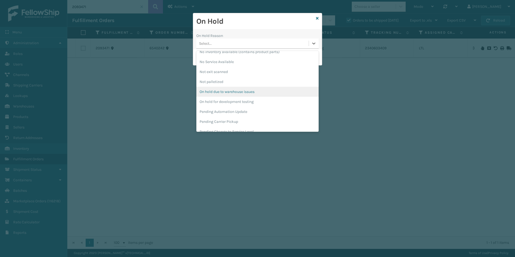
scroll to position [170, 0]
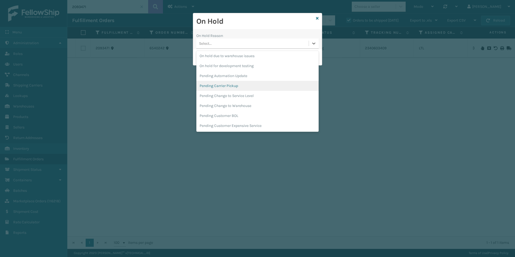
click at [229, 86] on div "Pending Carrier Pickup" at bounding box center [257, 86] width 122 height 10
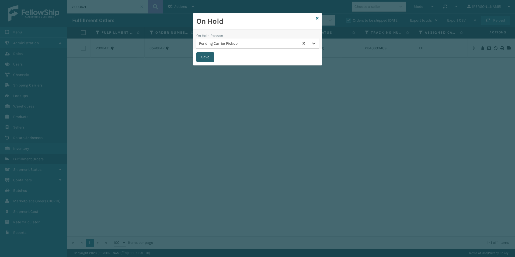
click at [208, 56] on button "Save" at bounding box center [205, 57] width 18 height 10
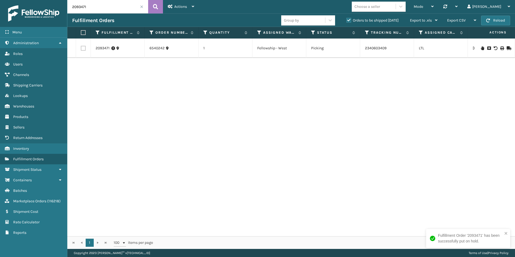
drag, startPoint x: 81, startPoint y: 5, endPoint x: 111, endPoint y: 9, distance: 30.1
click at [111, 8] on input "2093471" at bounding box center [107, 6] width 81 height 13
click at [481, 48] on icon at bounding box center [482, 48] width 3 height 4
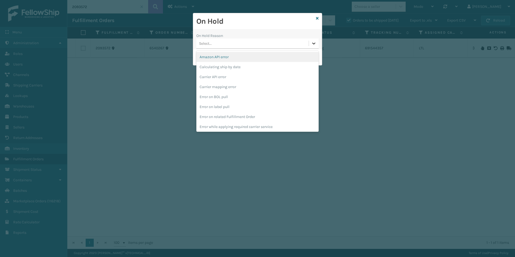
drag, startPoint x: 315, startPoint y: 43, endPoint x: 293, endPoint y: 58, distance: 26.5
click at [313, 43] on icon at bounding box center [313, 43] width 5 height 5
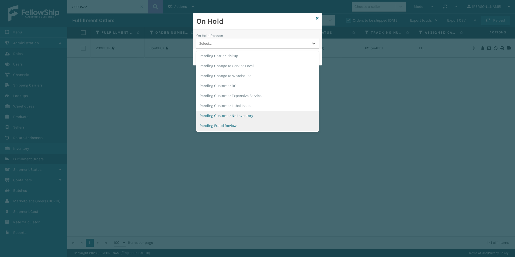
scroll to position [197, 0]
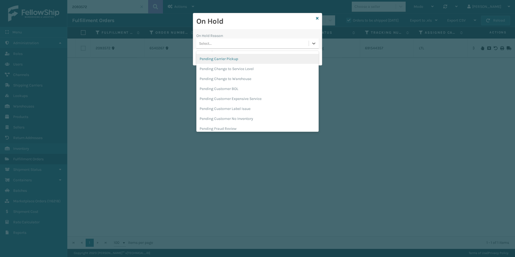
click at [240, 57] on div "Pending Carrier Pickup" at bounding box center [257, 59] width 122 height 10
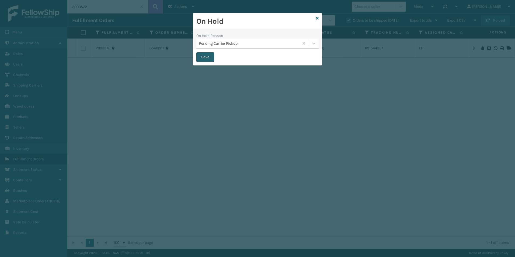
click at [199, 57] on button "Save" at bounding box center [205, 57] width 18 height 10
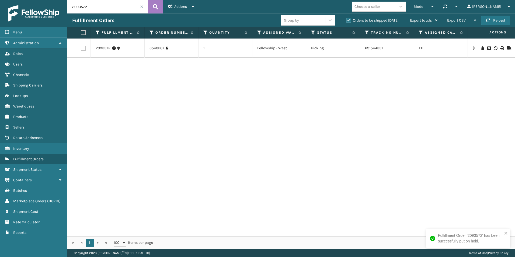
drag, startPoint x: 81, startPoint y: 5, endPoint x: 100, endPoint y: 7, distance: 18.7
click at [99, 6] on input "2093572" at bounding box center [107, 6] width 81 height 13
click at [481, 46] on icon at bounding box center [482, 48] width 3 height 4
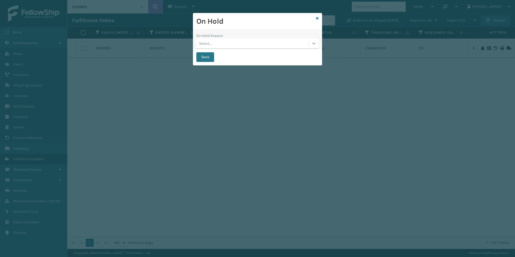
click at [315, 42] on icon at bounding box center [313, 43] width 5 height 5
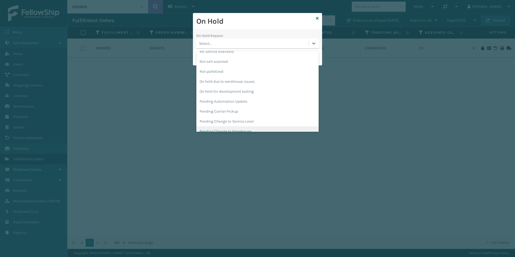
scroll to position [170, 0]
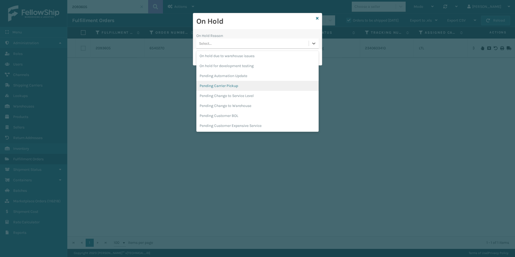
click at [222, 87] on div "Pending Carrier Pickup" at bounding box center [257, 86] width 122 height 10
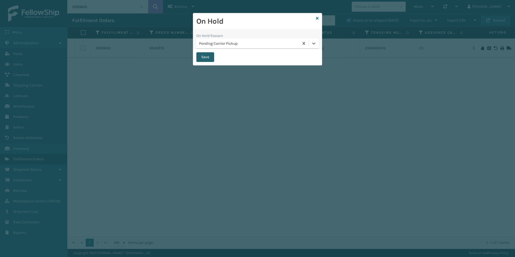
click at [207, 54] on button "Save" at bounding box center [205, 57] width 18 height 10
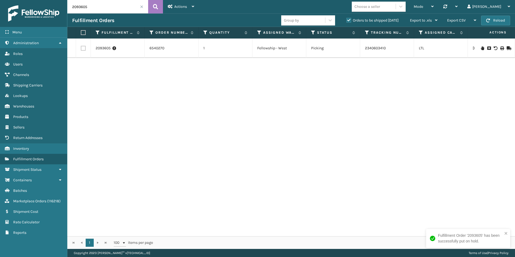
drag, startPoint x: 81, startPoint y: 7, endPoint x: 98, endPoint y: 8, distance: 17.3
click at [98, 8] on input "2093605" at bounding box center [107, 6] width 81 height 13
click at [481, 44] on icon at bounding box center [482, 45] width 3 height 4
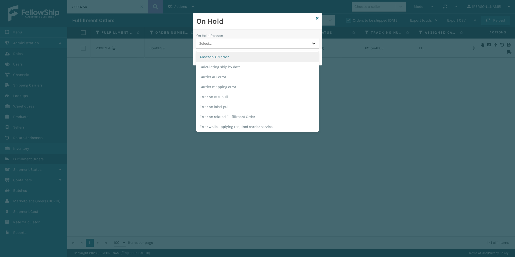
click at [313, 44] on icon at bounding box center [313, 43] width 5 height 5
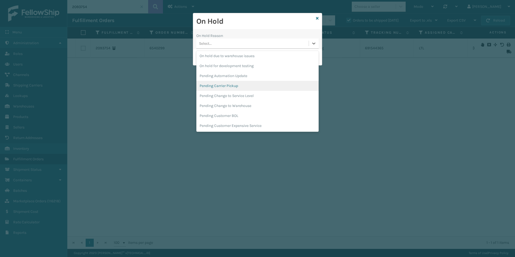
click at [223, 87] on div "Pending Carrier Pickup" at bounding box center [257, 86] width 122 height 10
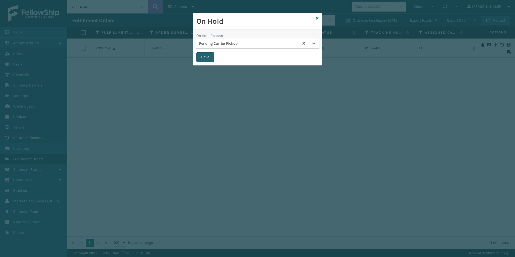
click at [202, 58] on button "Save" at bounding box center [205, 57] width 18 height 10
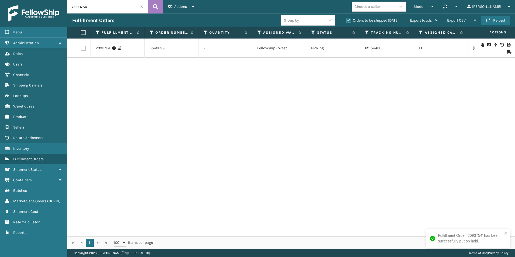
drag, startPoint x: 80, startPoint y: 8, endPoint x: 104, endPoint y: 13, distance: 24.2
click at [103, 12] on input "2093754" at bounding box center [107, 6] width 81 height 13
click at [481, 48] on icon at bounding box center [482, 48] width 3 height 4
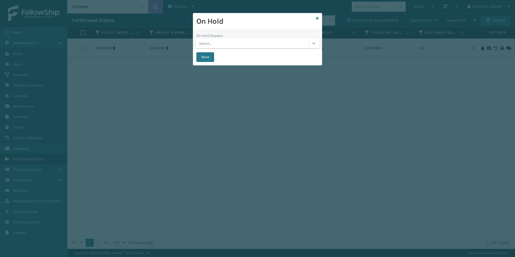
click at [312, 45] on icon at bounding box center [313, 43] width 5 height 5
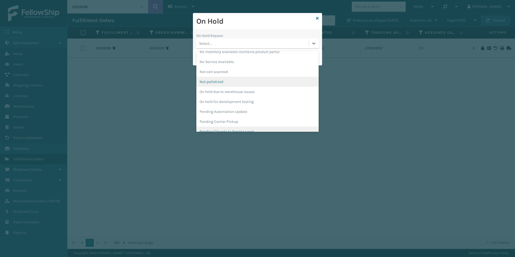
scroll to position [170, 0]
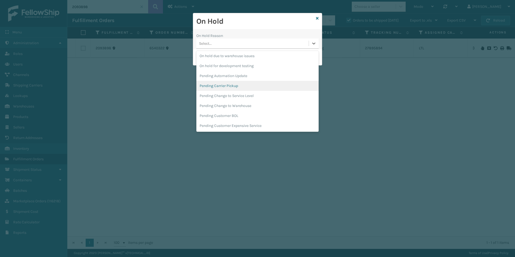
click at [243, 85] on div "Pending Carrier Pickup" at bounding box center [257, 86] width 122 height 10
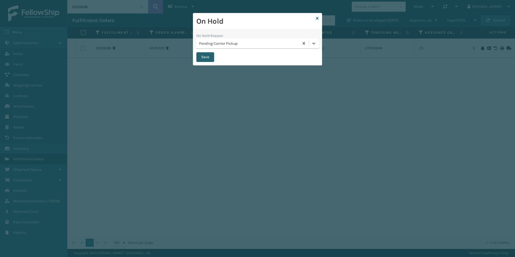
click at [205, 55] on button "Save" at bounding box center [205, 57] width 18 height 10
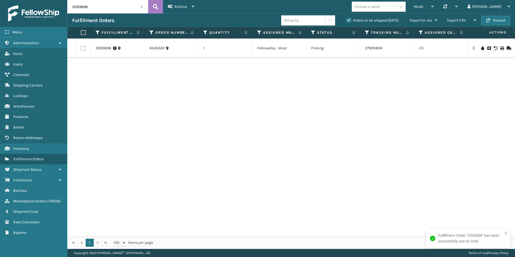
drag, startPoint x: 81, startPoint y: 7, endPoint x: 97, endPoint y: 8, distance: 16.7
click at [97, 8] on input "2093898" at bounding box center [107, 6] width 81 height 13
click at [481, 48] on icon at bounding box center [482, 48] width 3 height 4
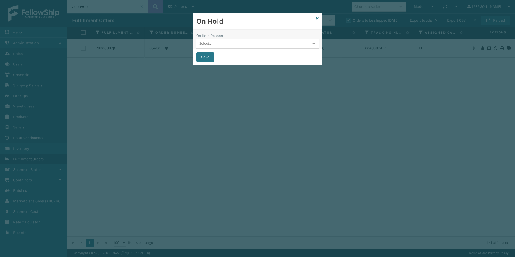
click at [314, 43] on icon at bounding box center [313, 43] width 5 height 5
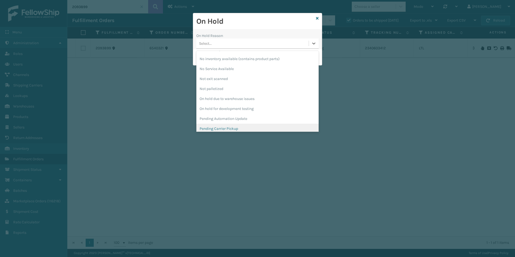
scroll to position [135, 0]
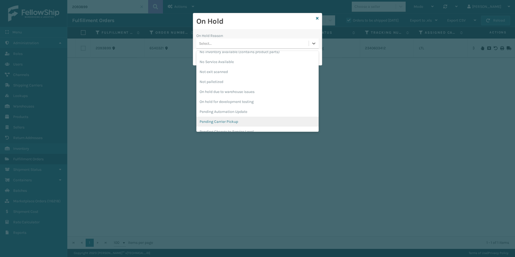
drag, startPoint x: 227, startPoint y: 120, endPoint x: 214, endPoint y: 96, distance: 27.3
click at [227, 119] on div "Pending Carrier Pickup" at bounding box center [257, 122] width 122 height 10
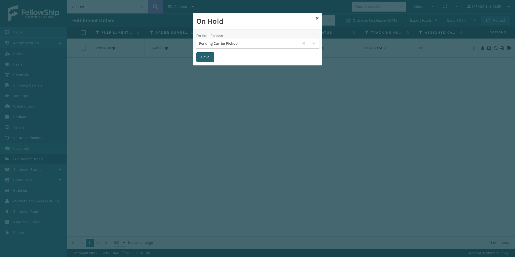
click at [202, 57] on button "Save" at bounding box center [205, 57] width 18 height 10
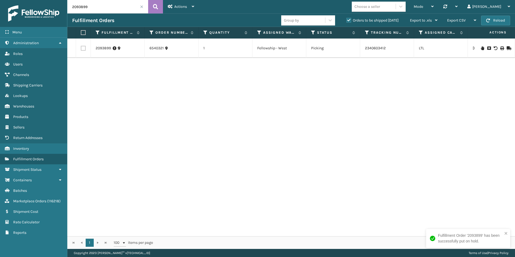
drag, startPoint x: 81, startPoint y: 9, endPoint x: 102, endPoint y: 8, distance: 20.7
click at [102, 8] on input "2093899" at bounding box center [107, 6] width 81 height 13
click at [481, 48] on icon at bounding box center [482, 48] width 3 height 4
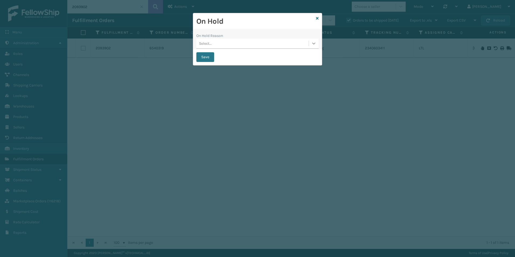
click at [313, 43] on icon at bounding box center [313, 43] width 5 height 5
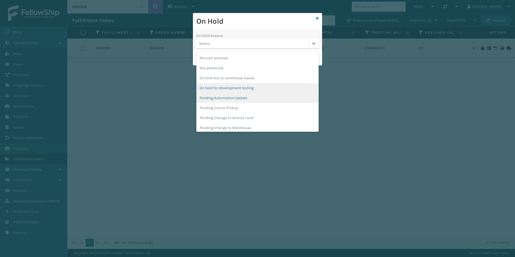
scroll to position [162, 0]
click at [221, 95] on div "Pending Carrier Pickup" at bounding box center [257, 95] width 122 height 10
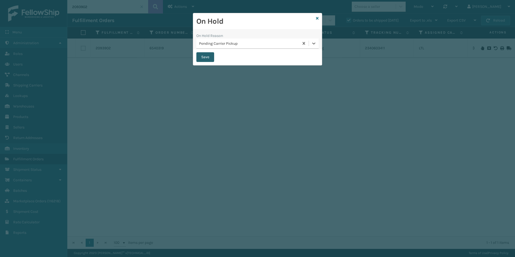
click at [203, 58] on button "Save" at bounding box center [205, 57] width 18 height 10
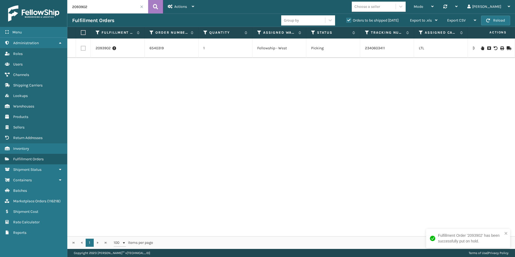
drag, startPoint x: 79, startPoint y: 8, endPoint x: 96, endPoint y: 9, distance: 17.8
click at [96, 9] on input "2093902" at bounding box center [107, 6] width 81 height 13
click at [481, 48] on icon at bounding box center [482, 48] width 3 height 4
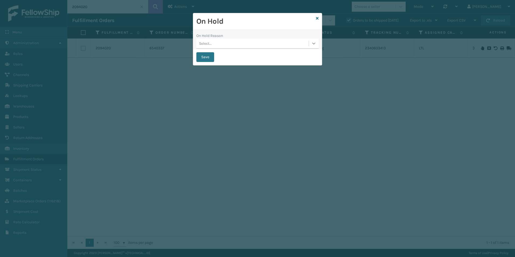
click at [314, 44] on icon at bounding box center [313, 44] width 3 height 2
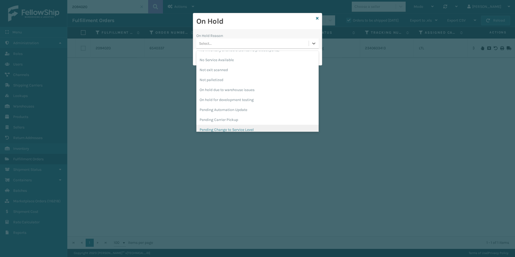
scroll to position [170, 0]
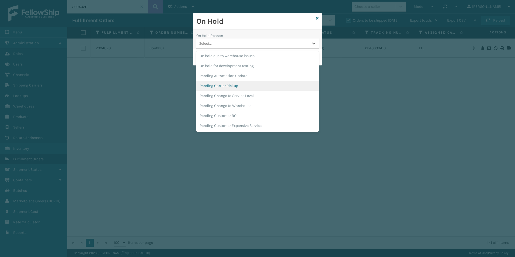
click at [215, 86] on div "Pending Carrier Pickup" at bounding box center [257, 86] width 122 height 10
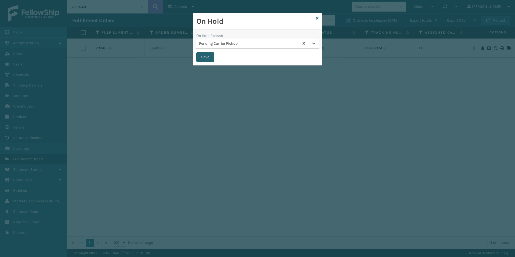
click at [203, 55] on button "Save" at bounding box center [205, 57] width 18 height 10
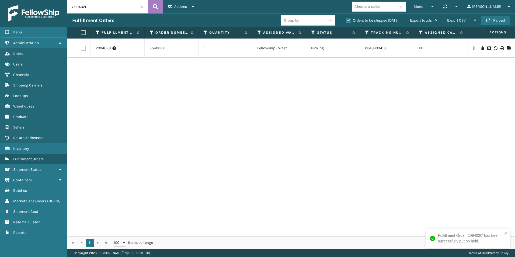
drag, startPoint x: 81, startPoint y: 7, endPoint x: 93, endPoint y: 8, distance: 12.4
click at [93, 8] on input "2094020" at bounding box center [107, 6] width 81 height 13
click at [481, 47] on icon at bounding box center [482, 48] width 3 height 4
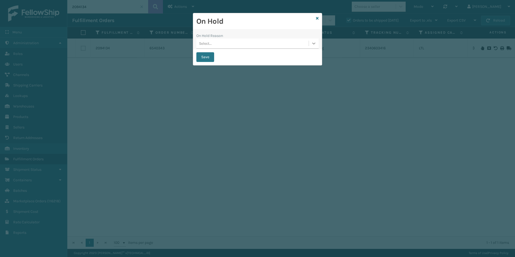
click at [312, 45] on icon at bounding box center [313, 43] width 5 height 5
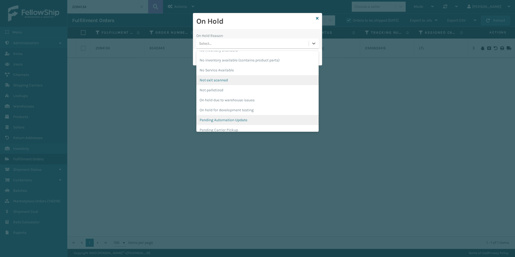
scroll to position [135, 0]
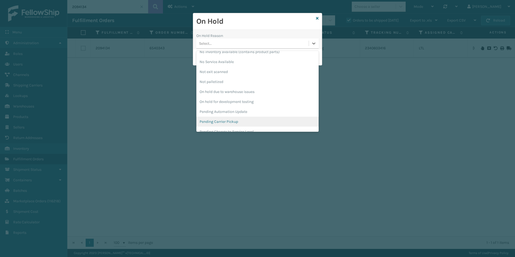
click at [223, 121] on div "Pending Carrier Pickup" at bounding box center [257, 122] width 122 height 10
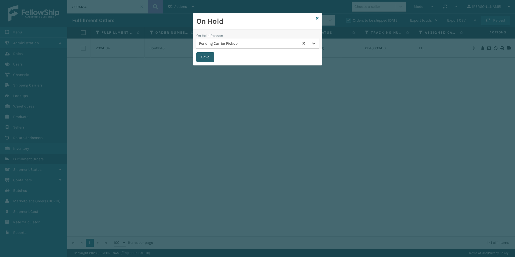
click at [210, 58] on button "Save" at bounding box center [205, 57] width 18 height 10
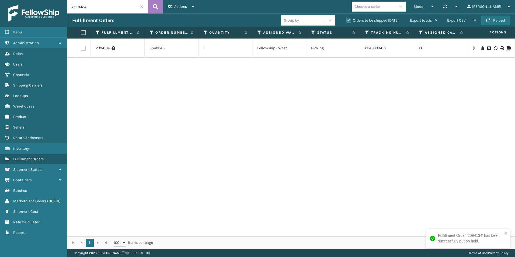
drag, startPoint x: 82, startPoint y: 7, endPoint x: 99, endPoint y: 9, distance: 17.6
click at [99, 8] on input "2094134" at bounding box center [107, 6] width 81 height 13
type input "2094142"
click at [481, 49] on icon at bounding box center [482, 48] width 3 height 4
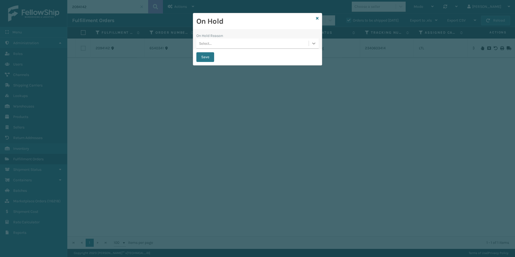
click at [313, 46] on div at bounding box center [314, 44] width 10 height 10
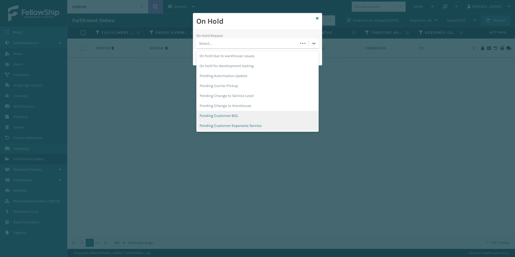
scroll to position [187, 0]
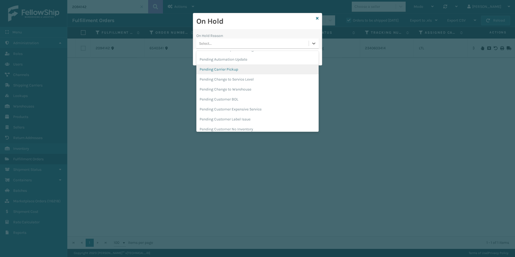
click at [219, 70] on div "Pending Carrier Pickup" at bounding box center [257, 69] width 122 height 10
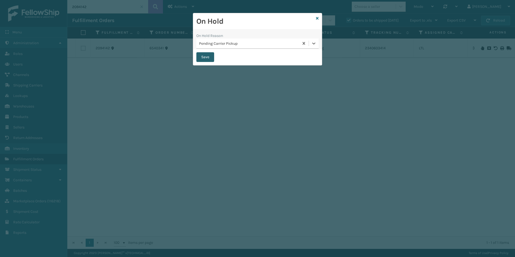
click at [204, 58] on button "Save" at bounding box center [205, 57] width 18 height 10
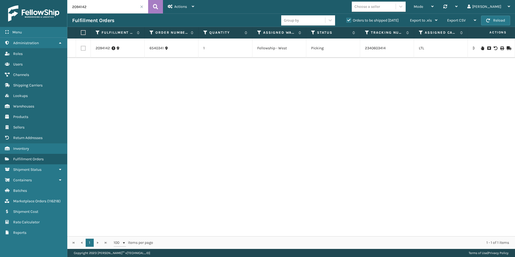
click at [142, 7] on span at bounding box center [141, 6] width 3 height 3
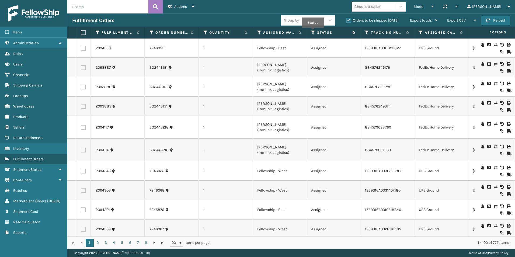
click at [313, 32] on icon at bounding box center [313, 32] width 4 height 5
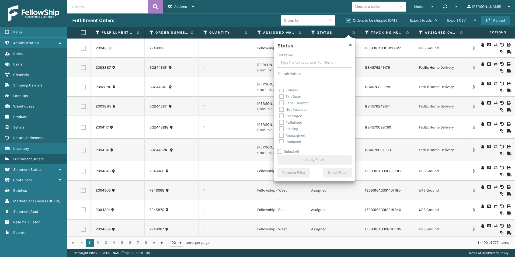
scroll to position [30, 0]
click at [281, 113] on label "Picking" at bounding box center [288, 114] width 19 height 5
click at [279, 113] on input "Picking" at bounding box center [279, 113] width 0 height 4
checkbox input "true"
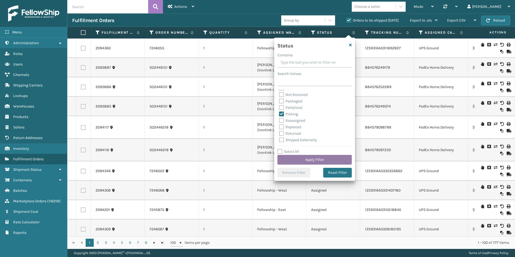
click at [306, 160] on button "Apply Filter" at bounding box center [314, 160] width 74 height 10
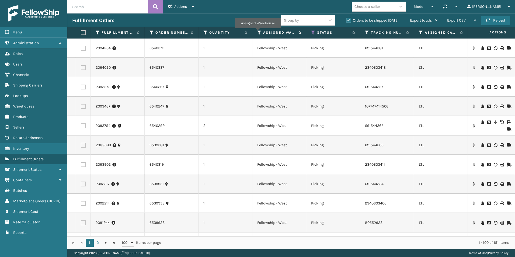
click at [258, 32] on icon at bounding box center [259, 32] width 4 height 5
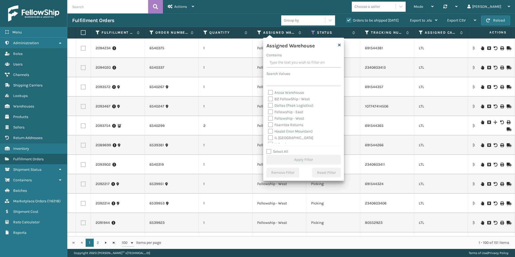
click at [270, 118] on label "Fellowship - West" at bounding box center [286, 118] width 36 height 5
click at [268, 118] on input "Fellowship - West" at bounding box center [268, 117] width 0 height 4
checkbox input "true"
click at [297, 160] on button "Apply Filter" at bounding box center [303, 160] width 74 height 10
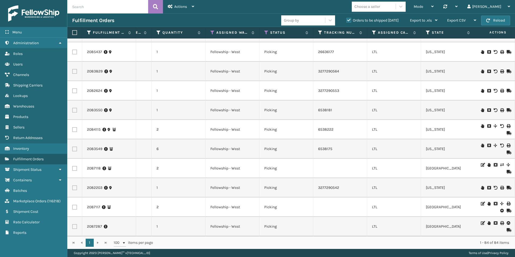
scroll to position [0, 110]
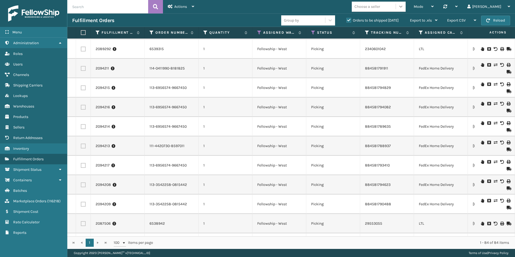
click at [403, 8] on icon at bounding box center [400, 6] width 5 height 5
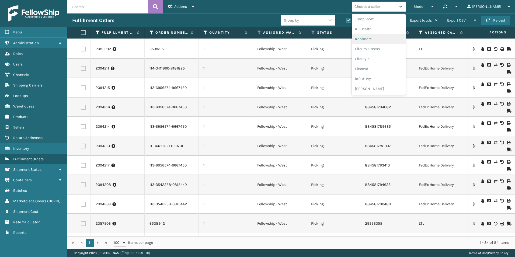
click at [389, 36] on div "Koolmore" at bounding box center [379, 39] width 54 height 10
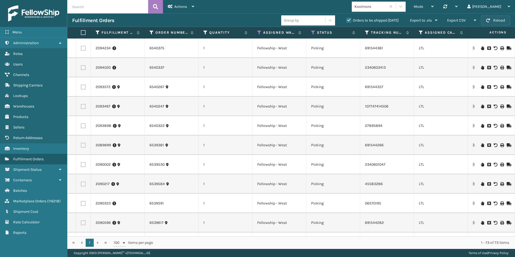
click at [488, 23] on button "Reload" at bounding box center [495, 21] width 29 height 10
click at [488, 22] on button "Reload" at bounding box center [495, 21] width 29 height 10
click at [93, 7] on input "text" at bounding box center [107, 6] width 81 height 13
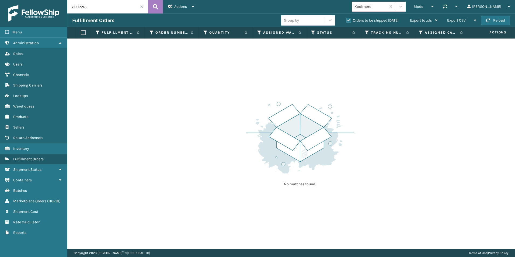
click at [98, 8] on input "2092213" at bounding box center [107, 6] width 81 height 13
click at [78, 8] on input "2092213" at bounding box center [107, 6] width 81 height 13
drag, startPoint x: 100, startPoint y: 8, endPoint x: 77, endPoint y: 8, distance: 23.4
click at [77, 8] on input "2092213" at bounding box center [107, 6] width 81 height 13
drag, startPoint x: 79, startPoint y: 7, endPoint x: 108, endPoint y: 4, distance: 28.9
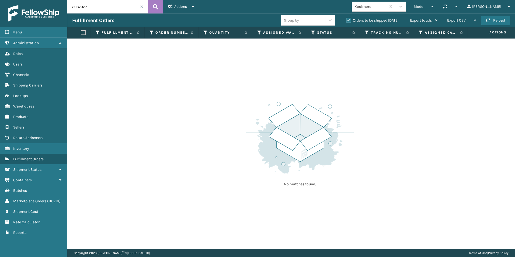
click at [108, 4] on input "2087327" at bounding box center [107, 6] width 81 height 13
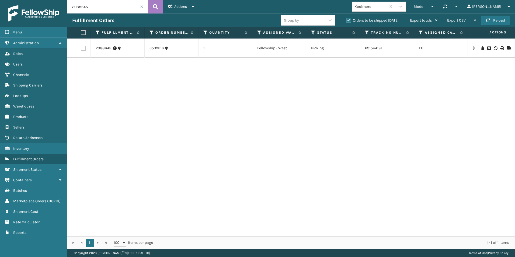
click at [506, 48] on icon at bounding box center [507, 48] width 3 height 4
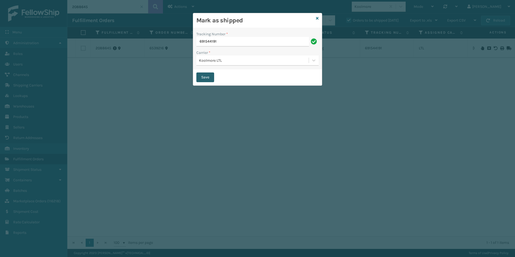
click at [207, 77] on button "Save" at bounding box center [205, 77] width 18 height 10
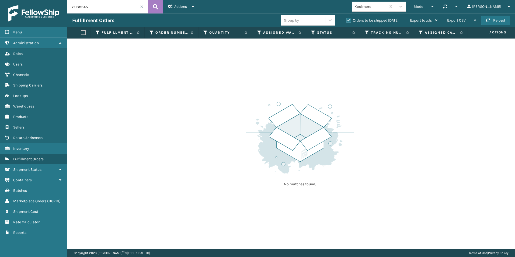
drag, startPoint x: 85, startPoint y: 7, endPoint x: 92, endPoint y: 7, distance: 7.3
click at [92, 7] on input "2088645" at bounding box center [107, 6] width 81 height 13
type input "2088648"
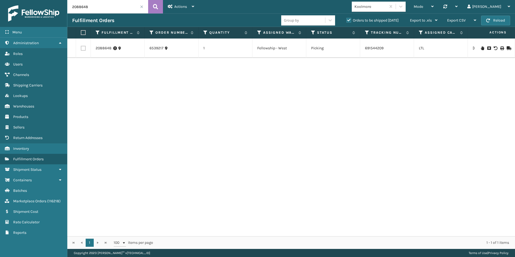
click at [506, 48] on icon at bounding box center [507, 48] width 3 height 4
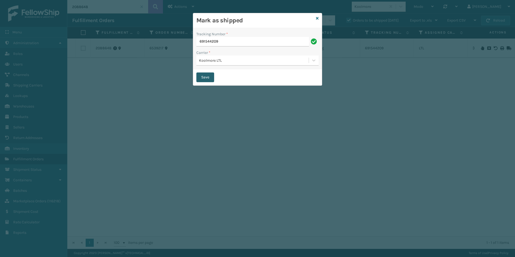
click at [204, 77] on button "Save" at bounding box center [205, 77] width 18 height 10
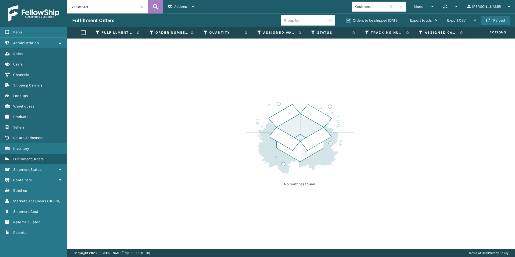
click at [79, 7] on input "2088648" at bounding box center [107, 6] width 81 height 13
click at [500, 23] on button "Reload" at bounding box center [495, 21] width 29 height 10
